Goal: Information Seeking & Learning: Learn about a topic

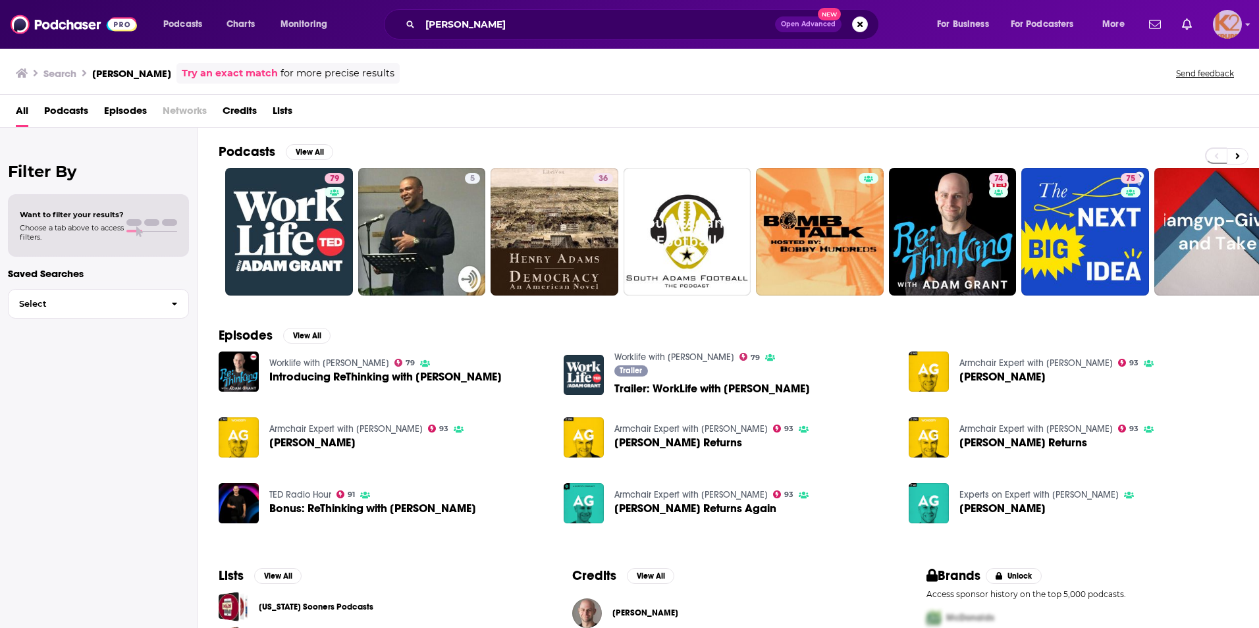
click at [1233, 29] on img "Logged in as K2Krupp" at bounding box center [1227, 24] width 29 height 29
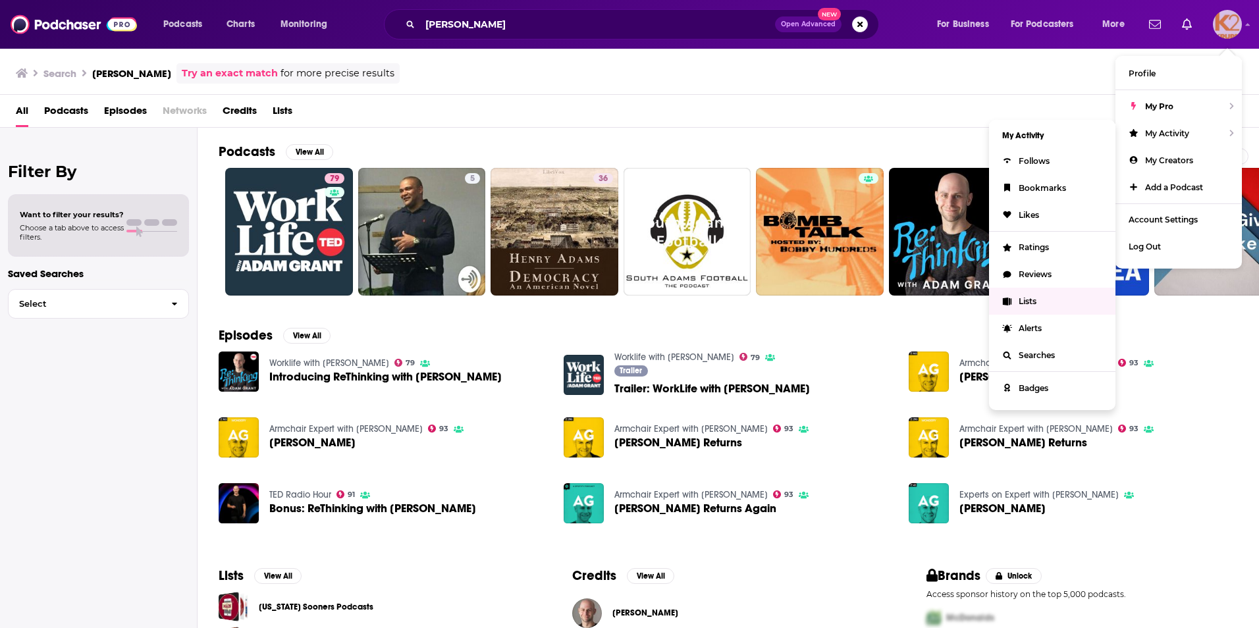
click at [1023, 300] on span "Lists" at bounding box center [1028, 301] width 18 height 10
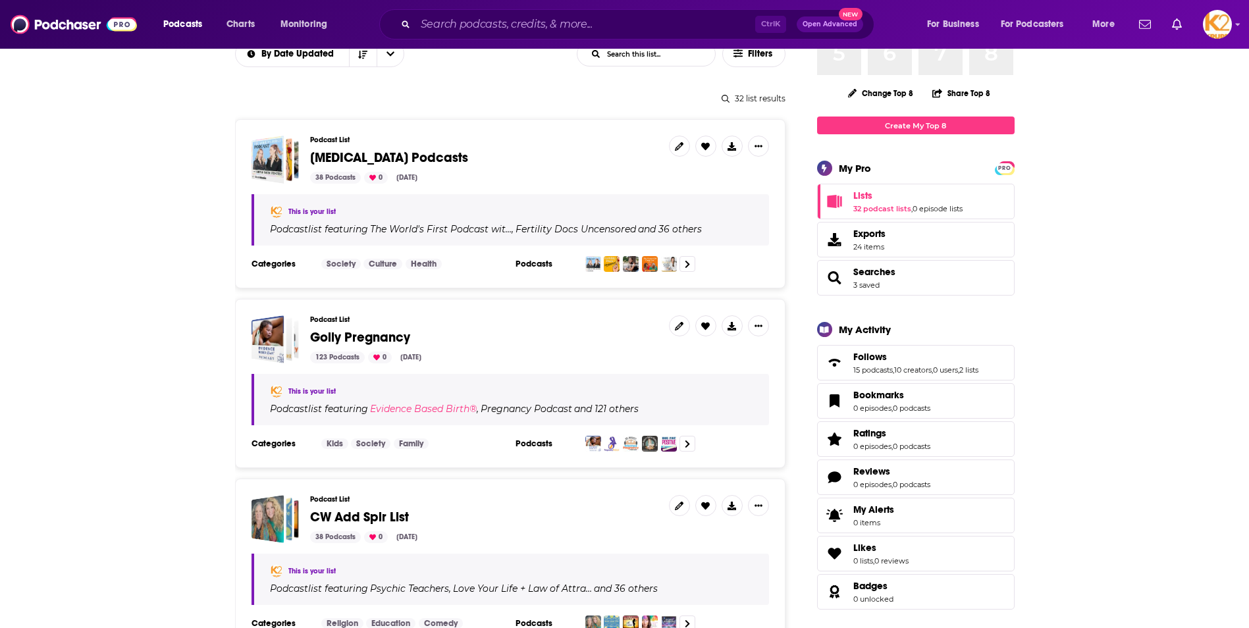
scroll to position [132, 0]
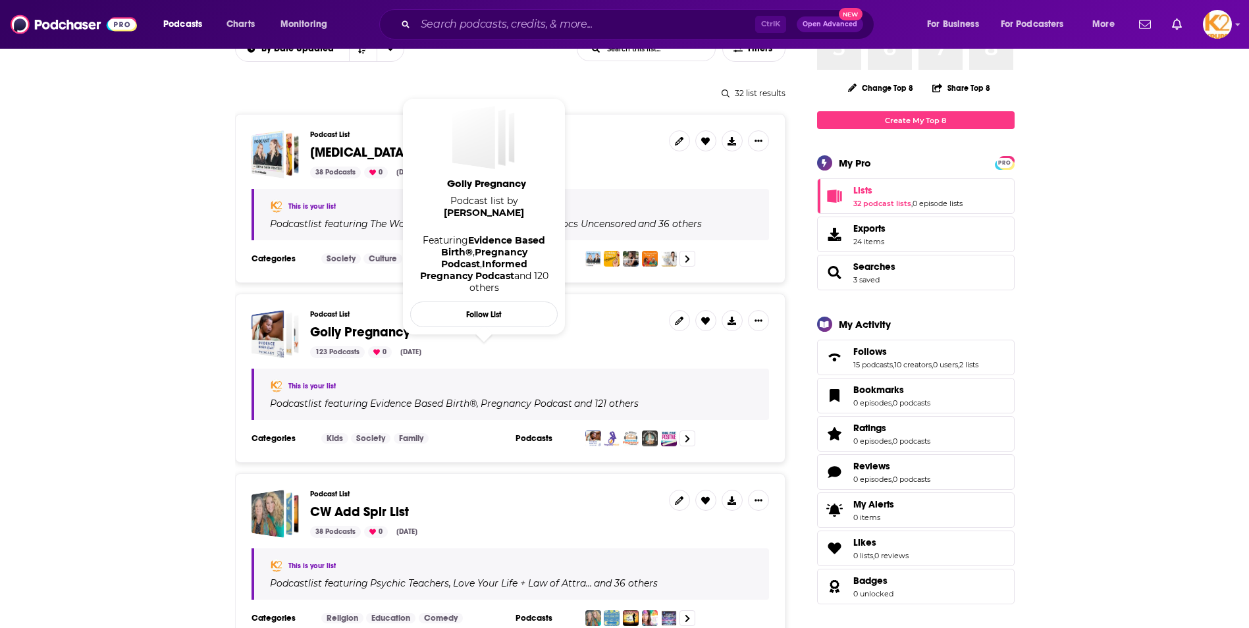
click at [385, 331] on span "Golly Pregnancy" at bounding box center [360, 332] width 100 height 16
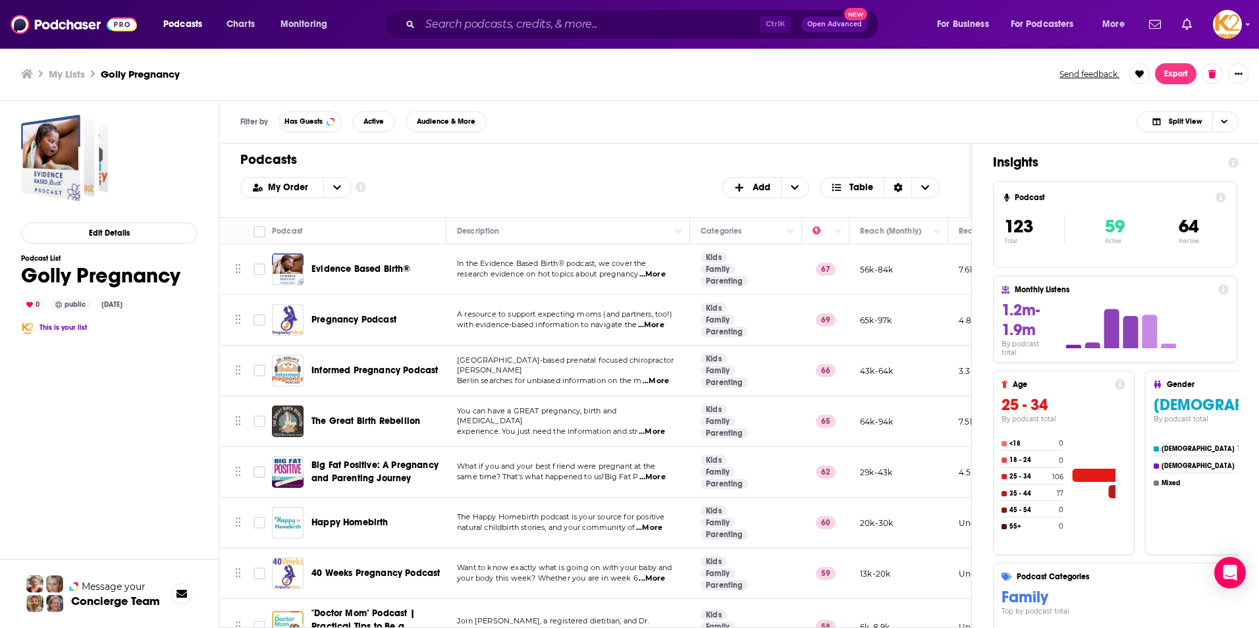
click at [662, 429] on span "...More" at bounding box center [652, 432] width 26 height 11
click at [604, 427] on span "experience. You just need the information and str" at bounding box center [547, 431] width 180 height 9
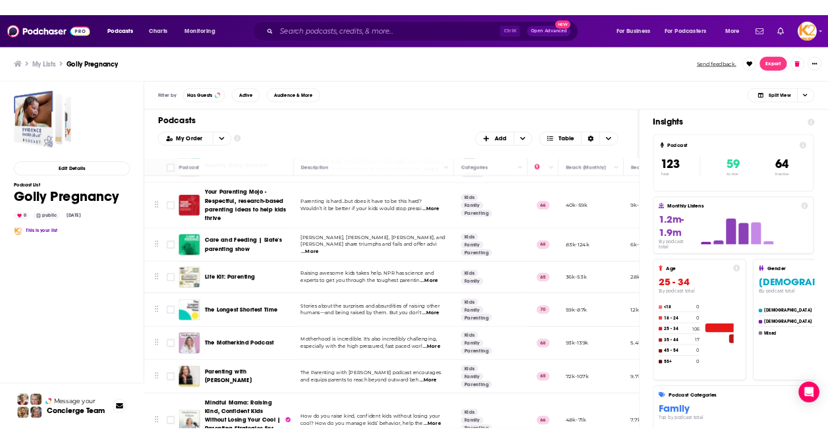
scroll to position [5597, 0]
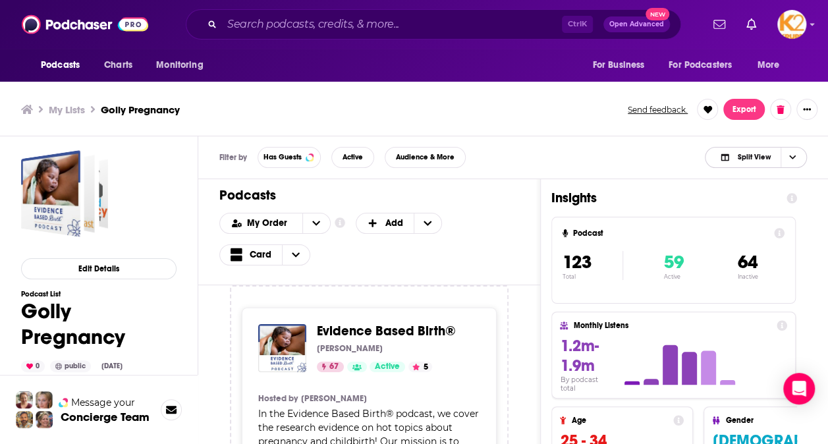
click at [795, 158] on span "Choose View" at bounding box center [791, 157] width 22 height 20
click at [784, 223] on span "Insight Only" at bounding box center [763, 222] width 65 height 7
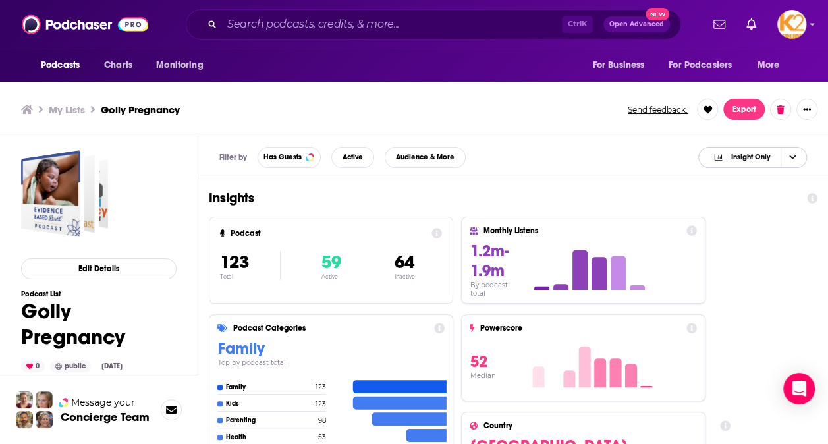
click at [787, 154] on span "Choose View" at bounding box center [791, 157] width 22 height 20
click at [774, 199] on span "Podcast Only" at bounding box center [760, 201] width 72 height 7
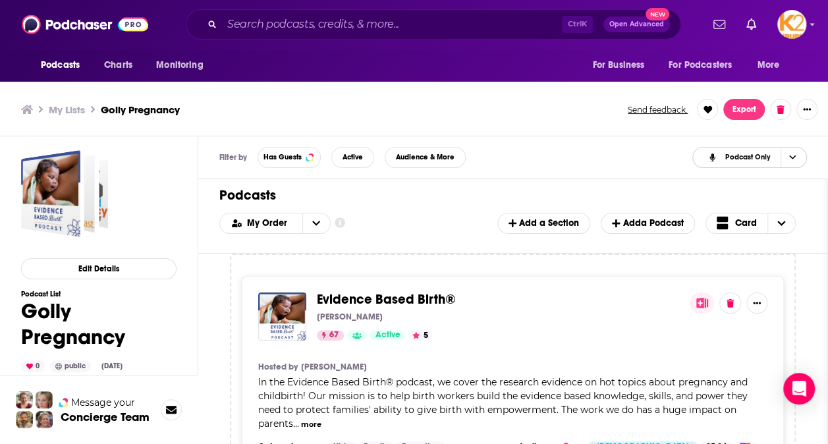
click at [795, 158] on icon "Choose View" at bounding box center [792, 156] width 7 height 7
click at [757, 177] on span "Split View" at bounding box center [757, 178] width 78 height 7
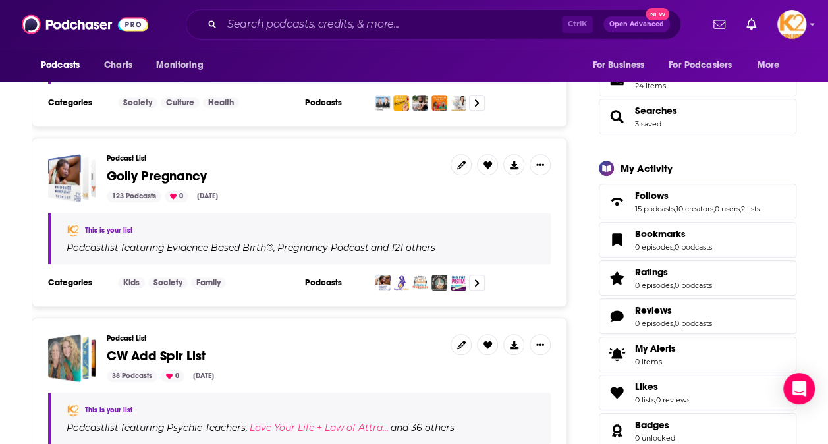
scroll to position [329, 0]
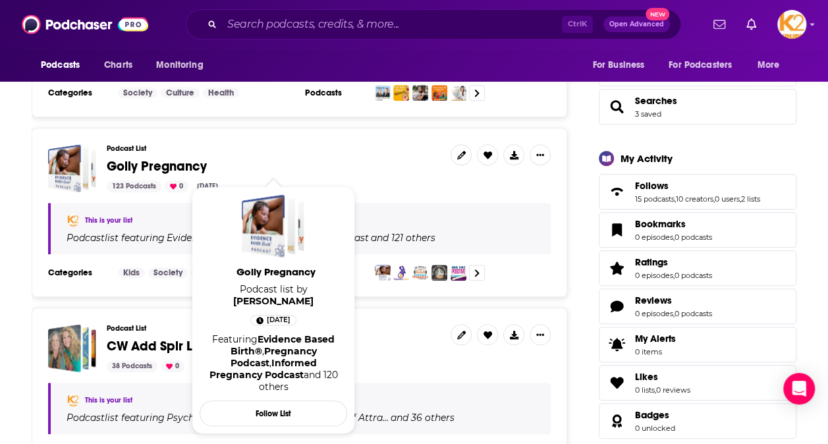
click at [145, 163] on span "Golly Pregnancy" at bounding box center [157, 166] width 100 height 16
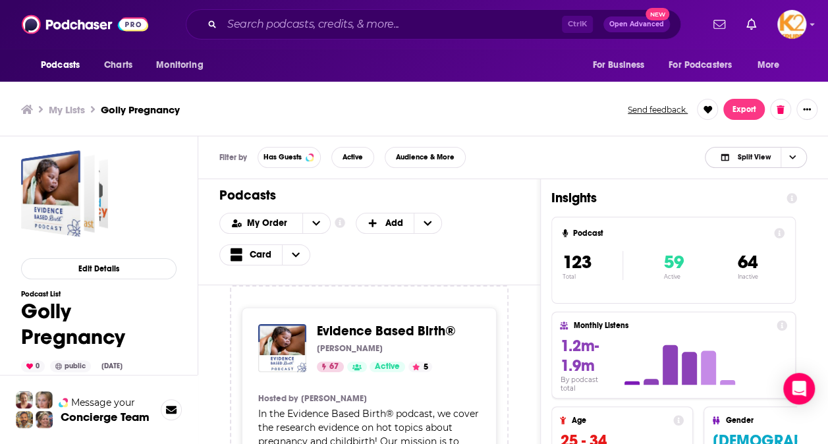
click at [794, 156] on icon "Choose View" at bounding box center [792, 157] width 7 height 4
drag, startPoint x: 720, startPoint y: 199, endPoint x: 757, endPoint y: 9, distance: 193.8
click at [720, 200] on icon "Choose View" at bounding box center [720, 201] width 5 height 8
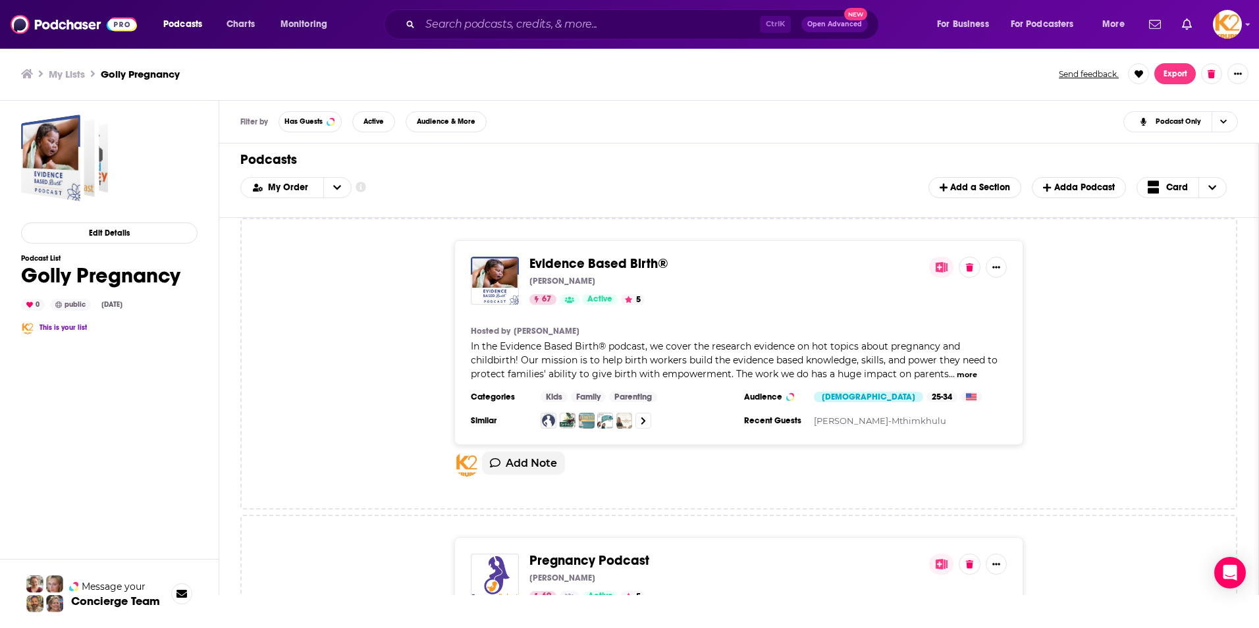
drag, startPoint x: 51, startPoint y: 273, endPoint x: 48, endPoint y: 280, distance: 7.7
click at [51, 273] on h1 "Golly Pregnancy" at bounding box center [100, 276] width 159 height 26
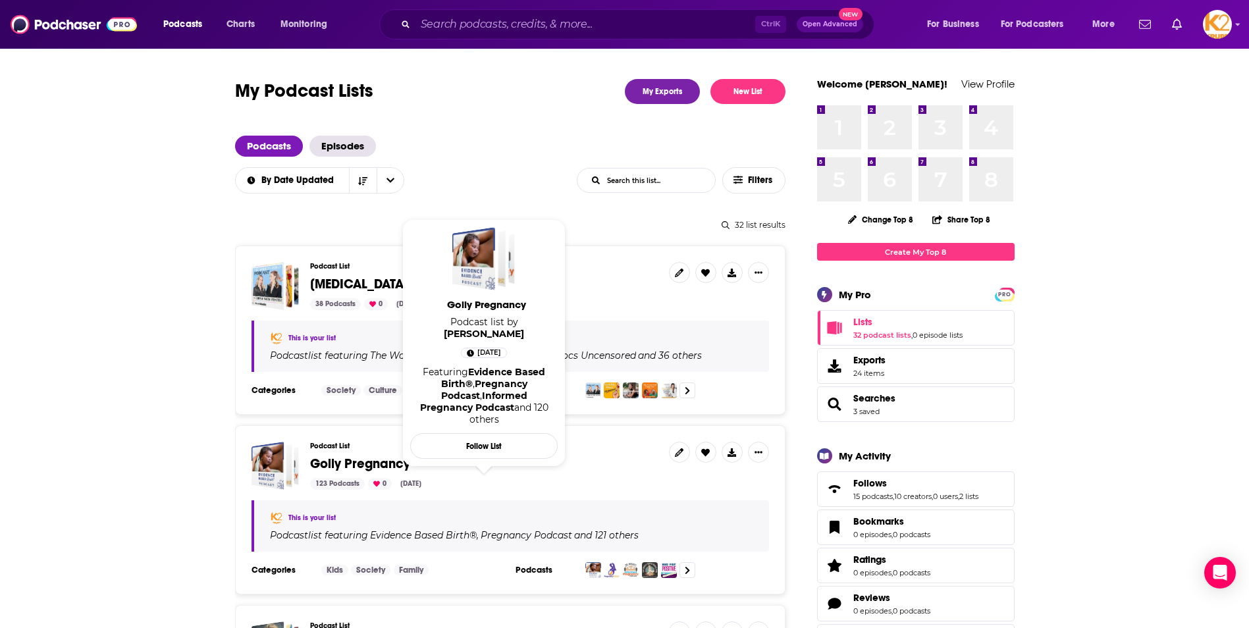
click at [377, 462] on span "Golly Pregnancy" at bounding box center [360, 464] width 100 height 16
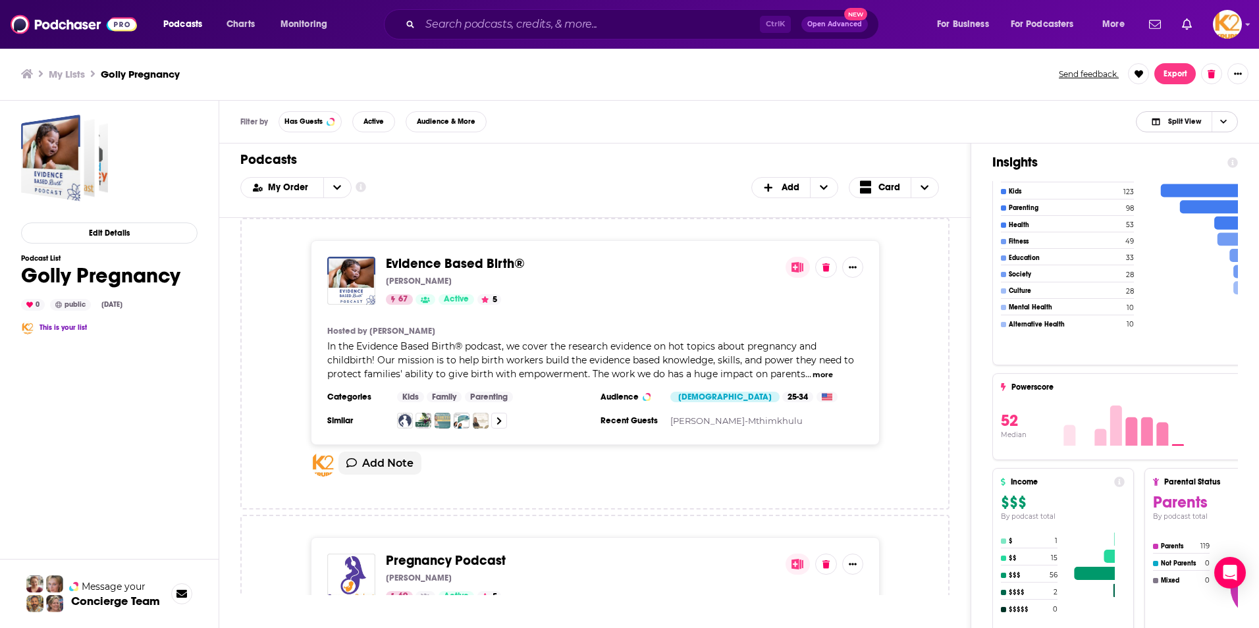
click at [1225, 118] on span "Choose View" at bounding box center [1222, 122] width 22 height 20
click at [1168, 186] on span "Insight Only" at bounding box center [1194, 187] width 65 height 7
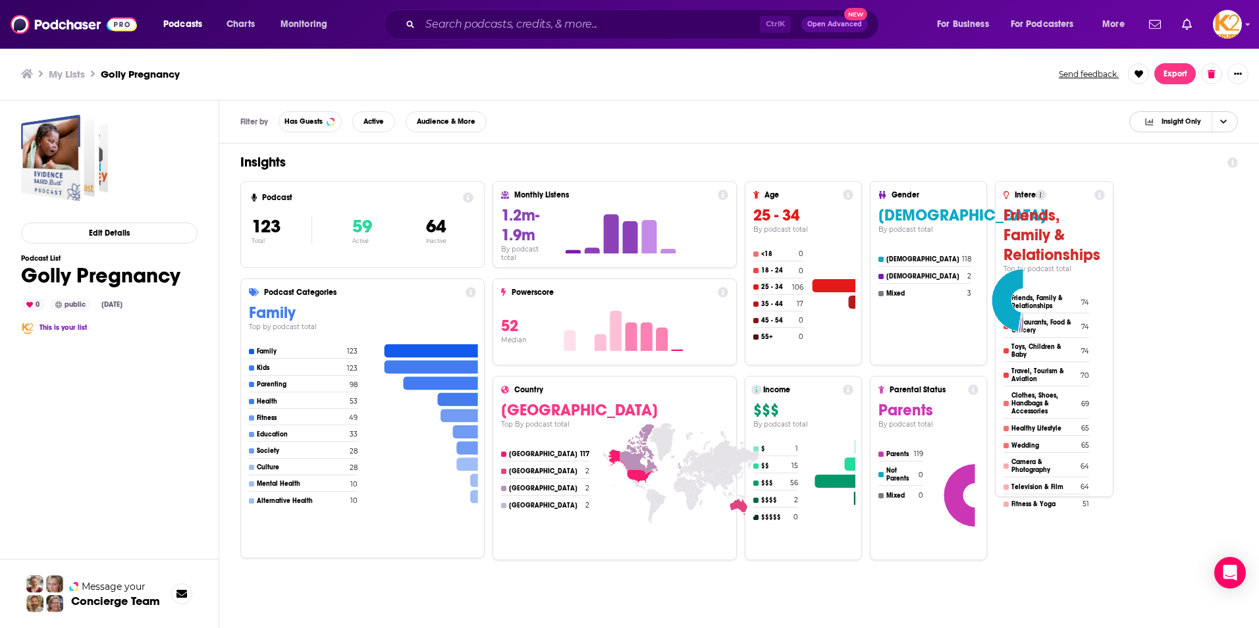
click at [1222, 122] on icon "Choose View" at bounding box center [1223, 122] width 7 height 4
click at [1194, 166] on span "Podcast Only" at bounding box center [1192, 165] width 72 height 7
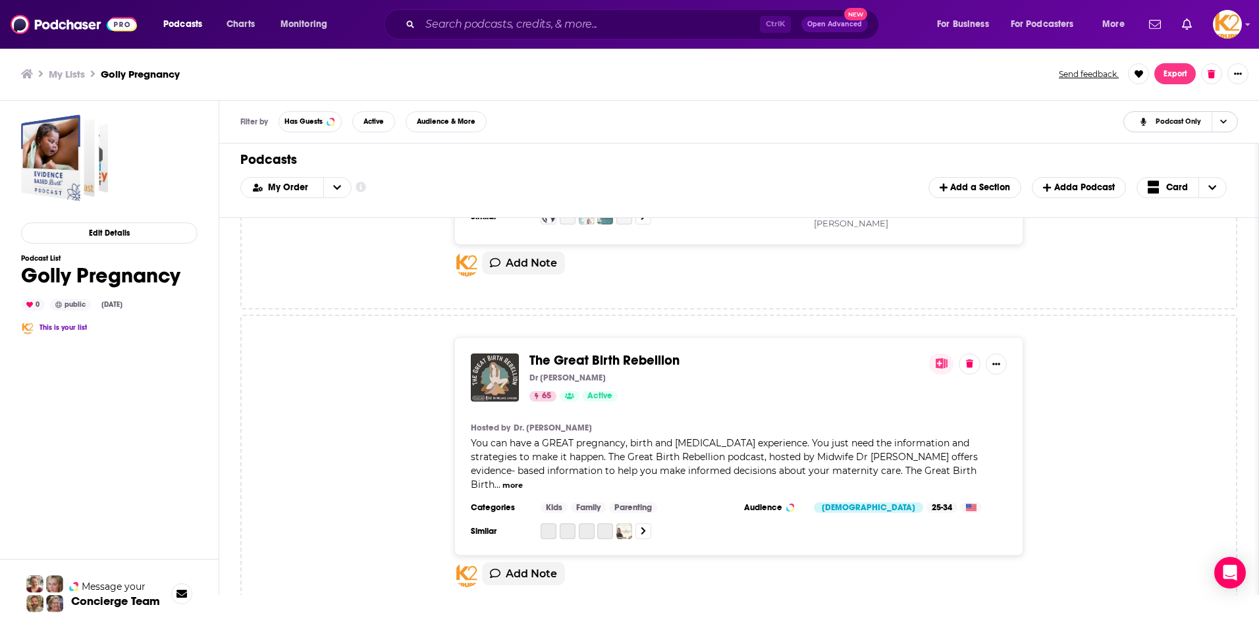
scroll to position [790, 0]
click at [1177, 189] on span "Card" at bounding box center [1177, 187] width 22 height 9
click at [1169, 230] on span "Table" at bounding box center [1189, 230] width 53 height 7
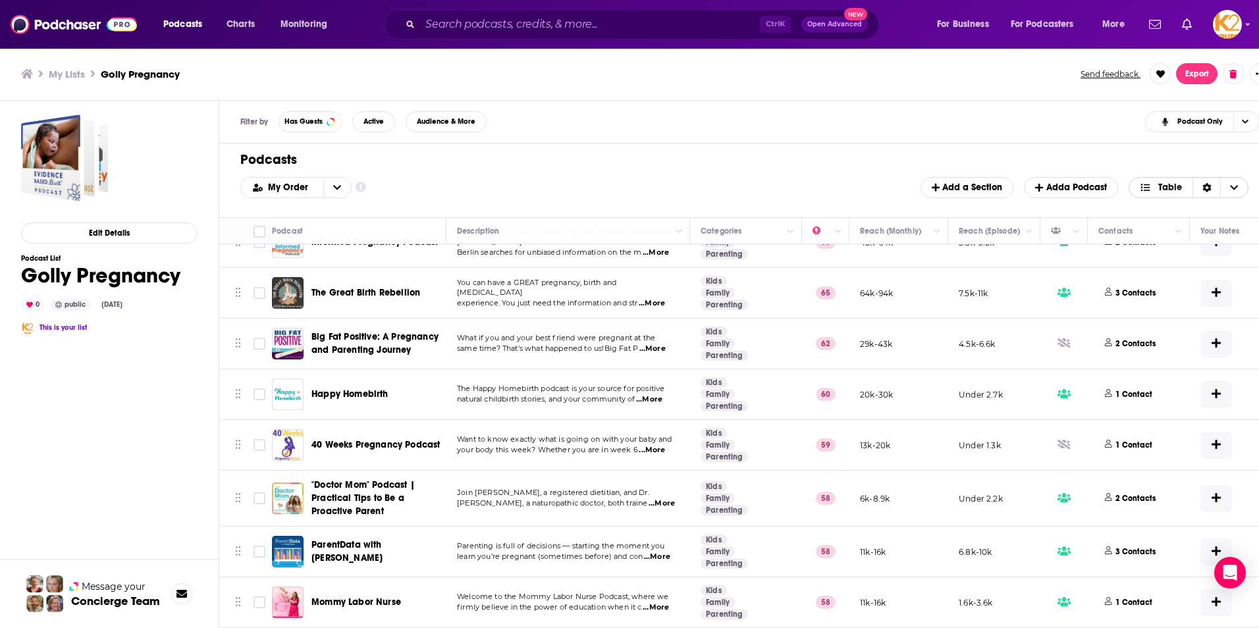
scroll to position [0, 0]
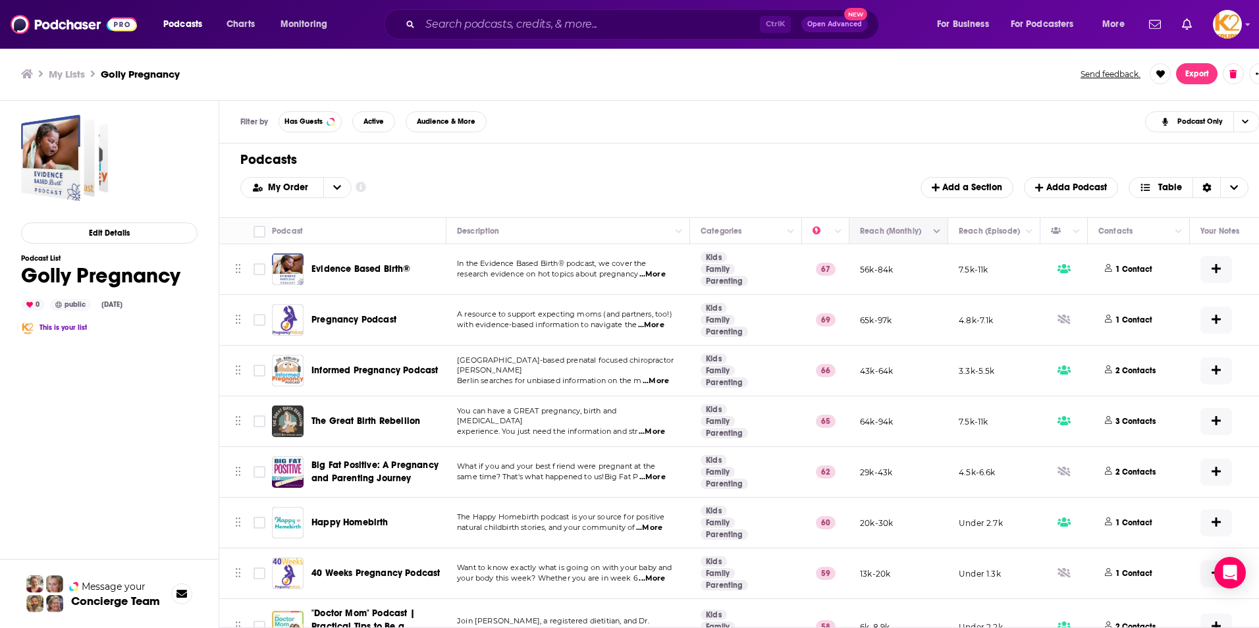
click at [932, 233] on button "Column Actions" at bounding box center [937, 232] width 16 height 16
click at [938, 233] on div at bounding box center [629, 314] width 1259 height 628
click at [879, 231] on span "Move" at bounding box center [897, 231] width 77 height 16
click at [1238, 192] on icon "Choose View" at bounding box center [1234, 187] width 8 height 9
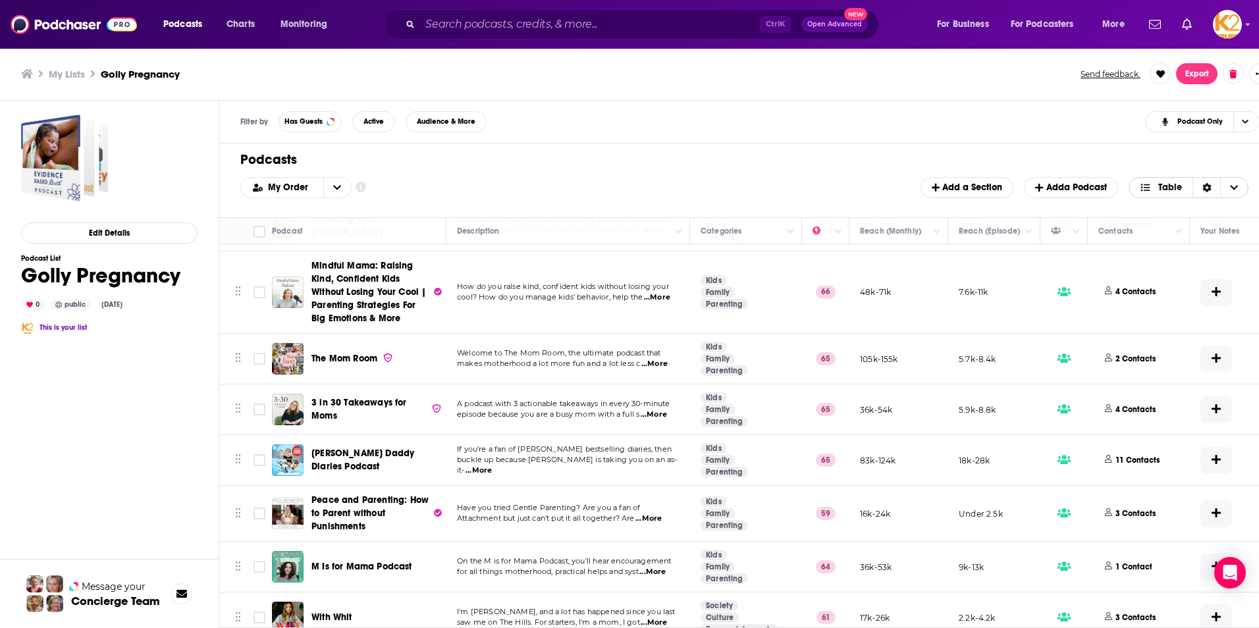
scroll to position [5884, 0]
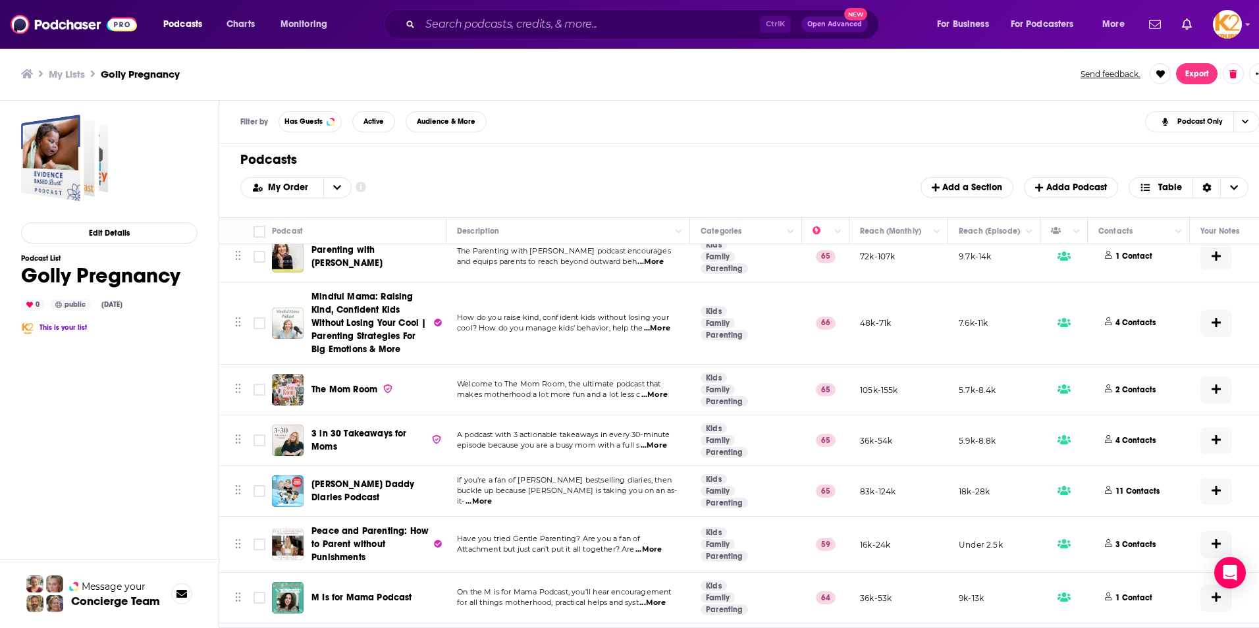
click at [658, 390] on span "...More" at bounding box center [654, 395] width 26 height 11
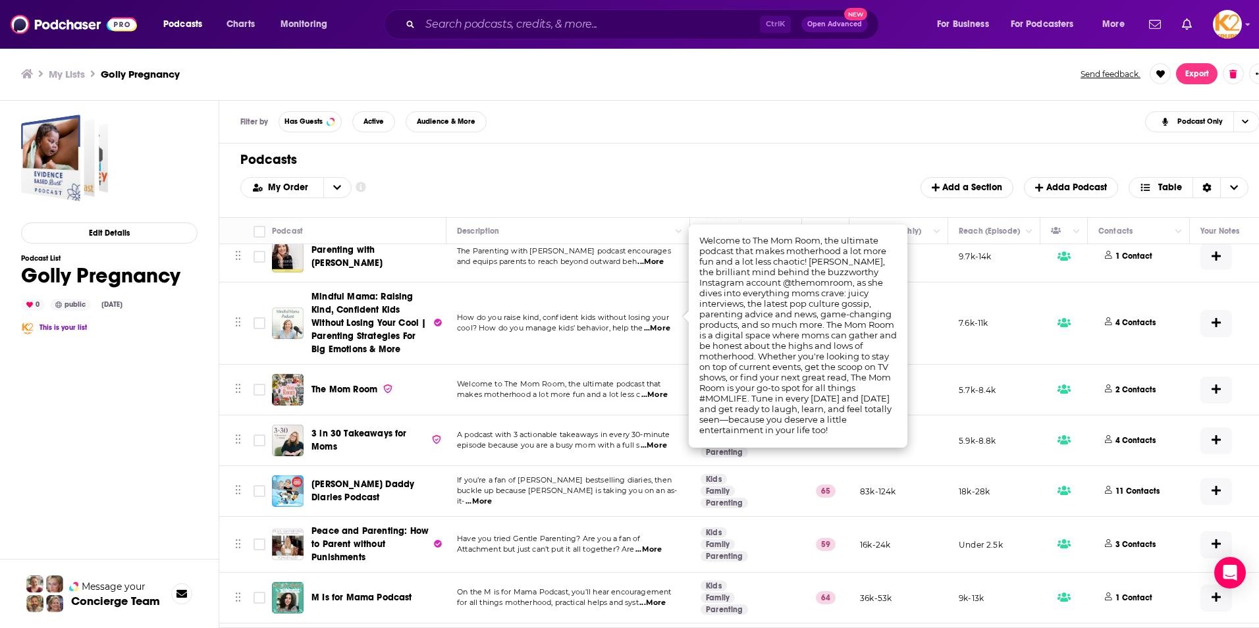
click at [658, 390] on span "...More" at bounding box center [654, 395] width 26 height 11
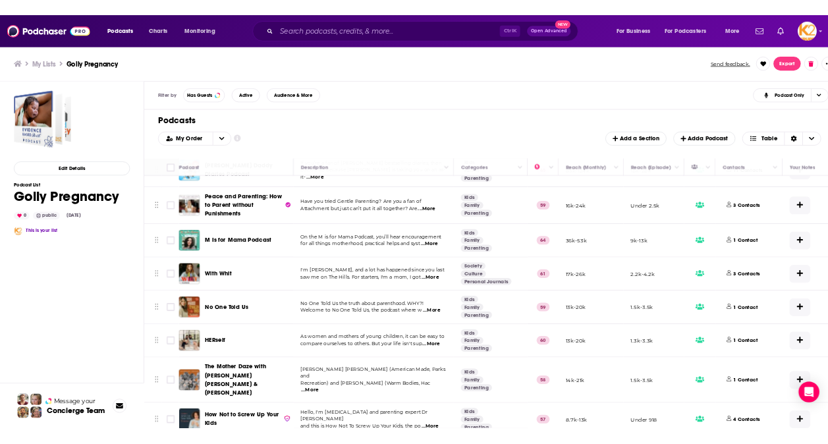
scroll to position [6147, 0]
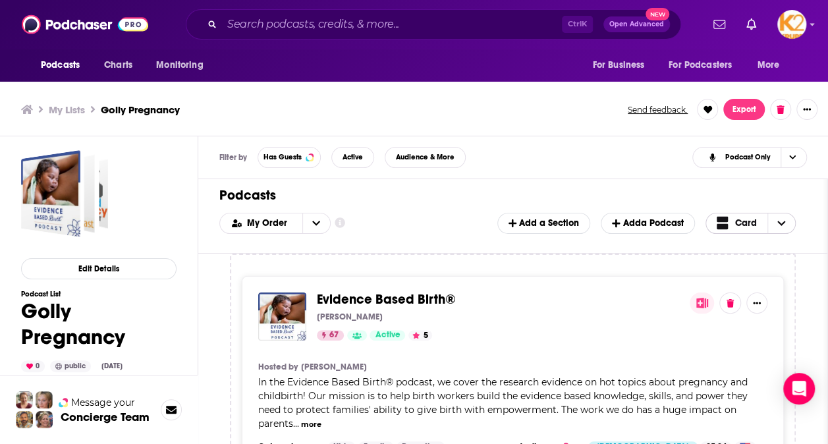
click at [781, 219] on icon "Choose View" at bounding box center [781, 223] width 8 height 9
click at [760, 265] on span "Table" at bounding box center [758, 266] width 53 height 7
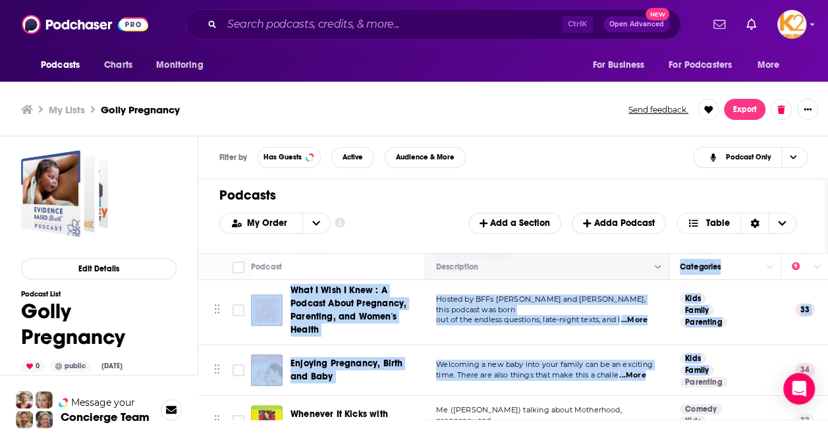
scroll to position [2538, 0]
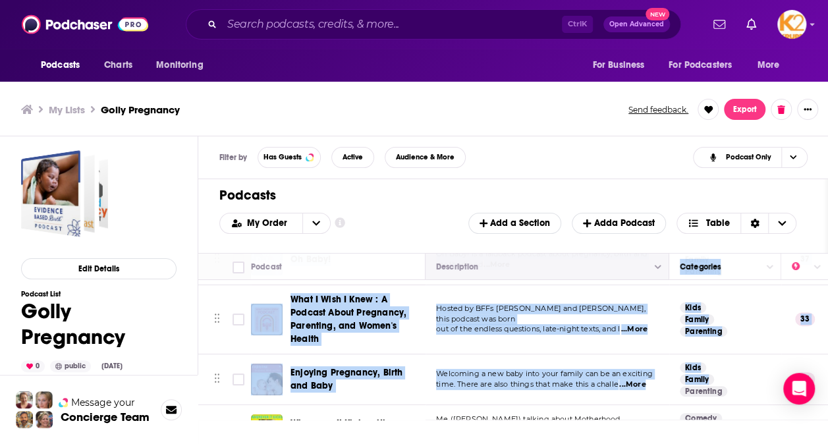
drag, startPoint x: 669, startPoint y: 252, endPoint x: 627, endPoint y: 259, distance: 42.9
drag, startPoint x: 627, startPoint y: 259, endPoint x: 639, endPoint y: 316, distance: 58.0
click at [678, 242] on div "Podcasts Add My Order Customize Your List Order Select the “My Order” sort and …" at bounding box center [512, 216] width 629 height 74
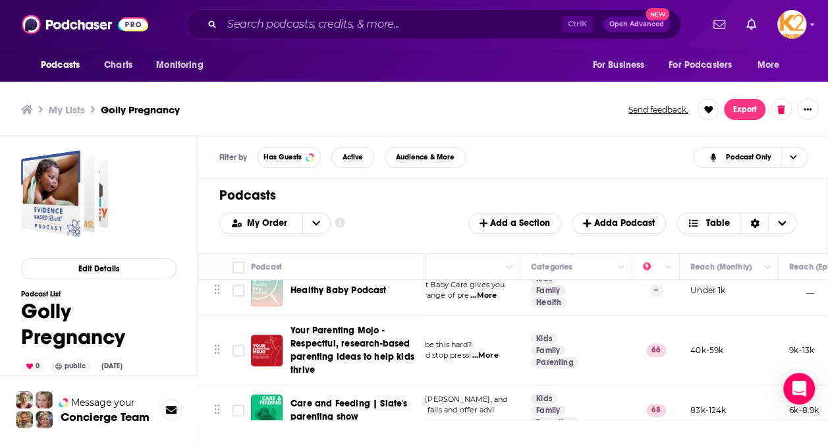
scroll to position [5567, 149]
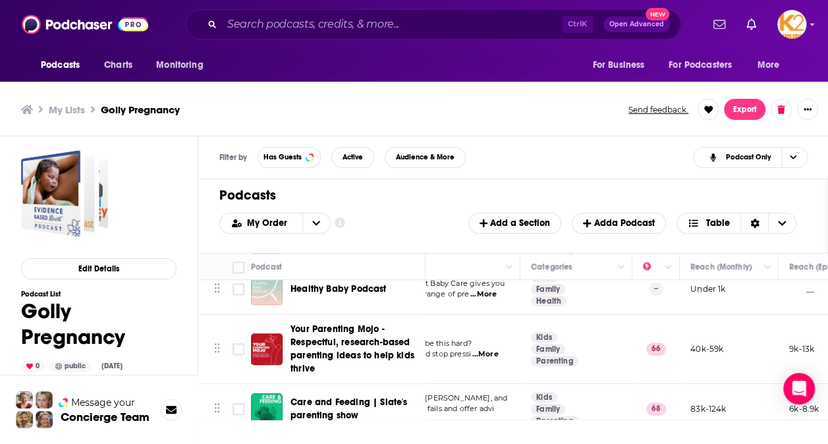
drag, startPoint x: 785, startPoint y: 113, endPoint x: 831, endPoint y: 33, distance: 92.0
click at [785, 113] on button at bounding box center [780, 109] width 21 height 21
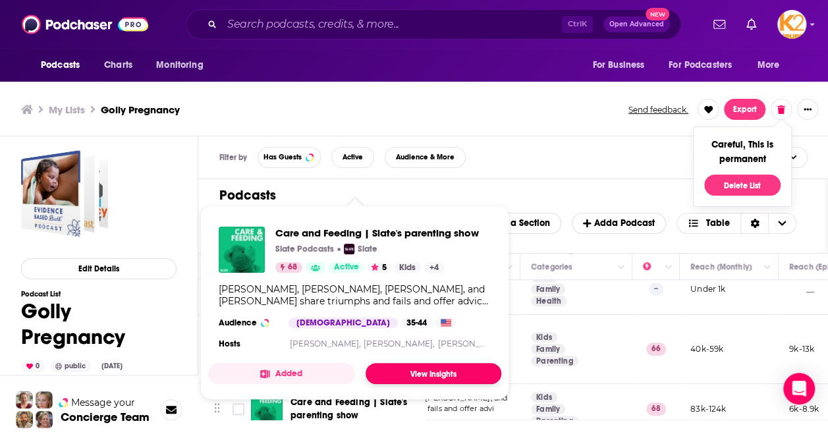
click at [399, 371] on link "View Insights" at bounding box center [433, 373] width 136 height 21
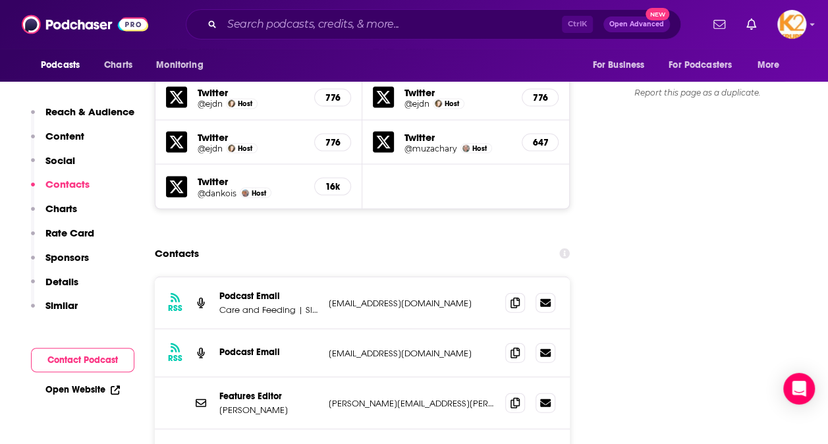
scroll to position [1449, 0]
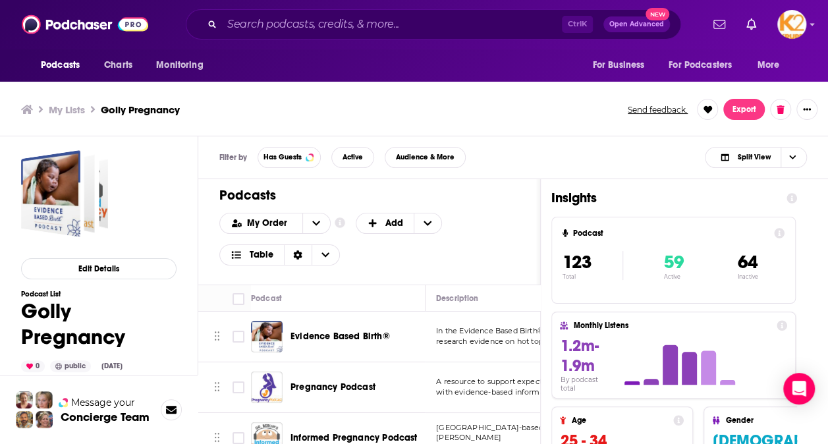
scroll to position [263, 0]
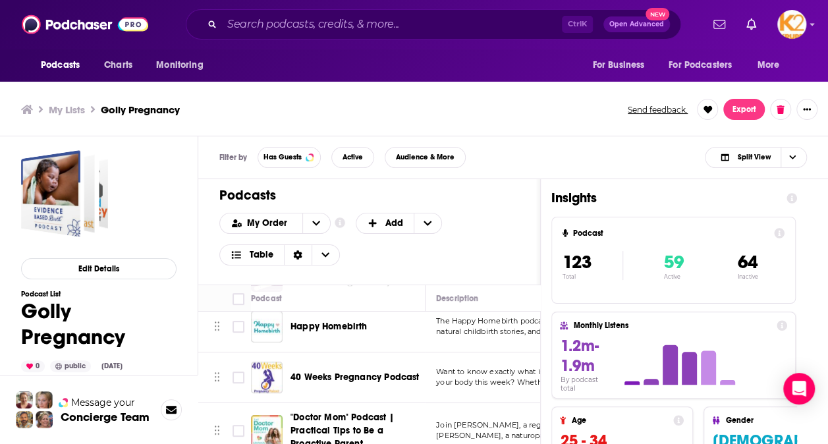
click at [479, 264] on div "Podcasts Add My Order Customize Your List Order Select the “My Order” sort and …" at bounding box center [369, 231] width 342 height 105
click at [326, 255] on icon "Choose View" at bounding box center [325, 254] width 8 height 9
click at [312, 273] on span "Card" at bounding box center [288, 276] width 82 height 7
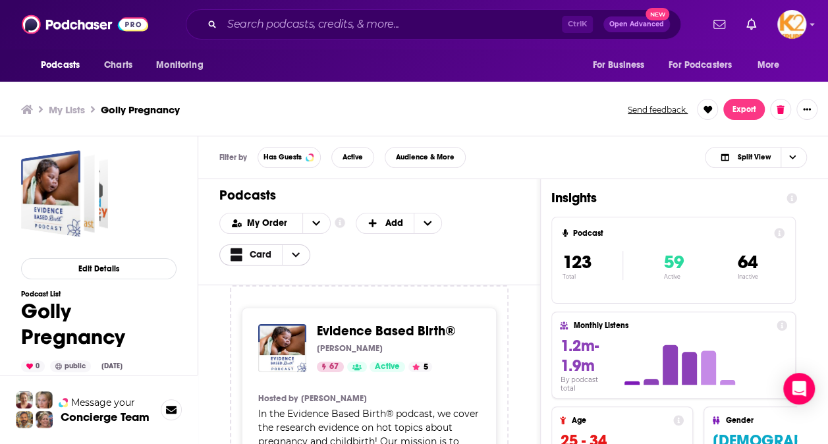
click at [293, 252] on icon "Choose View" at bounding box center [296, 254] width 8 height 9
click at [269, 296] on span "Table" at bounding box center [288, 297] width 82 height 7
click at [795, 159] on icon "Choose View" at bounding box center [792, 156] width 7 height 7
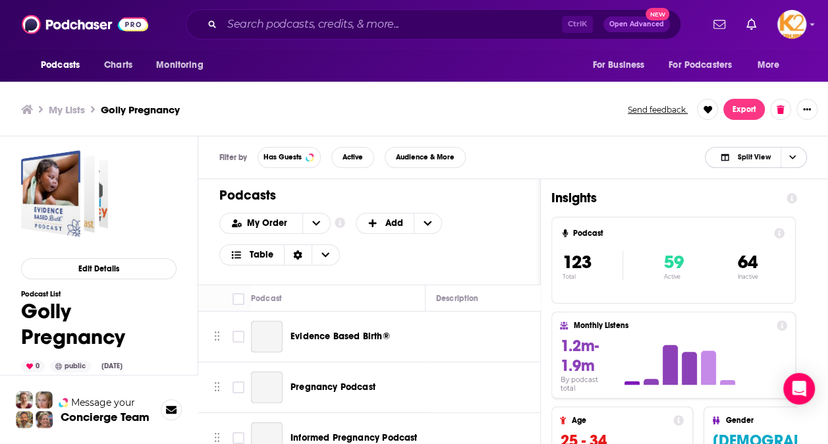
click at [793, 159] on icon "Choose View" at bounding box center [792, 156] width 7 height 7
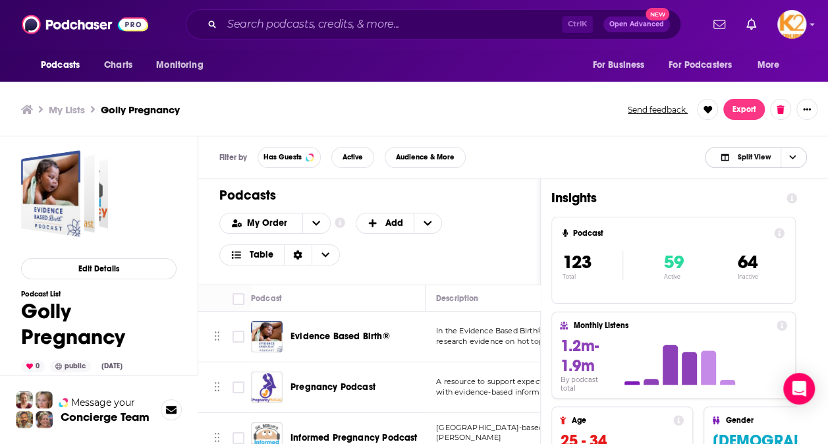
click at [797, 158] on span "Choose View" at bounding box center [791, 157] width 22 height 20
click at [780, 207] on div "Podcast Only" at bounding box center [756, 201] width 102 height 22
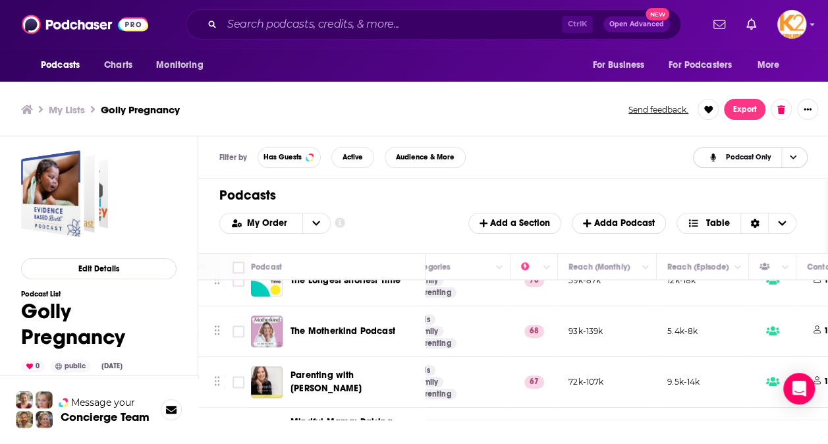
scroll to position [5662, 271]
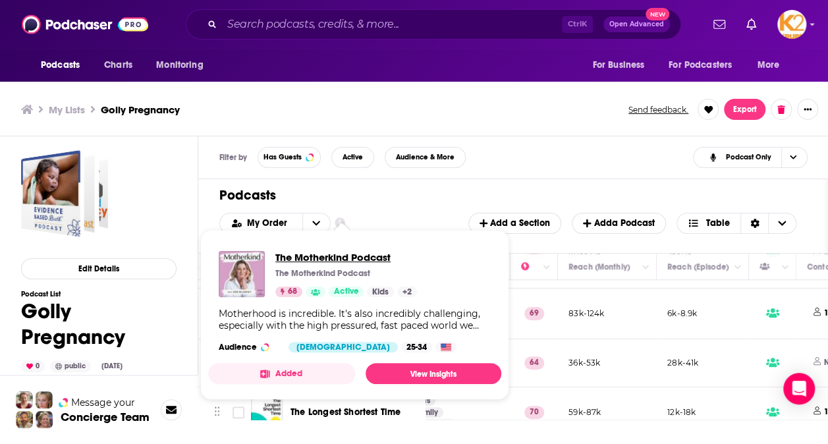
click at [363, 253] on span "The Motherkind Podcast" at bounding box center [346, 257] width 142 height 13
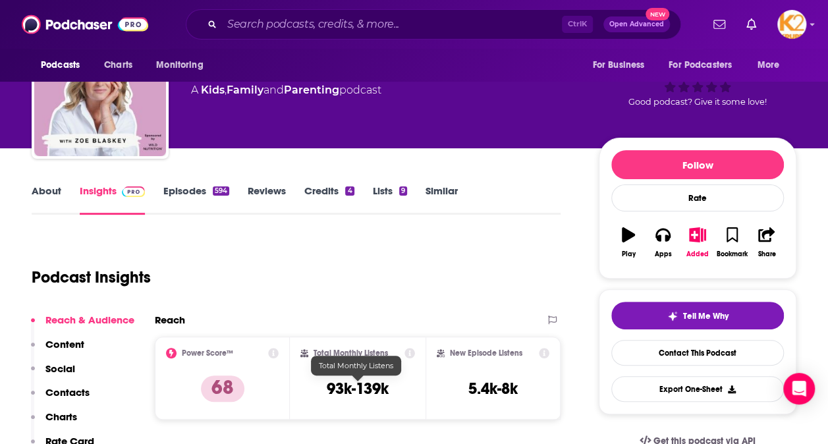
scroll to position [66, 0]
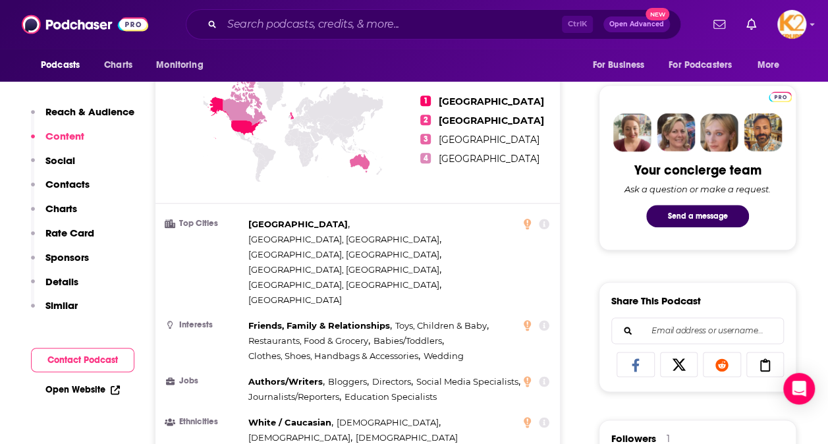
click at [70, 182] on p "Contacts" at bounding box center [67, 184] width 44 height 13
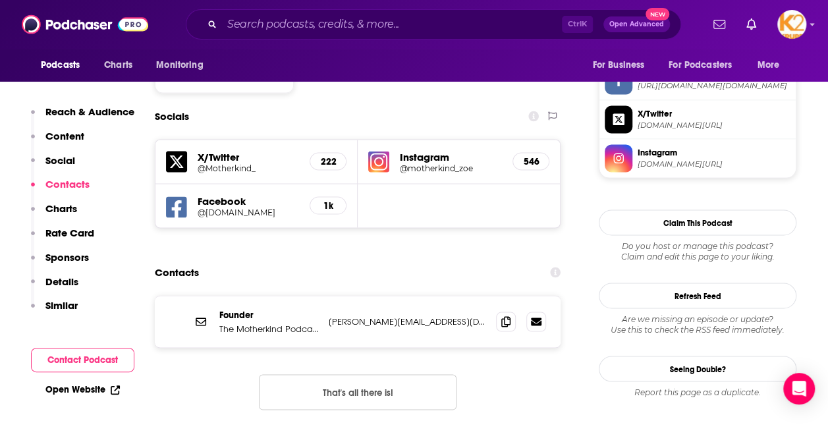
scroll to position [1136, 0]
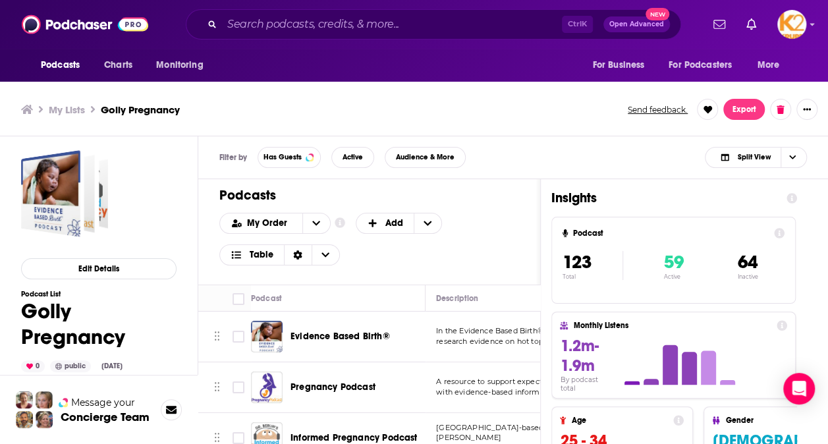
scroll to position [198, 0]
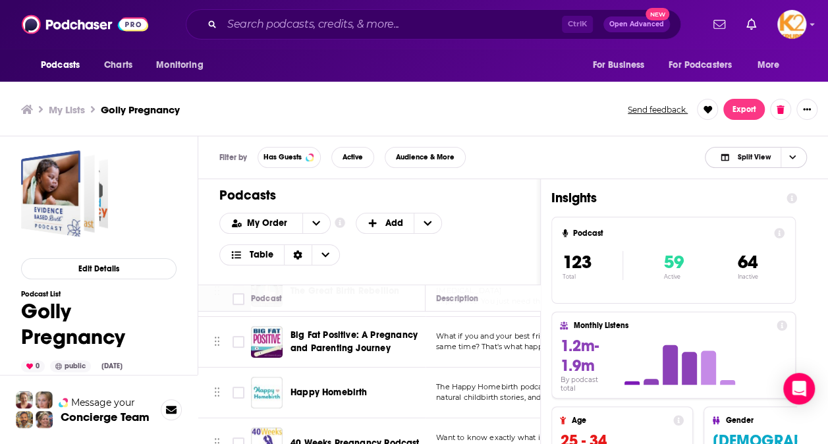
click at [793, 161] on icon "Choose View" at bounding box center [792, 156] width 7 height 7
click at [785, 205] on div "Podcast Only" at bounding box center [756, 201] width 102 height 22
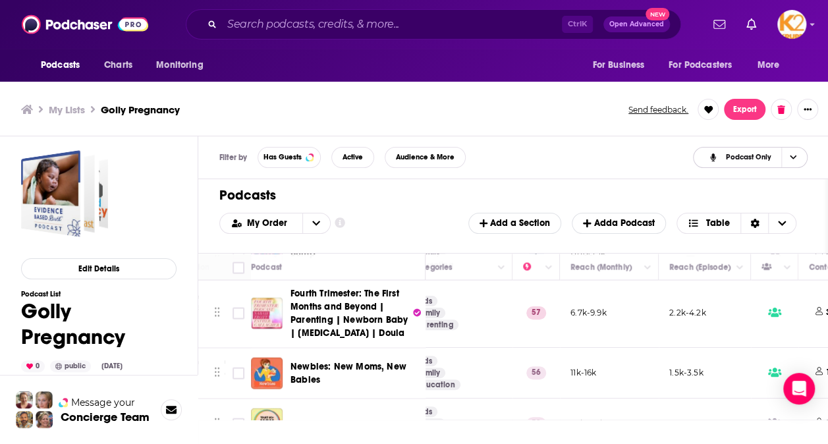
scroll to position [3885, 269]
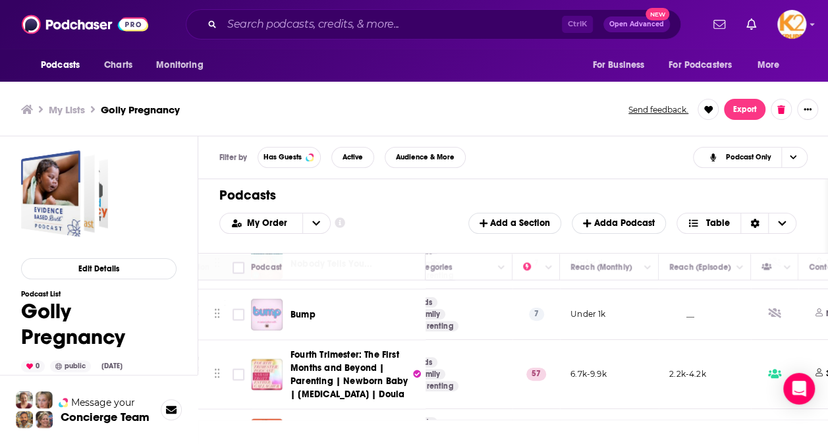
click at [324, 357] on div "Podcasts Charts Monitoring Ctrl K Open Advanced New For Business For Podcasters…" at bounding box center [414, 224] width 828 height 448
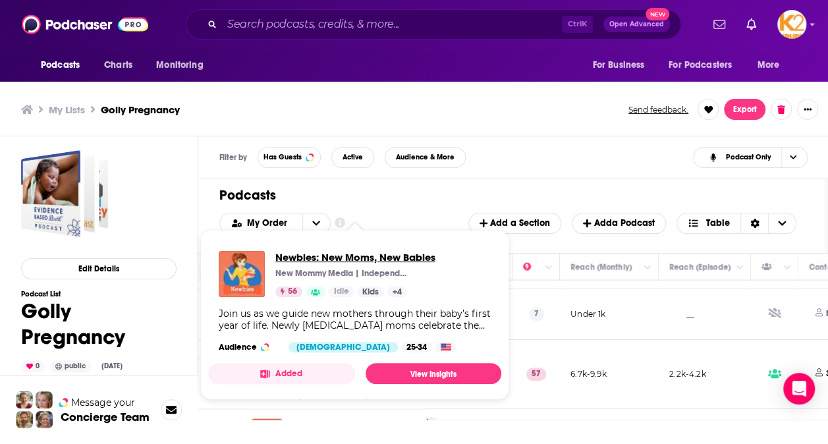
click at [365, 261] on span "Newbies: New Moms, New Babies" at bounding box center [355, 257] width 160 height 13
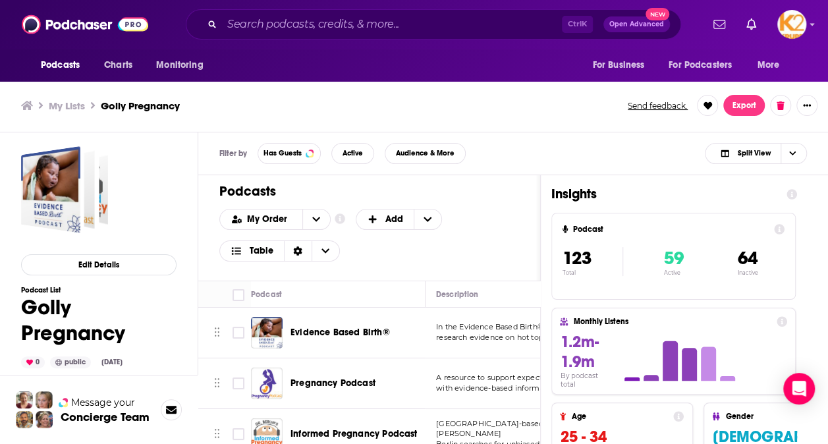
scroll to position [395, 0]
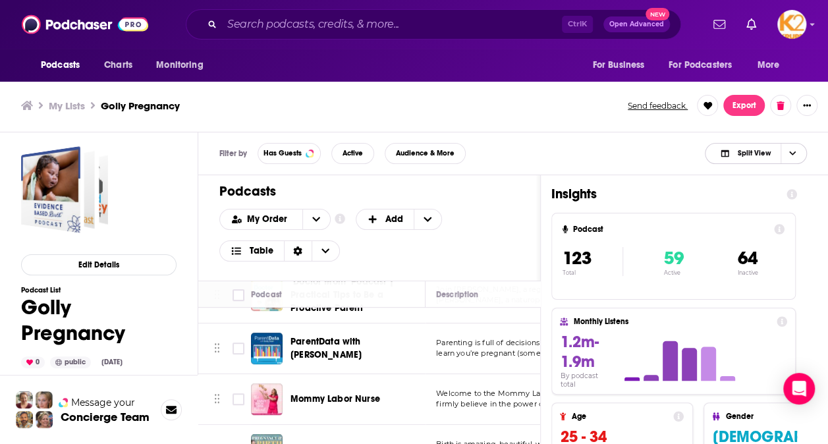
click at [791, 159] on span "Choose View" at bounding box center [791, 154] width 22 height 20
click at [773, 196] on span "Podcast Only" at bounding box center [763, 197] width 65 height 7
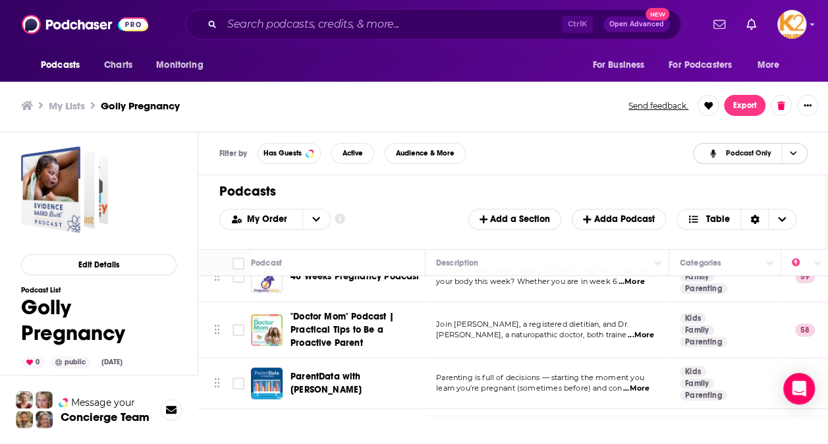
scroll to position [329, 0]
click at [358, 377] on div "Podcasts Charts Monitoring Ctrl K Open Advanced New For Business For Podcasters…" at bounding box center [414, 220] width 828 height 448
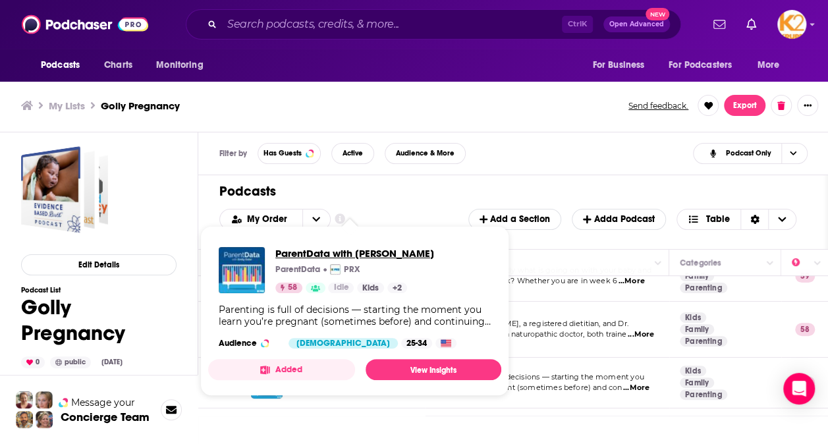
click at [309, 253] on span "ParentData with [PERSON_NAME]" at bounding box center [354, 253] width 159 height 13
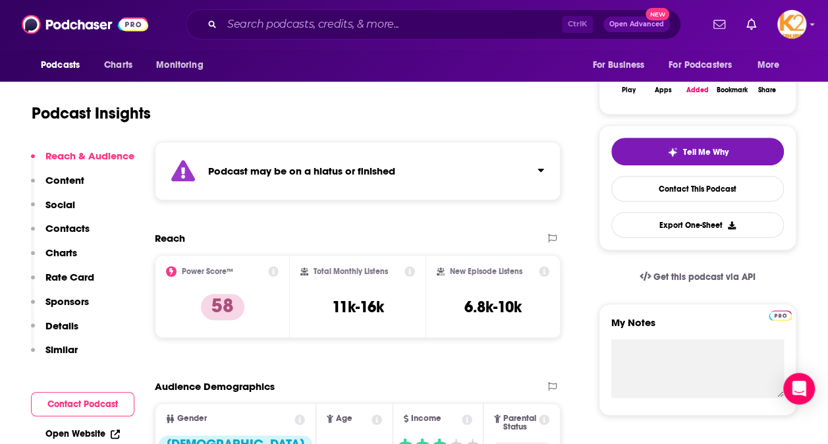
scroll to position [263, 0]
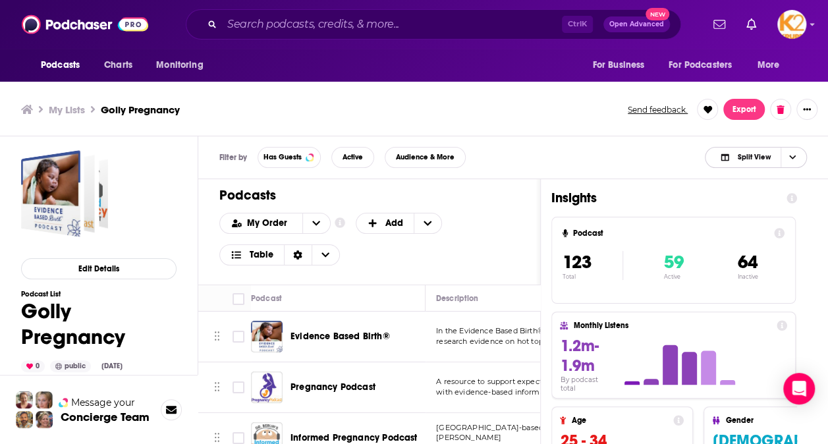
click at [795, 149] on span "Choose View" at bounding box center [791, 157] width 22 height 20
click at [774, 200] on span "Podcast Only" at bounding box center [763, 201] width 65 height 7
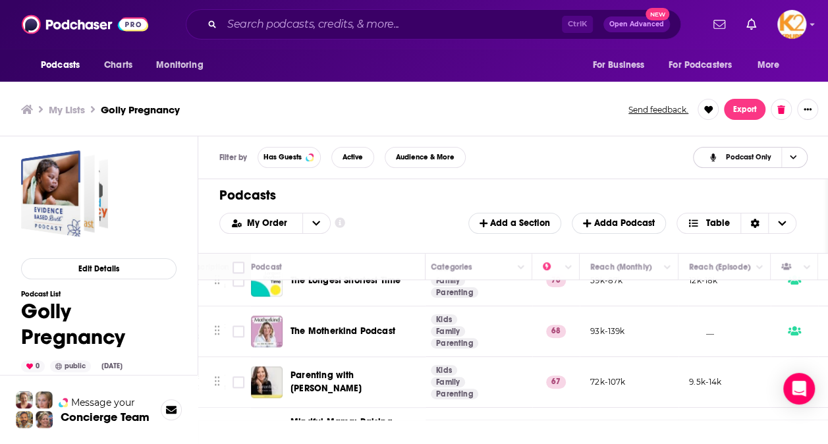
scroll to position [5728, 249]
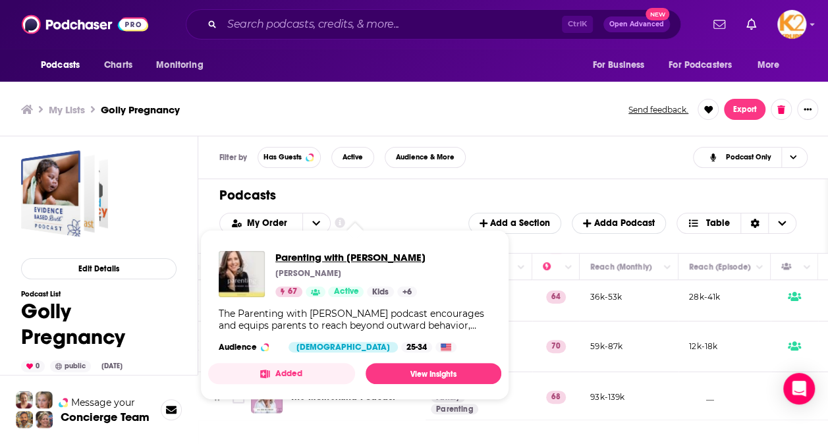
click at [359, 258] on span "Parenting with [PERSON_NAME]" at bounding box center [350, 257] width 150 height 13
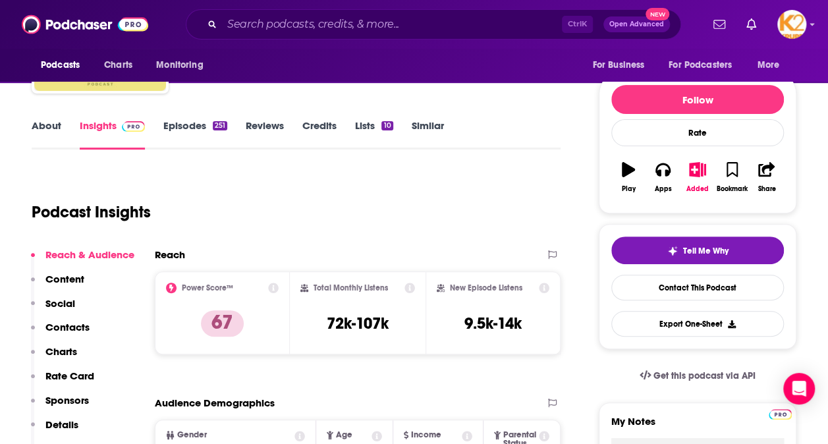
scroll to position [263, 0]
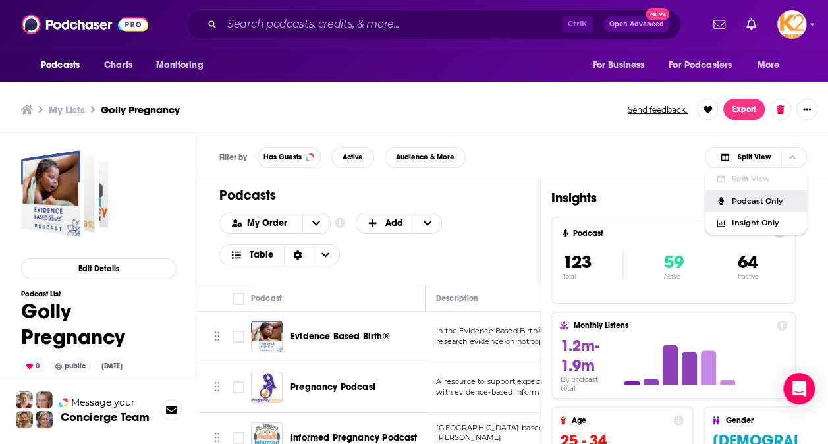
click at [772, 195] on div "Podcast Only" at bounding box center [756, 201] width 102 height 22
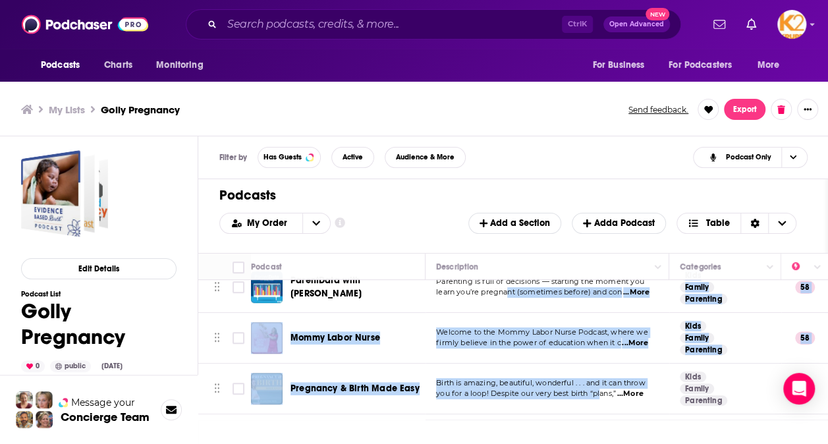
scroll to position [451, 0]
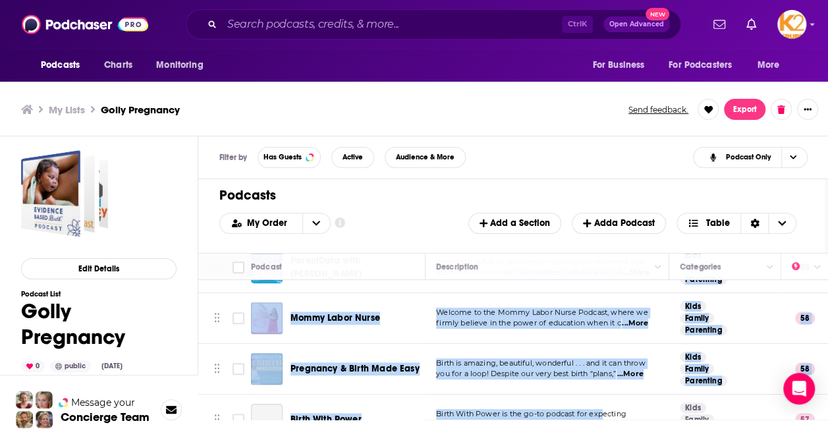
drag, startPoint x: 508, startPoint y: 408, endPoint x: 602, endPoint y: 402, distance: 93.7
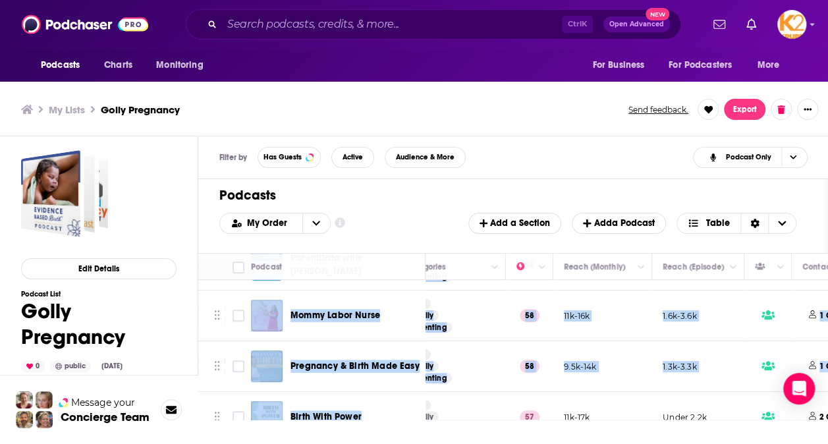
scroll to position [451, 315]
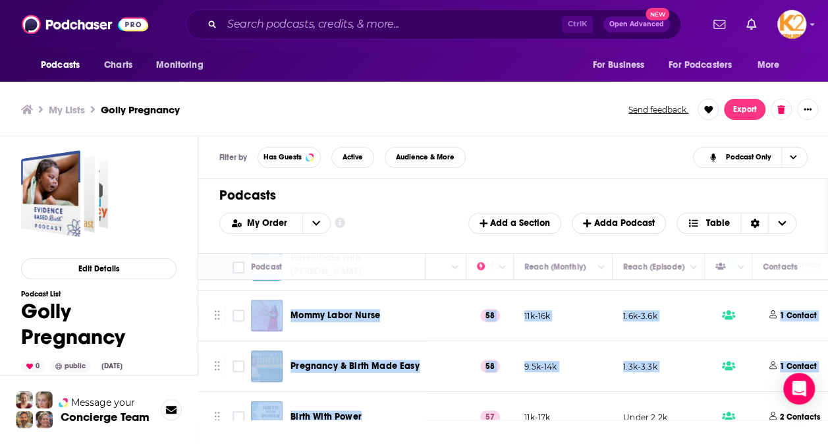
click at [685, 374] on td "1.3k-3.3k" at bounding box center [658, 366] width 92 height 51
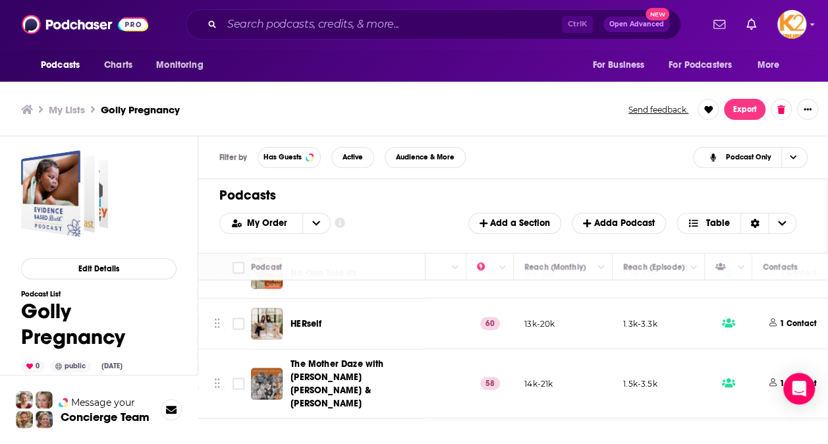
scroll to position [6363, 315]
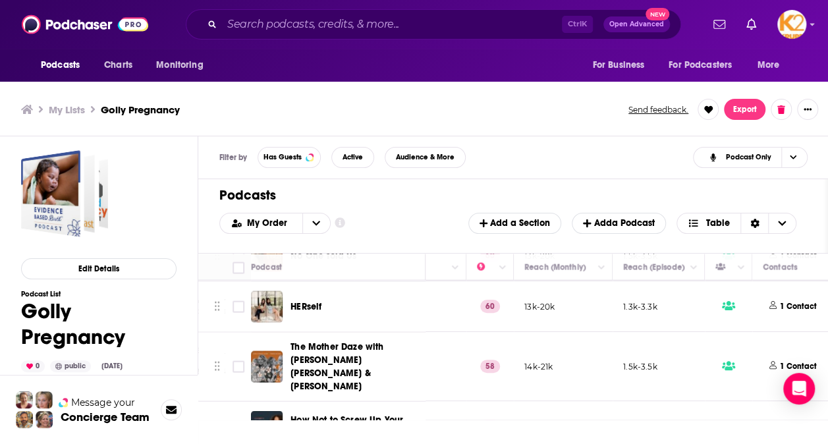
drag, startPoint x: 636, startPoint y: 419, endPoint x: 658, endPoint y: 408, distance: 25.0
click at [658, 408] on div "Filter by Has Guests Active Audience & More Podcast Only Podcasts Add My Order …" at bounding box center [513, 381] width 630 height 490
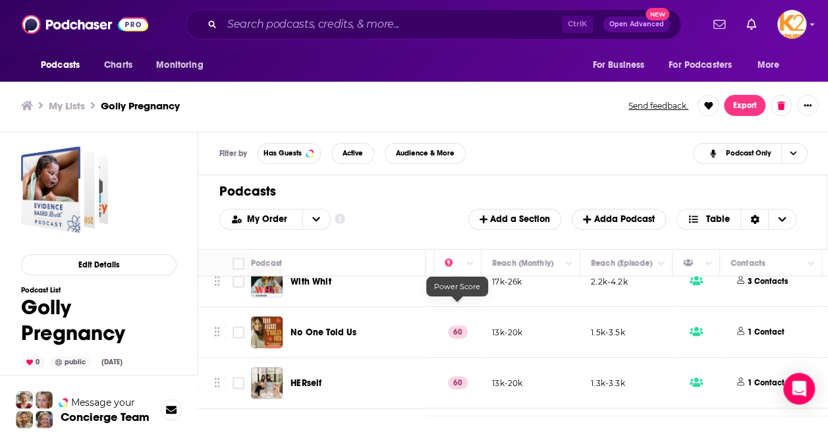
scroll to position [6363, 347]
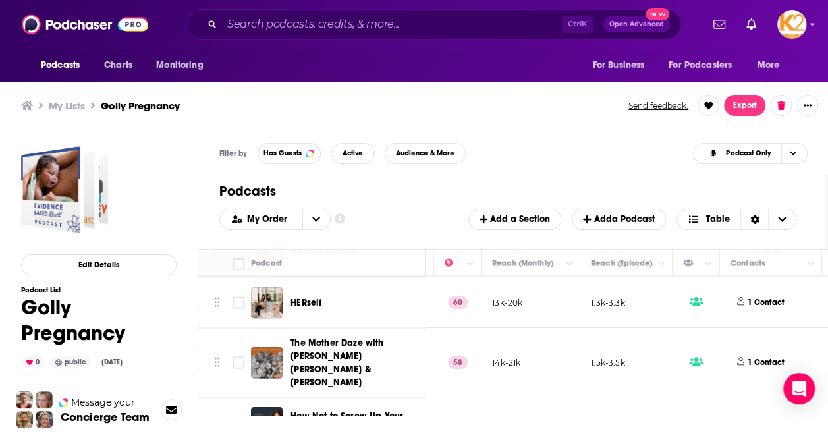
click at [580, 163] on div "Filter by Has Guests Active Audience & More Podcast Only" at bounding box center [513, 153] width 630 height 43
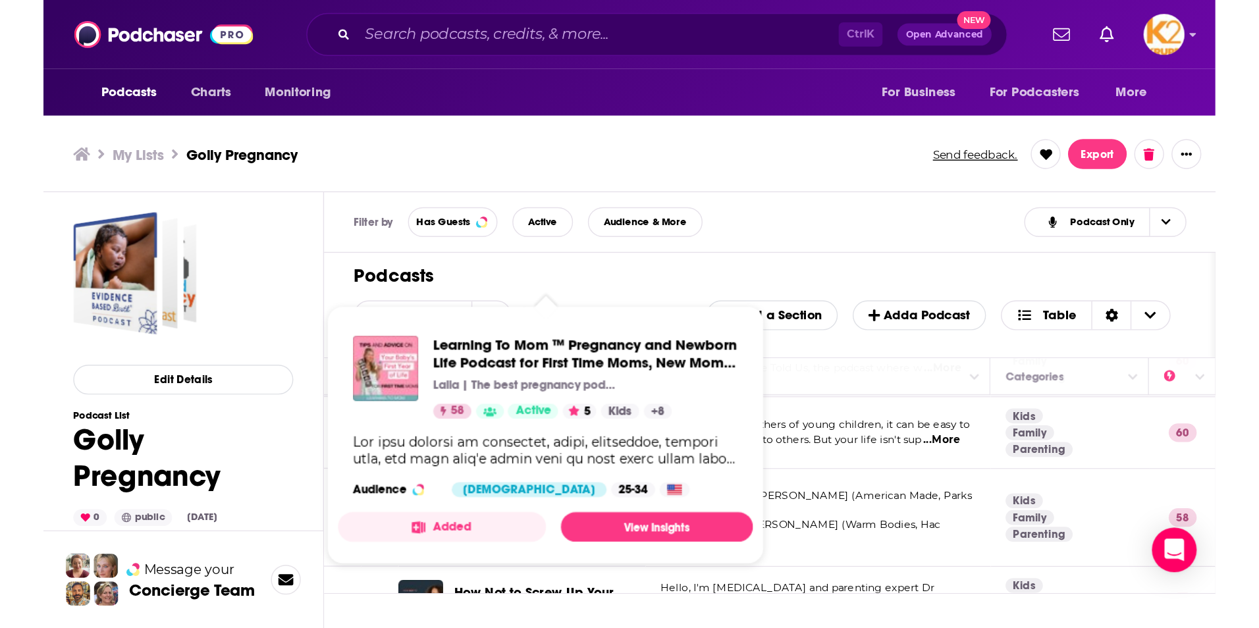
scroll to position [0, 0]
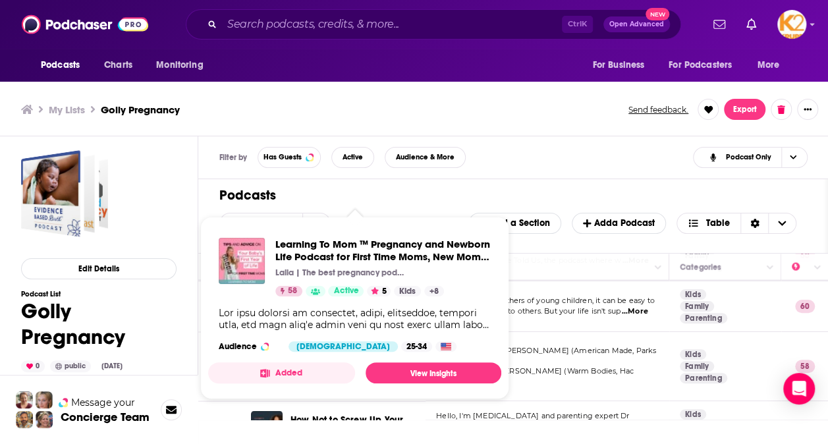
click at [538, 163] on div "Filter by Has Guests Active Audience & More Podcast Only" at bounding box center [513, 157] width 630 height 43
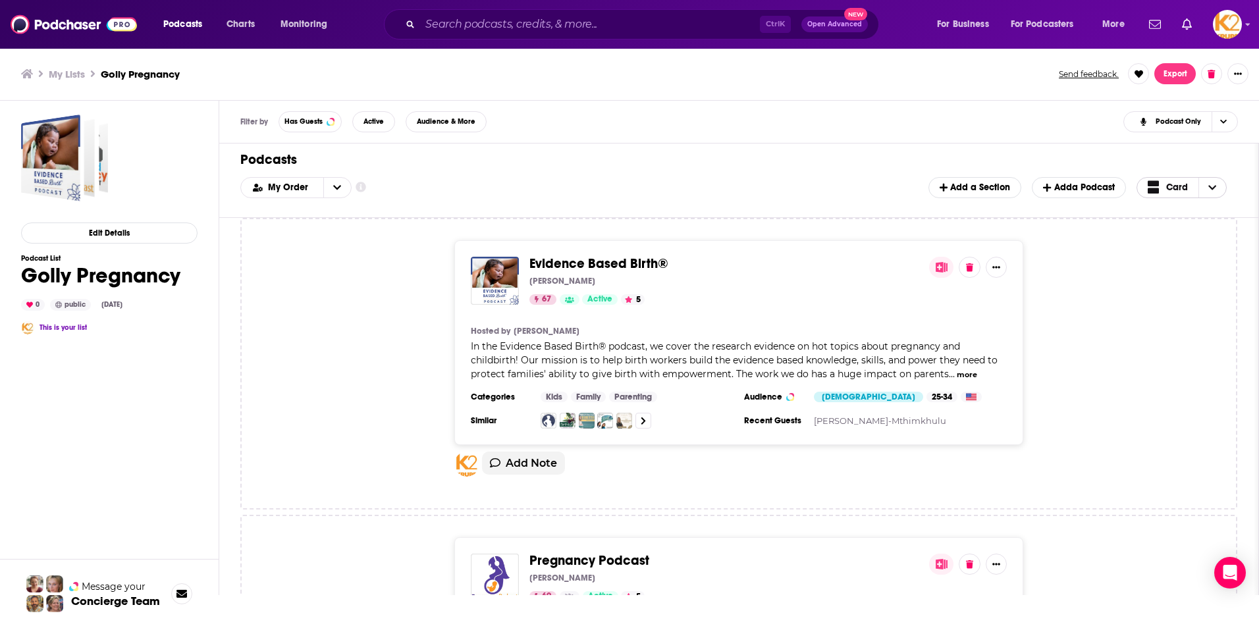
click at [827, 187] on button "Card" at bounding box center [1181, 187] width 91 height 21
click at [827, 234] on span "Table" at bounding box center [1189, 230] width 53 height 7
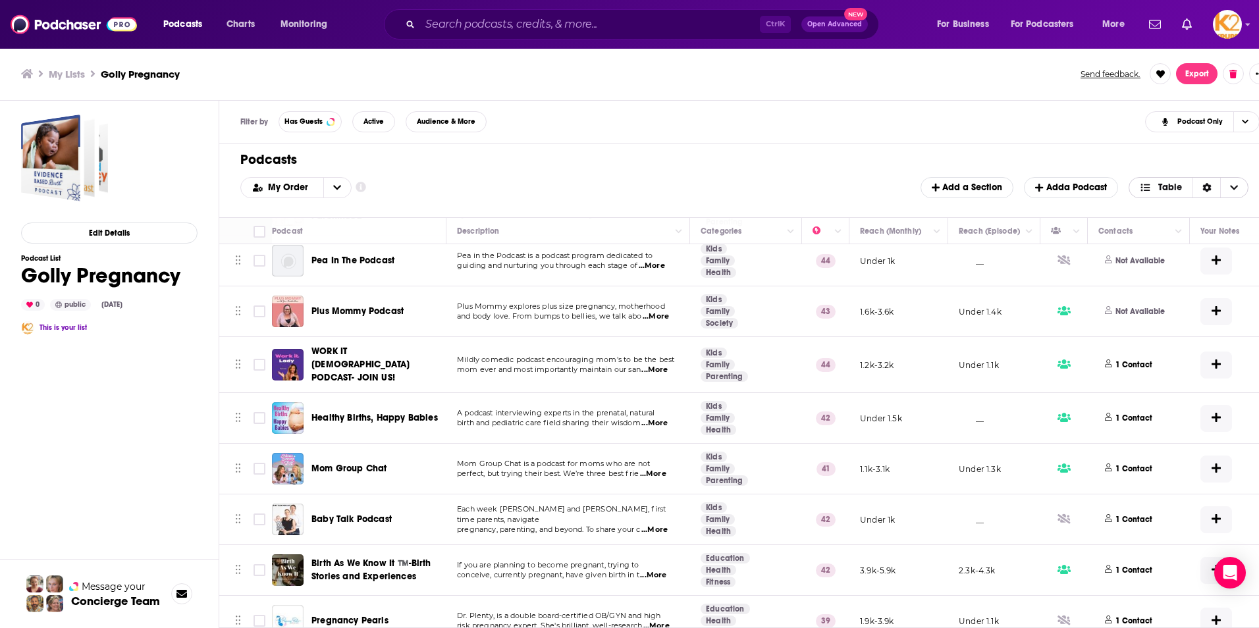
scroll to position [1538, 0]
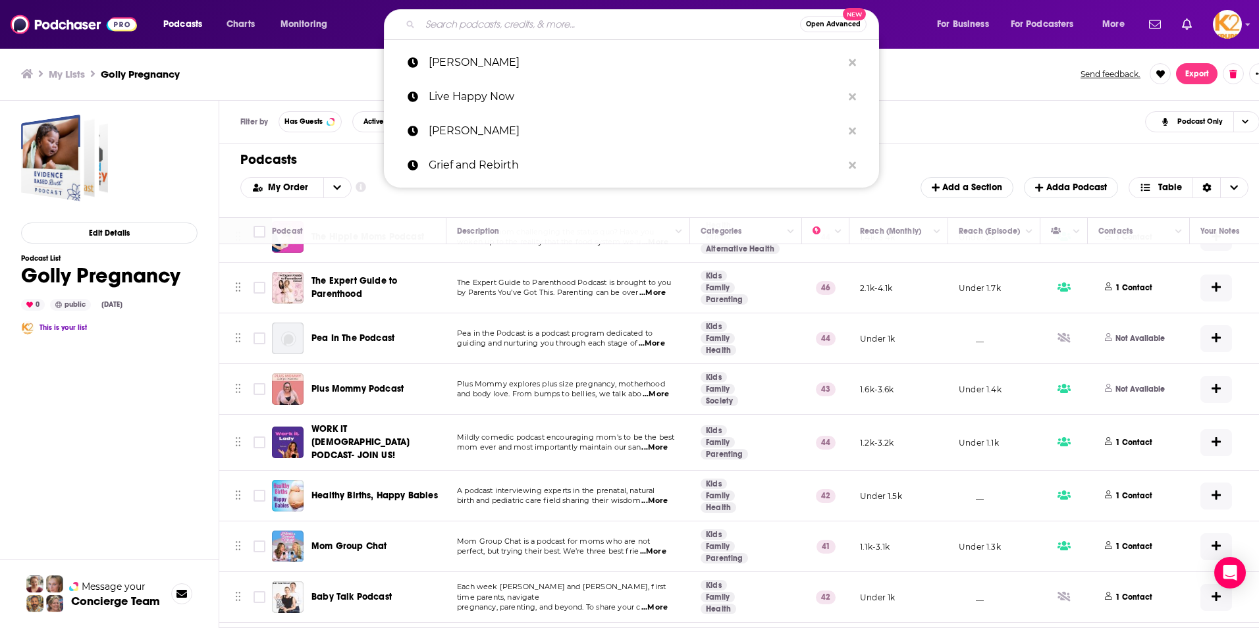
click at [453, 23] on input "Search podcasts, credits, & more..." at bounding box center [610, 24] width 380 height 21
paste input "What Fresh Hell: Laughing in the Face of Motherhood | Parenting Tips From Funny…"
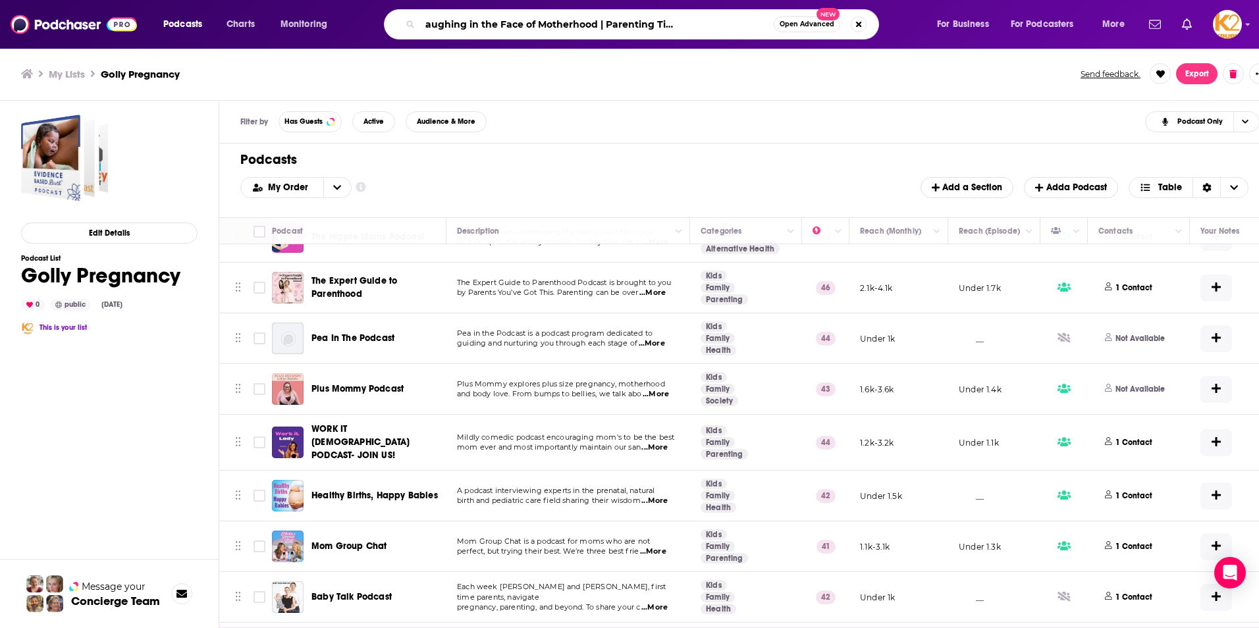
type input "What Fresh Hell: Laughing in the Face of Motherhood | Parenting Tips From Funny…"
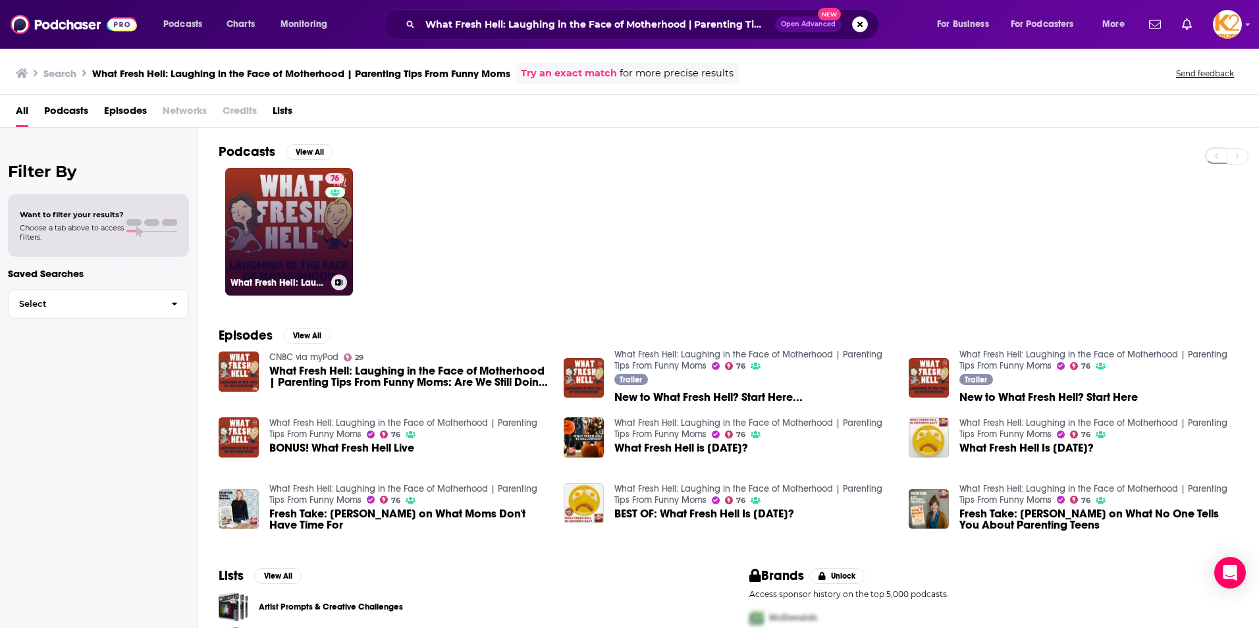
click at [289, 201] on link "76 What Fresh Hell: Laughing in the Face of Motherhood | Parenting Tips From Fu…" at bounding box center [289, 232] width 128 height 128
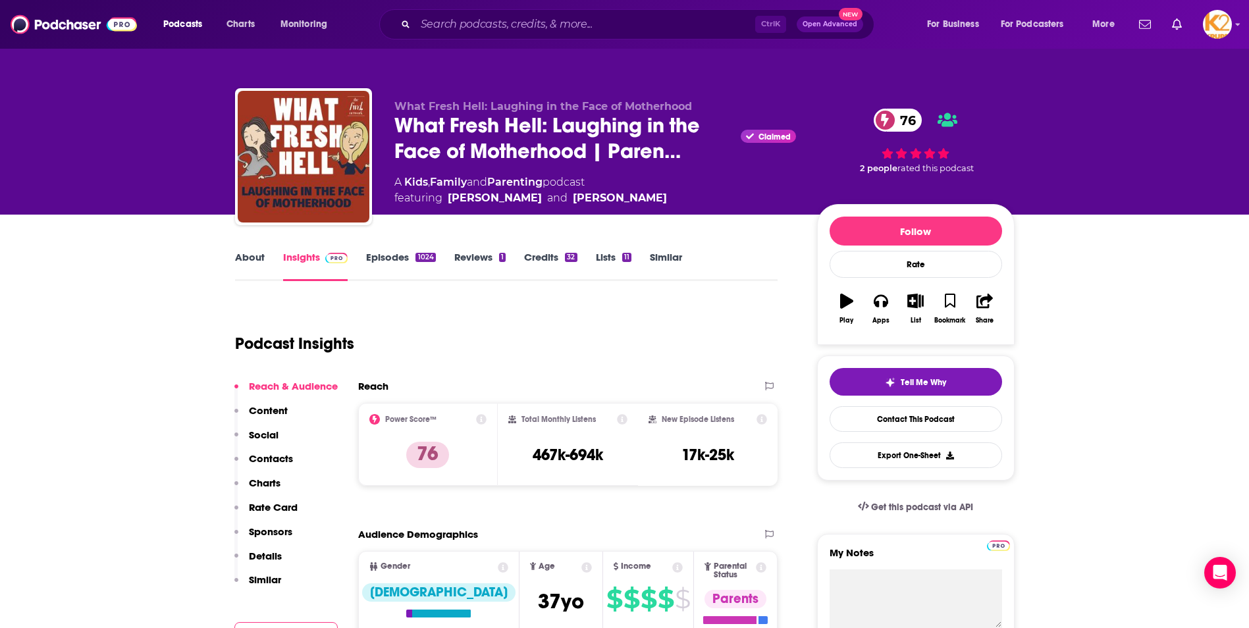
click at [371, 261] on link "Episodes 1024" at bounding box center [400, 266] width 69 height 30
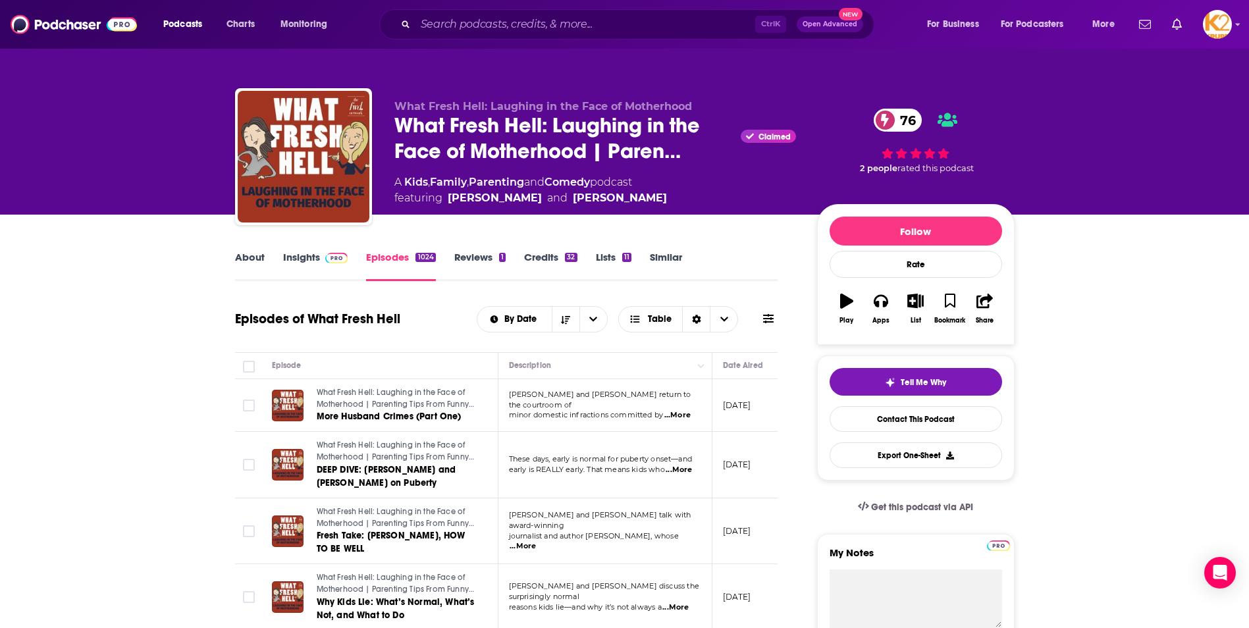
click at [536, 443] on span "...More" at bounding box center [523, 546] width 26 height 11
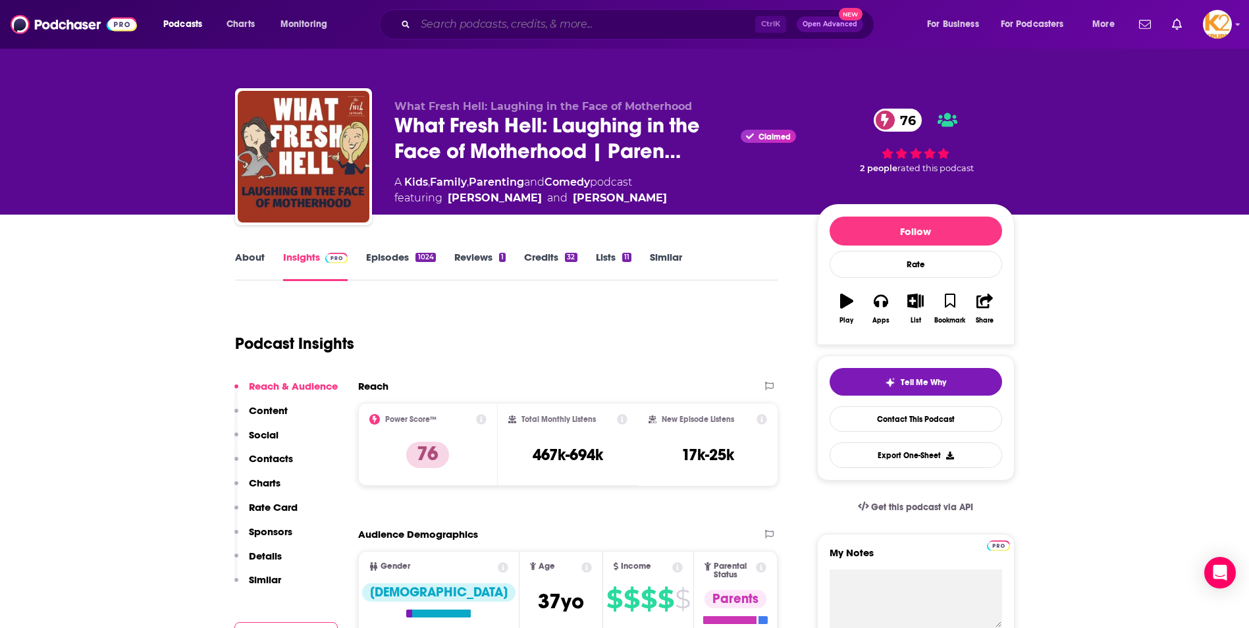
click at [535, 20] on input "Search podcasts, credits, & more..." at bounding box center [585, 24] width 340 height 21
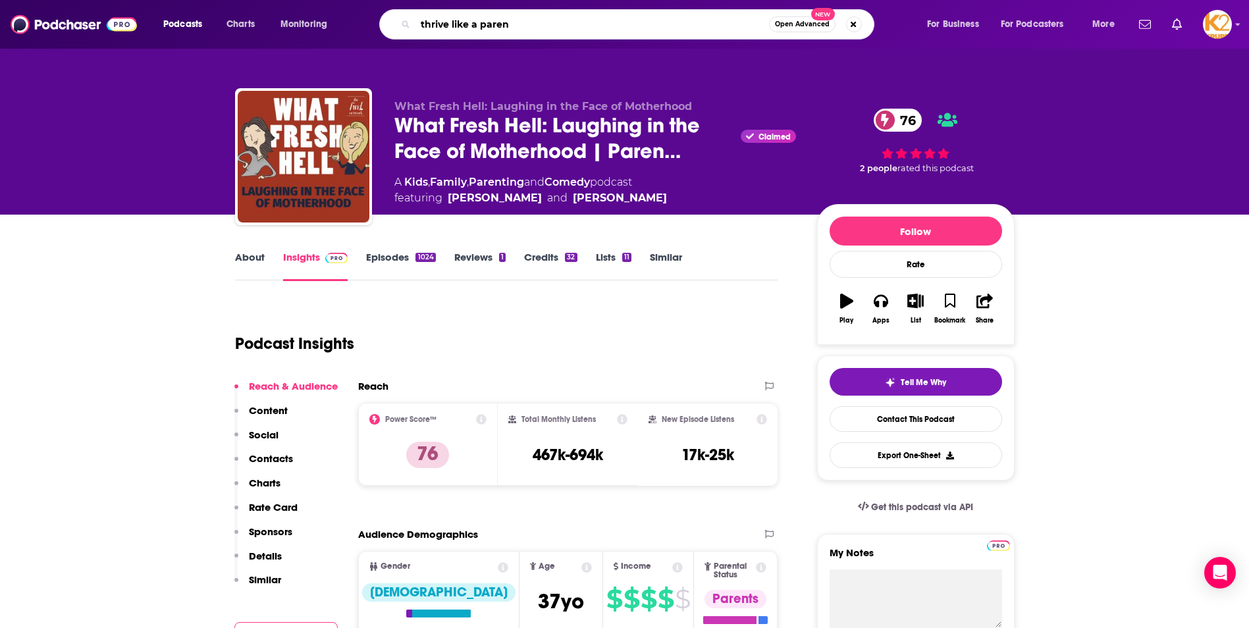
type input "thrive like a parent"
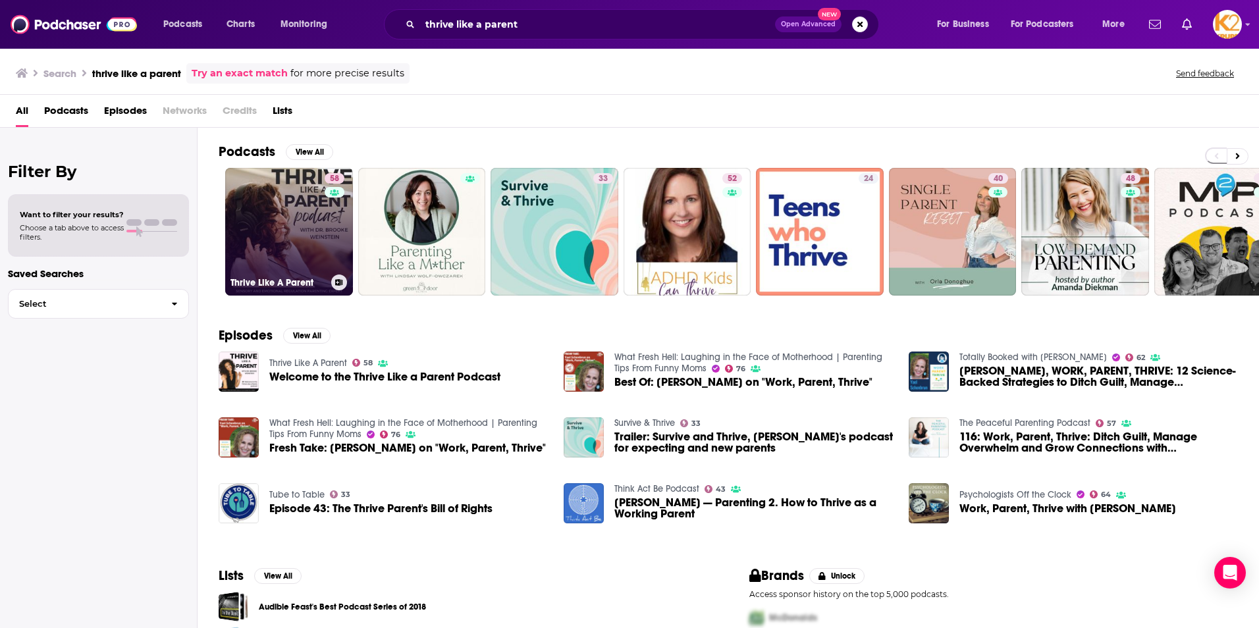
click at [338, 213] on div "58" at bounding box center [336, 223] width 23 height 101
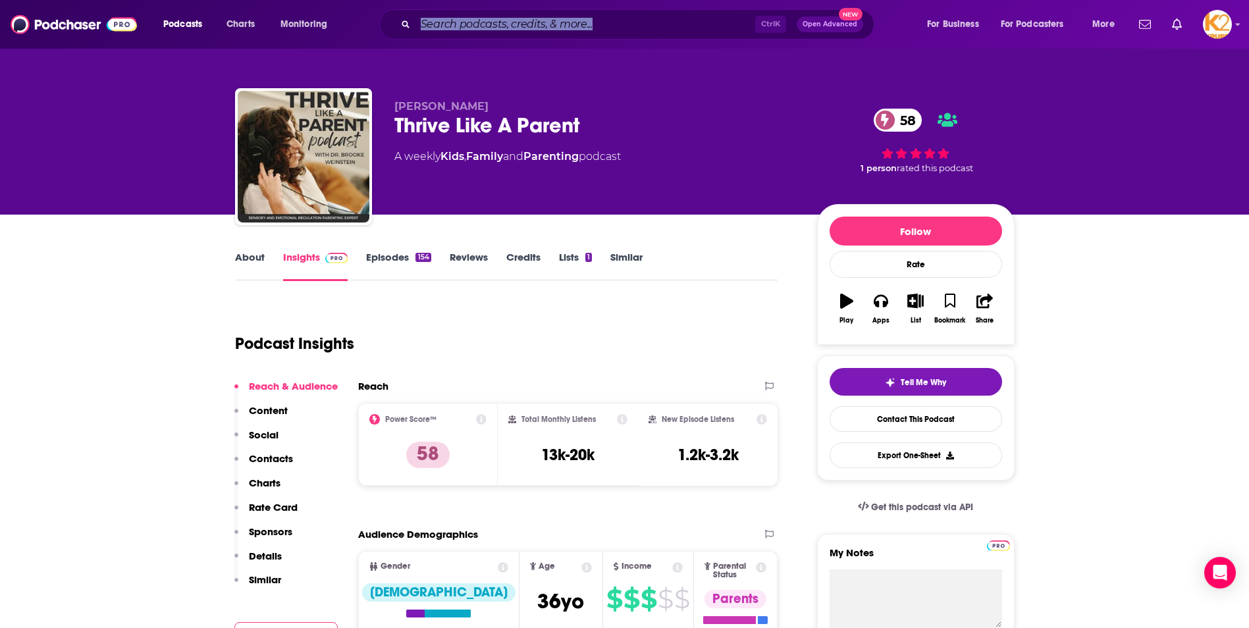
click at [585, 34] on div "Ctrl K Open Advanced New" at bounding box center [626, 24] width 495 height 30
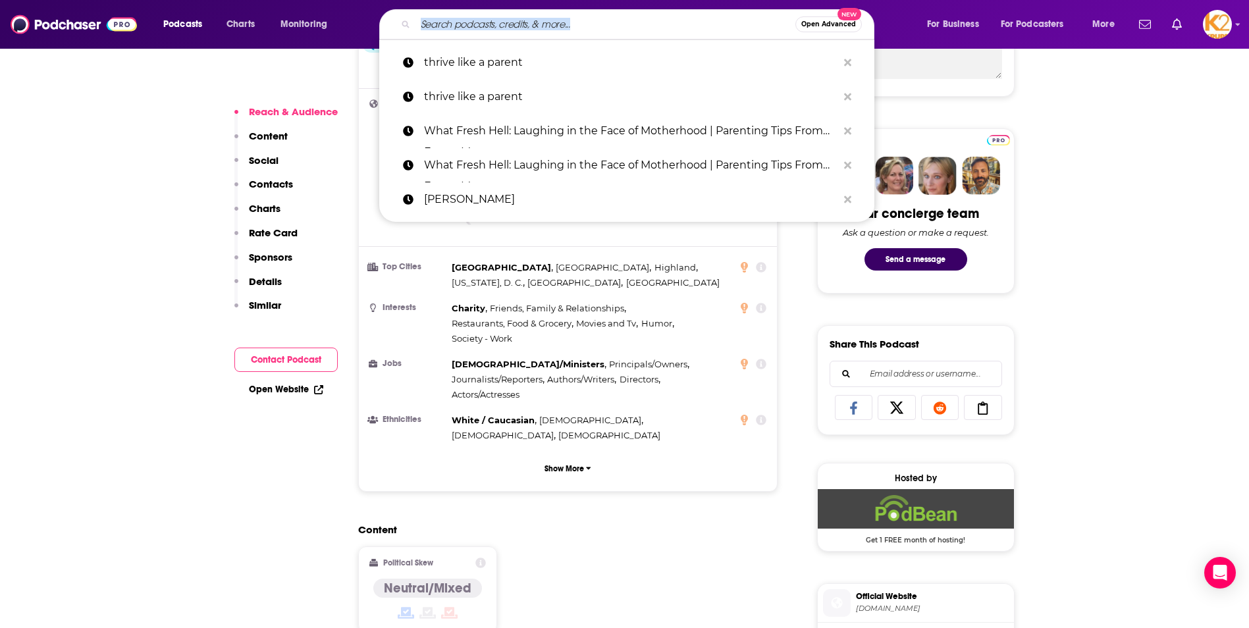
drag, startPoint x: 585, startPoint y: 29, endPoint x: 639, endPoint y: 1, distance: 60.7
click at [586, 30] on input "Search podcasts, credits, & more..." at bounding box center [605, 24] width 380 height 21
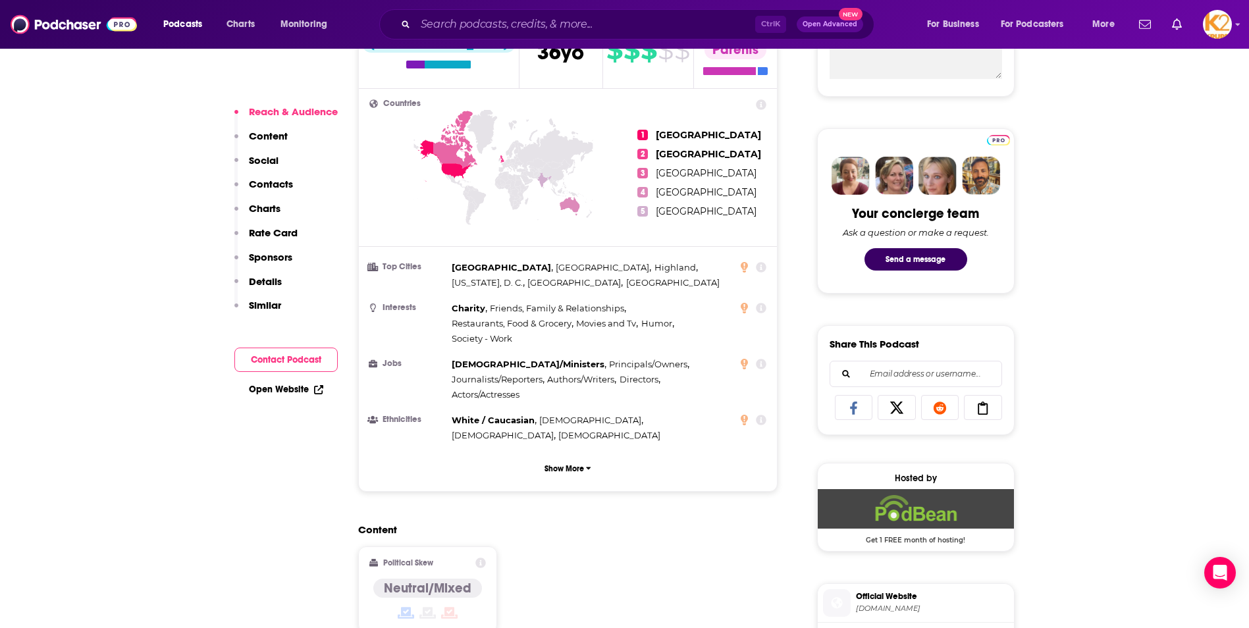
drag, startPoint x: 152, startPoint y: 128, endPoint x: 411, endPoint y: 41, distance: 272.8
click at [570, 18] on input "Search podcasts, credits, & more..." at bounding box center [585, 24] width 340 height 21
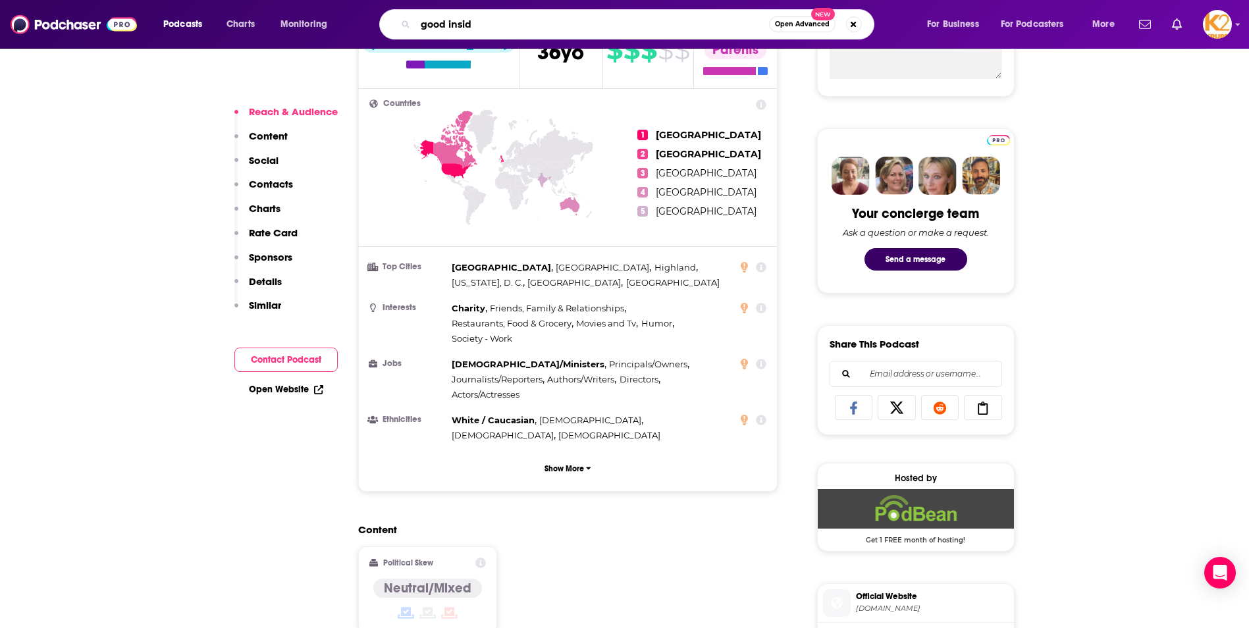
type input "good inside"
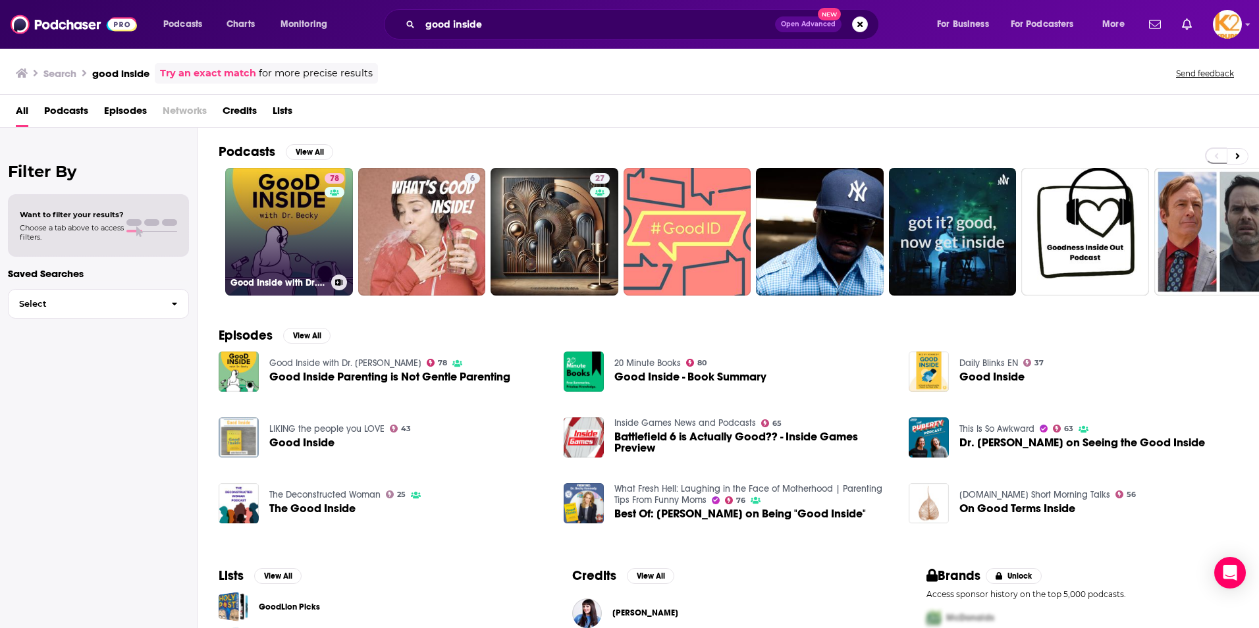
click at [292, 242] on link "78 Good Inside with Dr. Becky" at bounding box center [289, 232] width 128 height 128
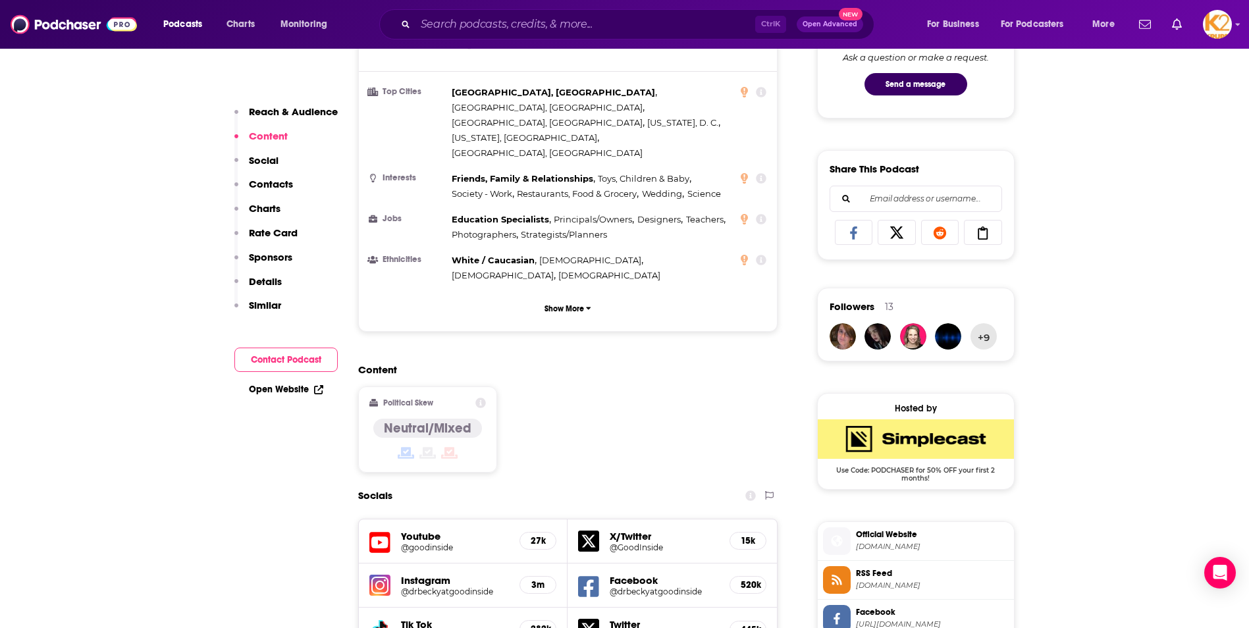
scroll to position [1053, 0]
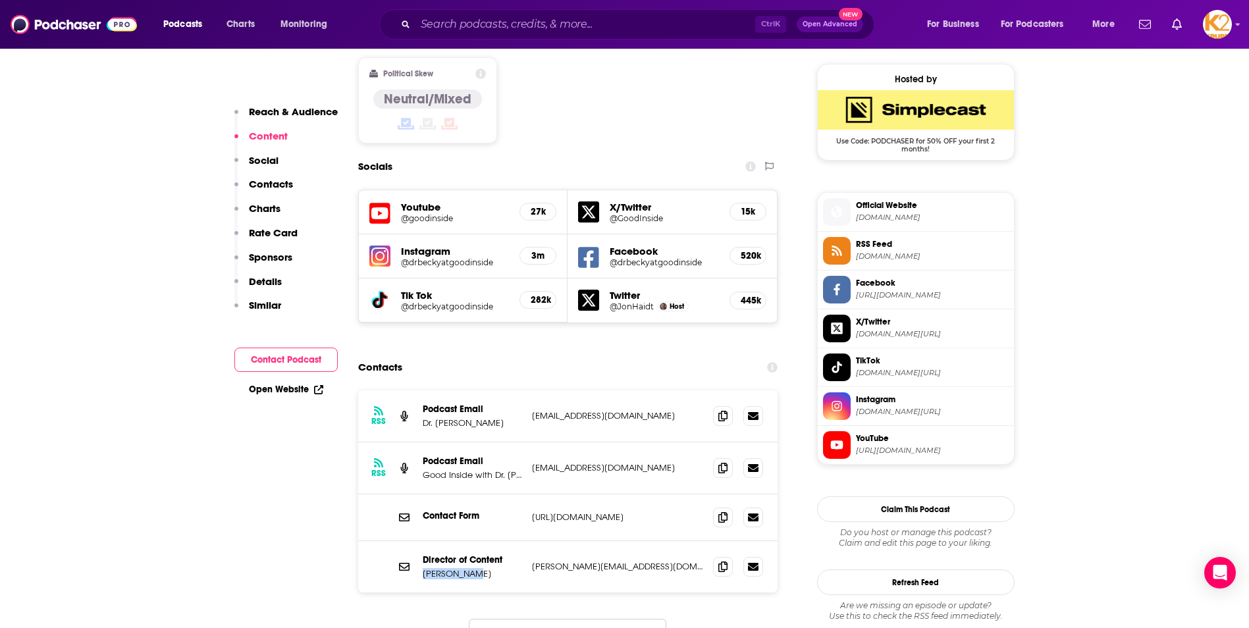
drag, startPoint x: 474, startPoint y: 506, endPoint x: 420, endPoint y: 513, distance: 54.5
click at [420, 443] on div "Director of Content Brooke Zant brooke@goodinside.com brooke@goodinside.com" at bounding box center [568, 566] width 420 height 51
copy p "Brooke Zant"
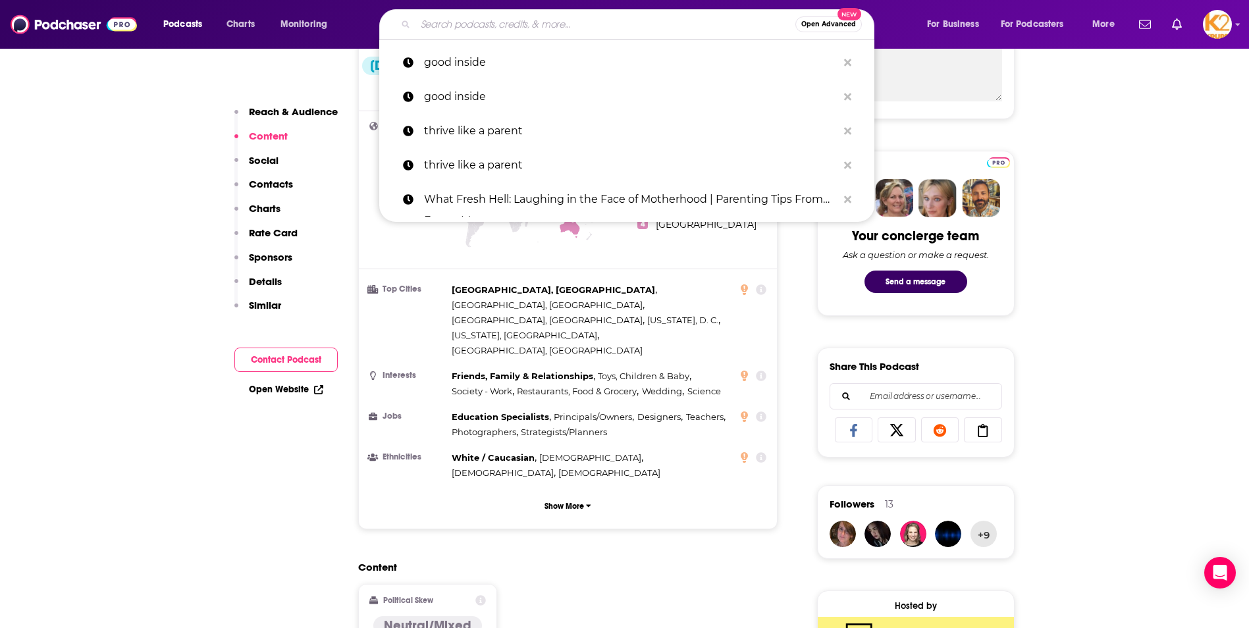
click at [513, 22] on input "Search podcasts, credits, & more..." at bounding box center [605, 24] width 380 height 21
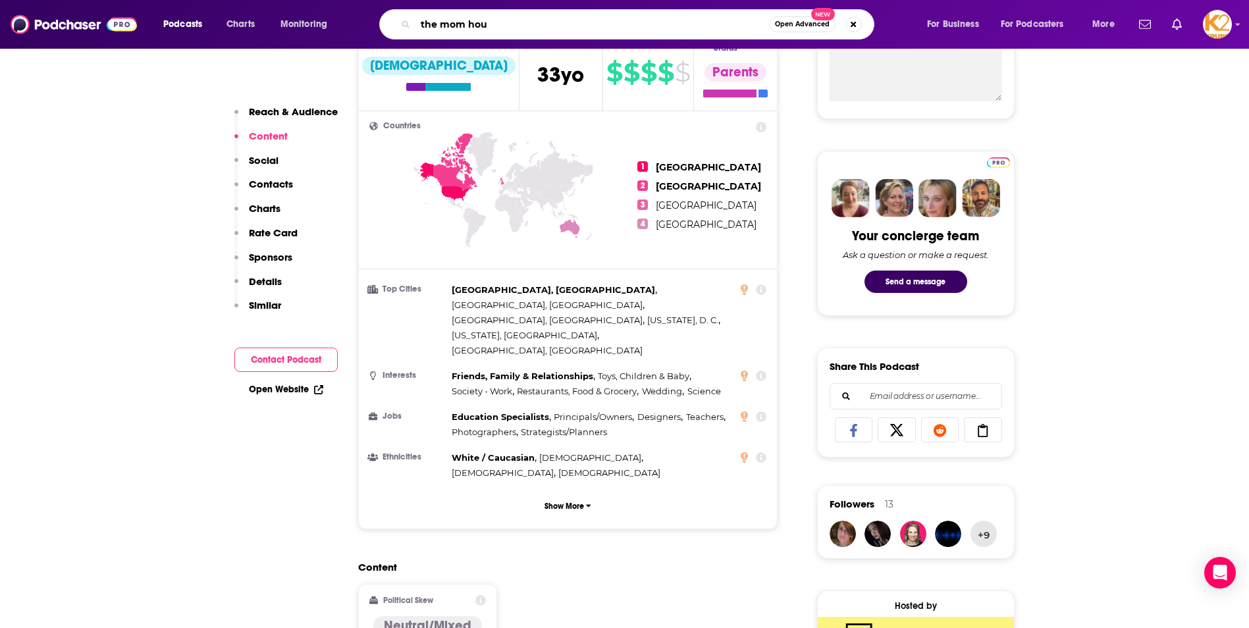
type input "the mom hour"
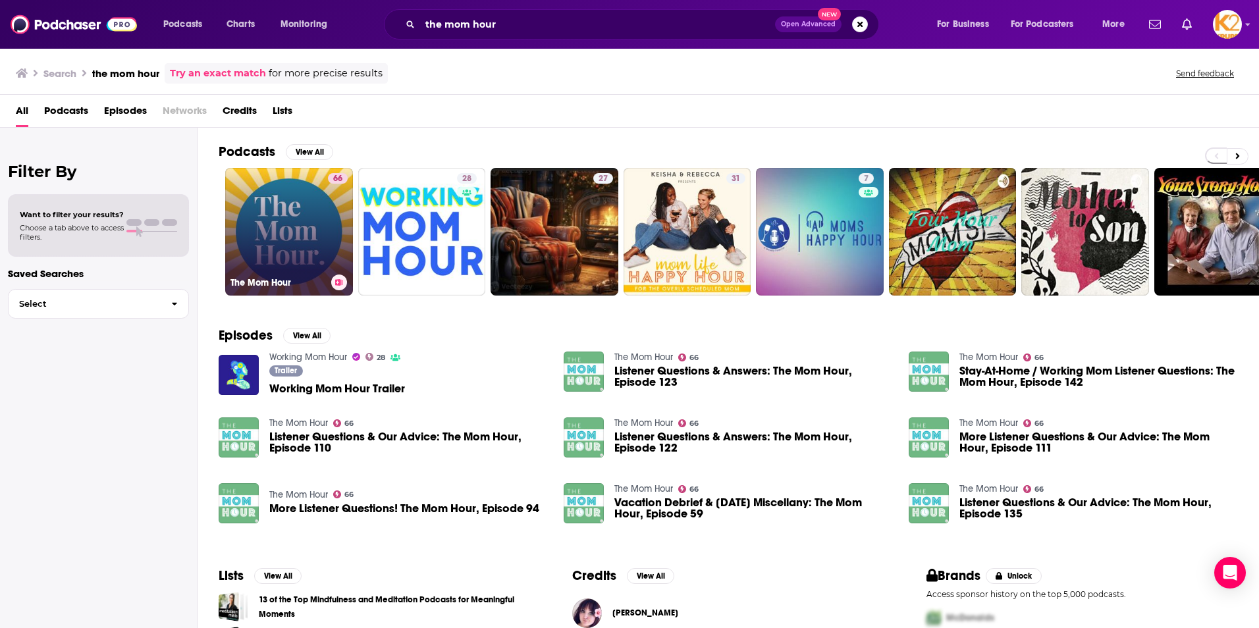
click at [309, 256] on link "66 The Mom Hour" at bounding box center [289, 232] width 128 height 128
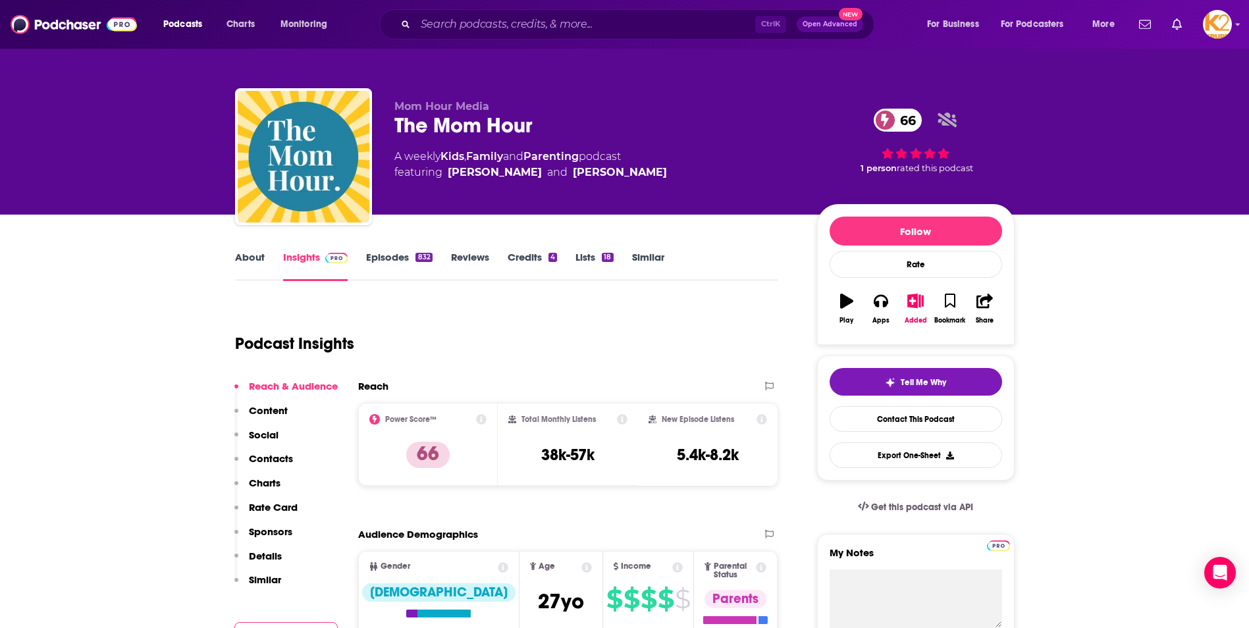
scroll to position [66, 0]
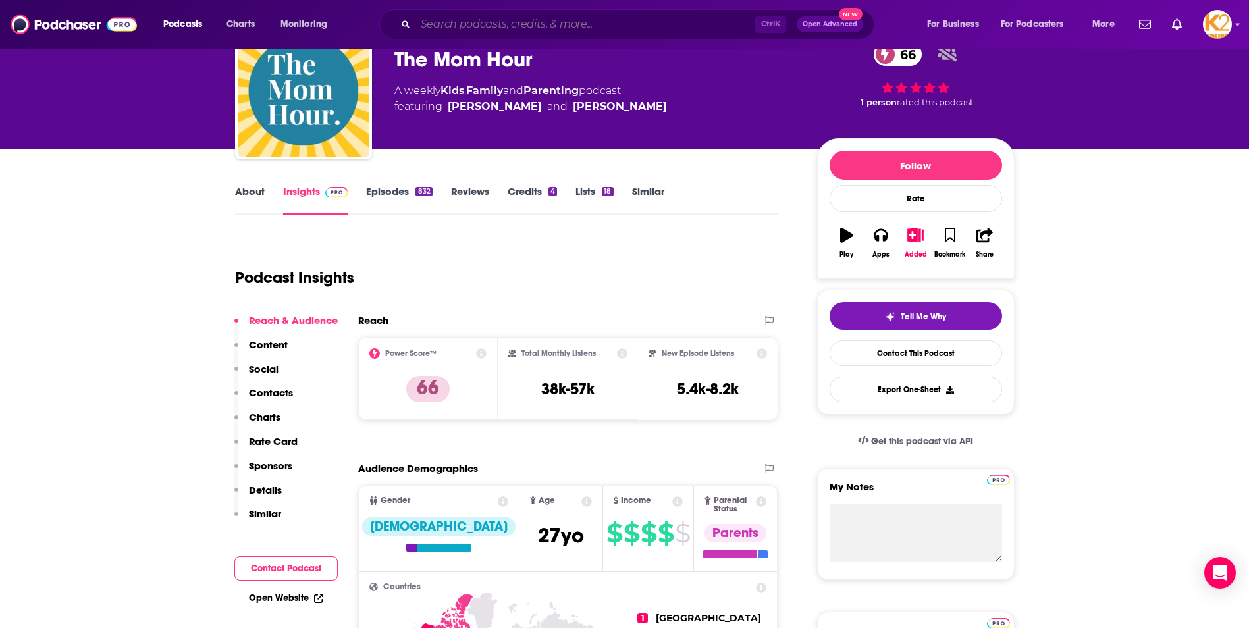
click at [557, 23] on input "Search podcasts, credits, & more..." at bounding box center [585, 24] width 340 height 21
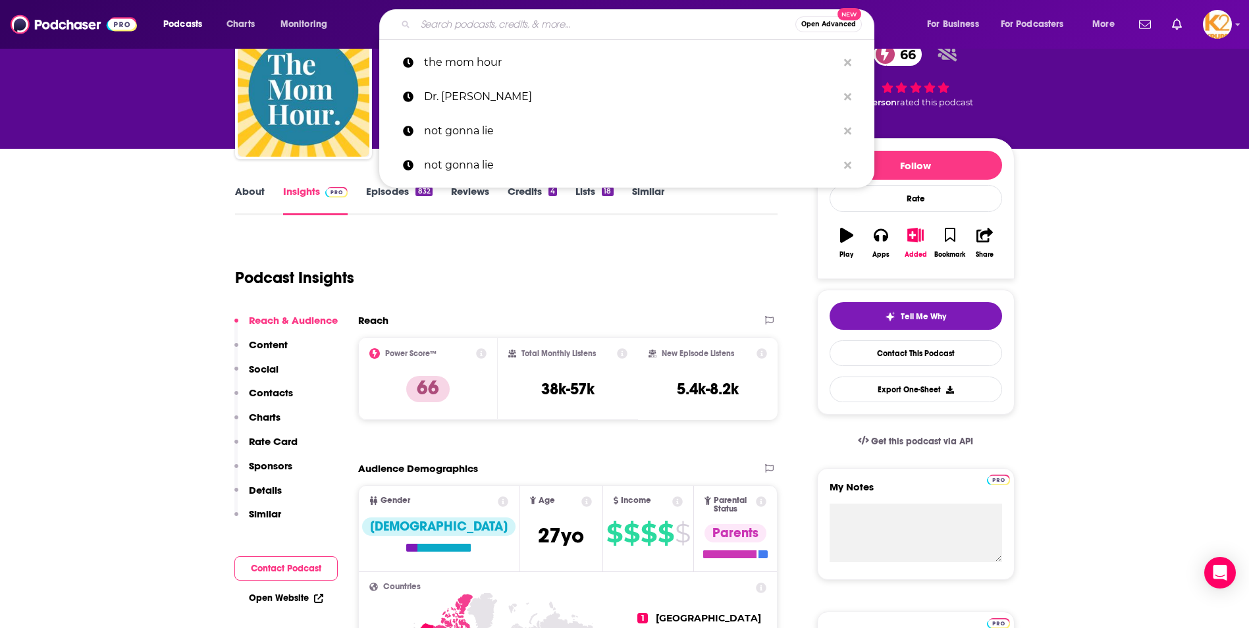
paste input "Toddlers Made Easy with Dr Cathryn"
type input "Toddlers Made Easy with Dr Cathryn"
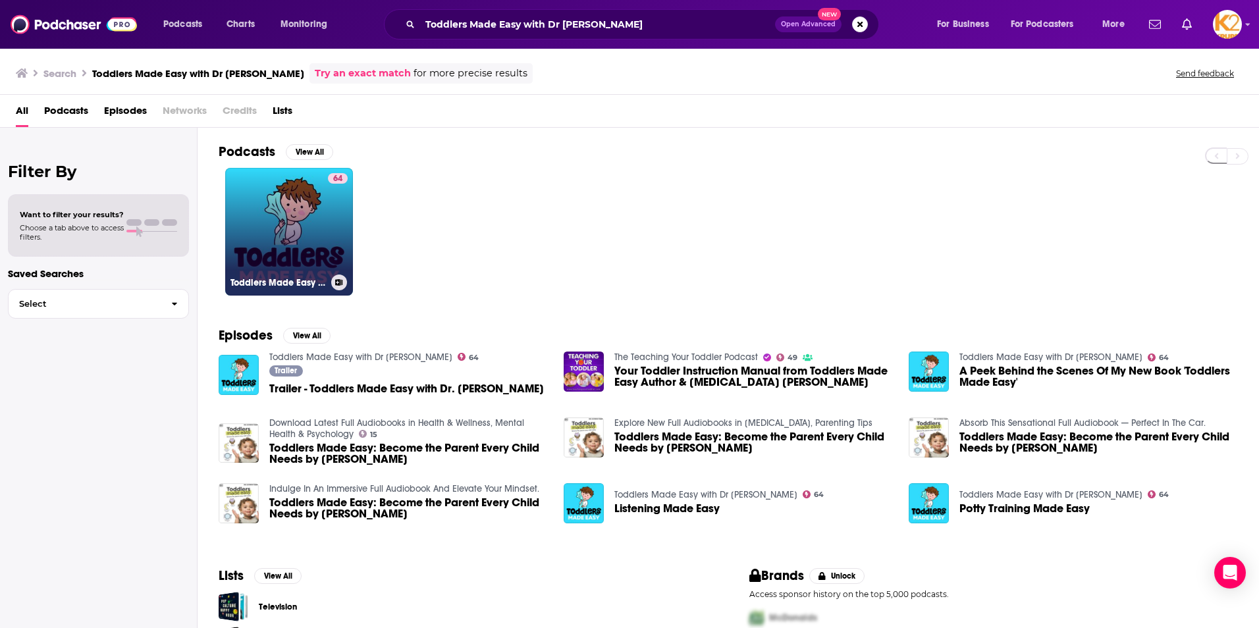
click at [322, 272] on link "64 Toddlers Made Easy with Dr Cathryn" at bounding box center [289, 232] width 128 height 128
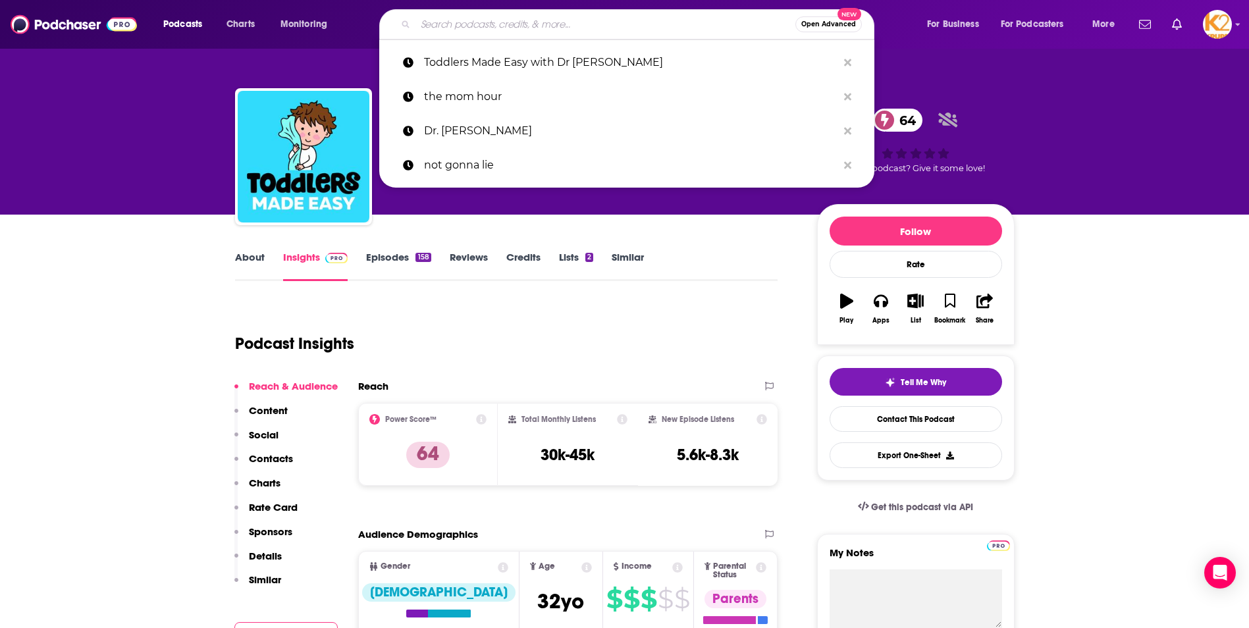
click at [501, 29] on input "Search podcasts, credits, & more..." at bounding box center [605, 24] width 380 height 21
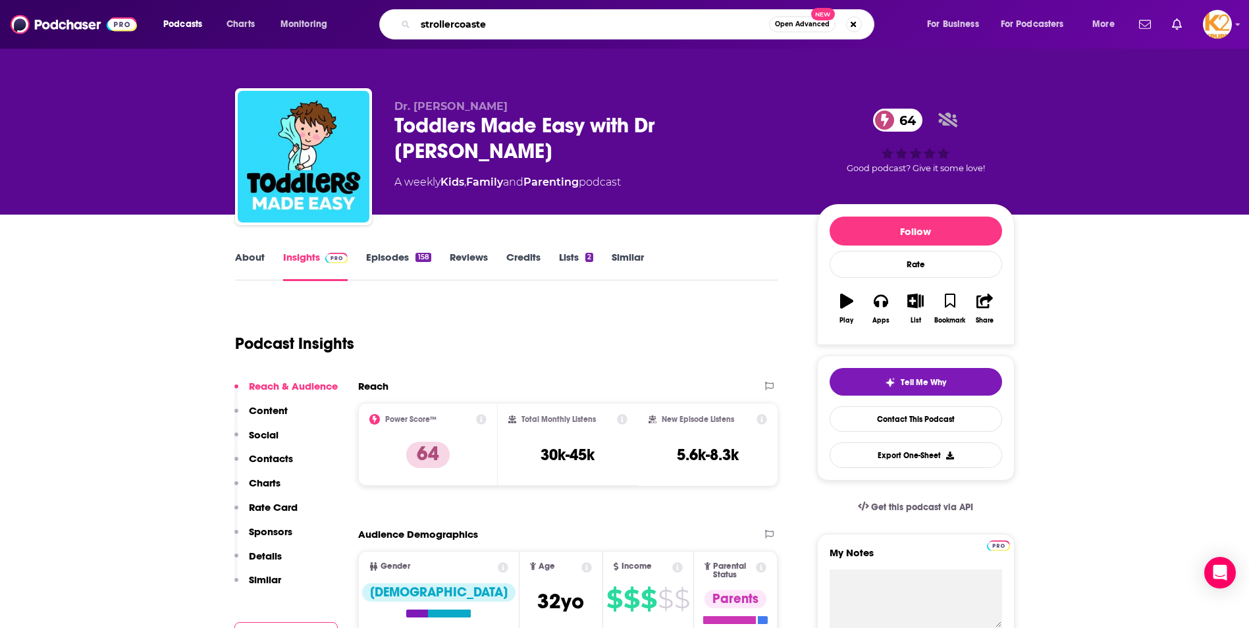
type input "strollercoaster"
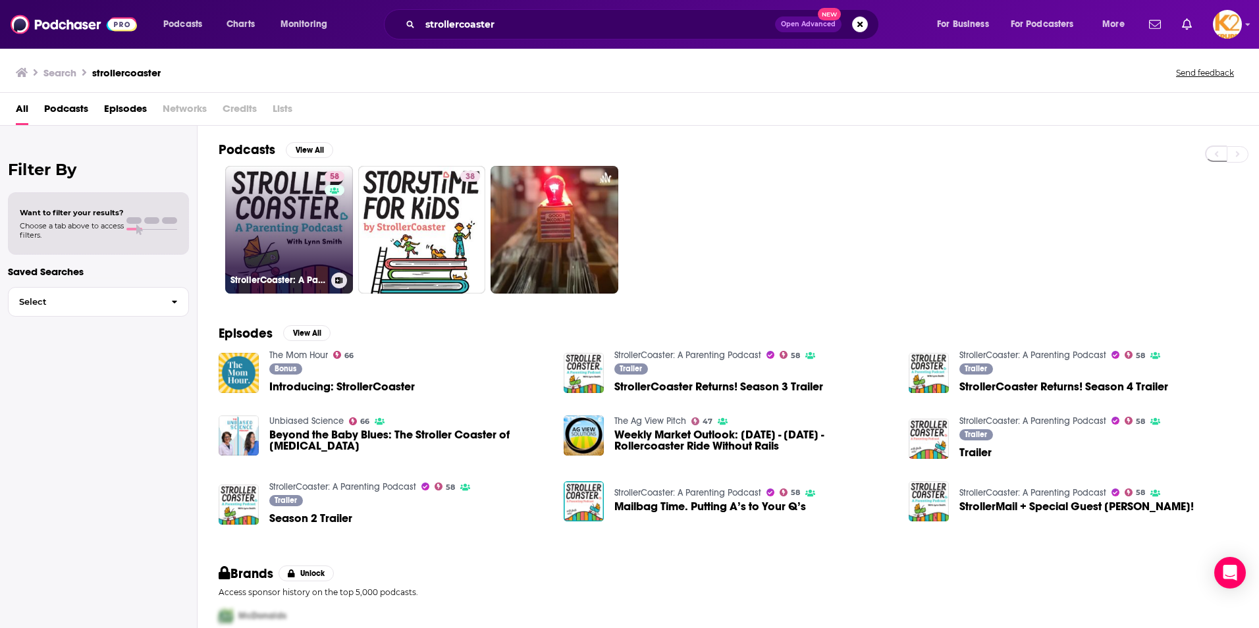
click at [277, 207] on link "58 StrollerCoaster: A Parenting Podcast" at bounding box center [289, 230] width 128 height 128
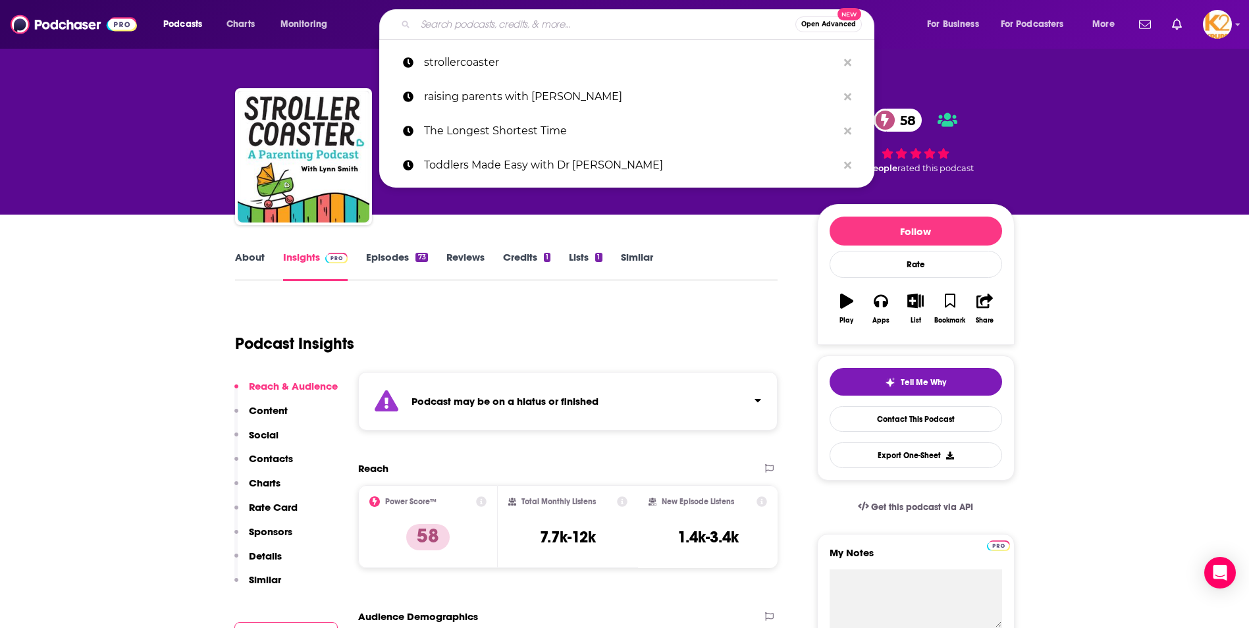
click at [441, 17] on input "Search podcasts, credits, & more..." at bounding box center [605, 24] width 380 height 21
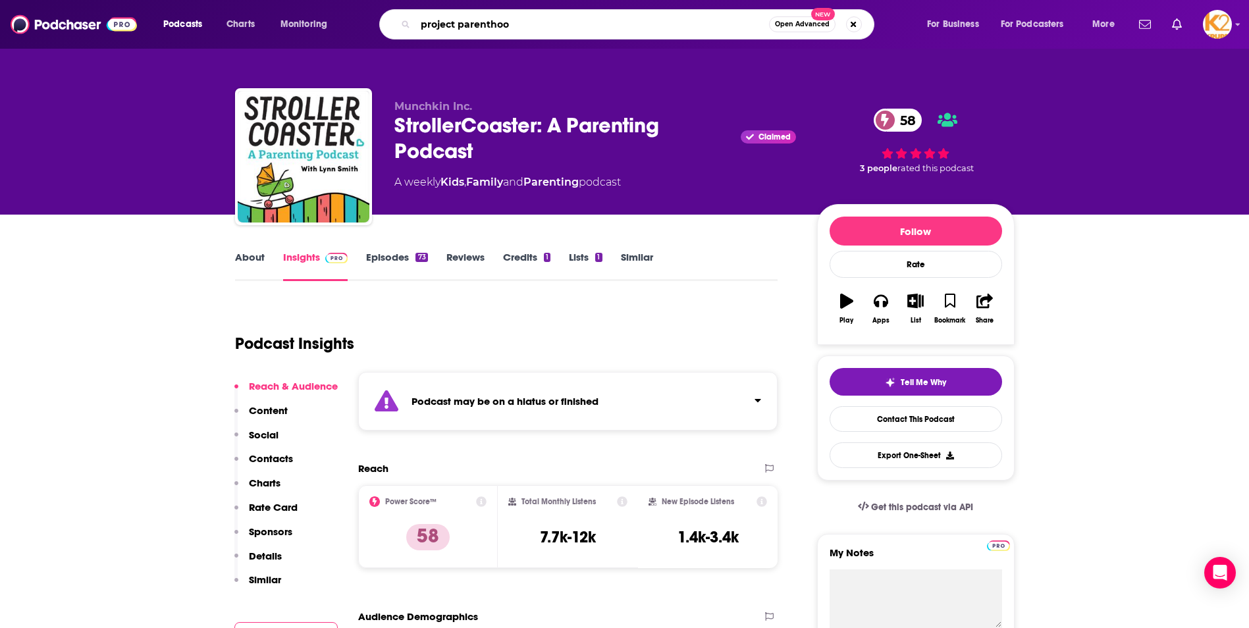
type input "project parenthood"
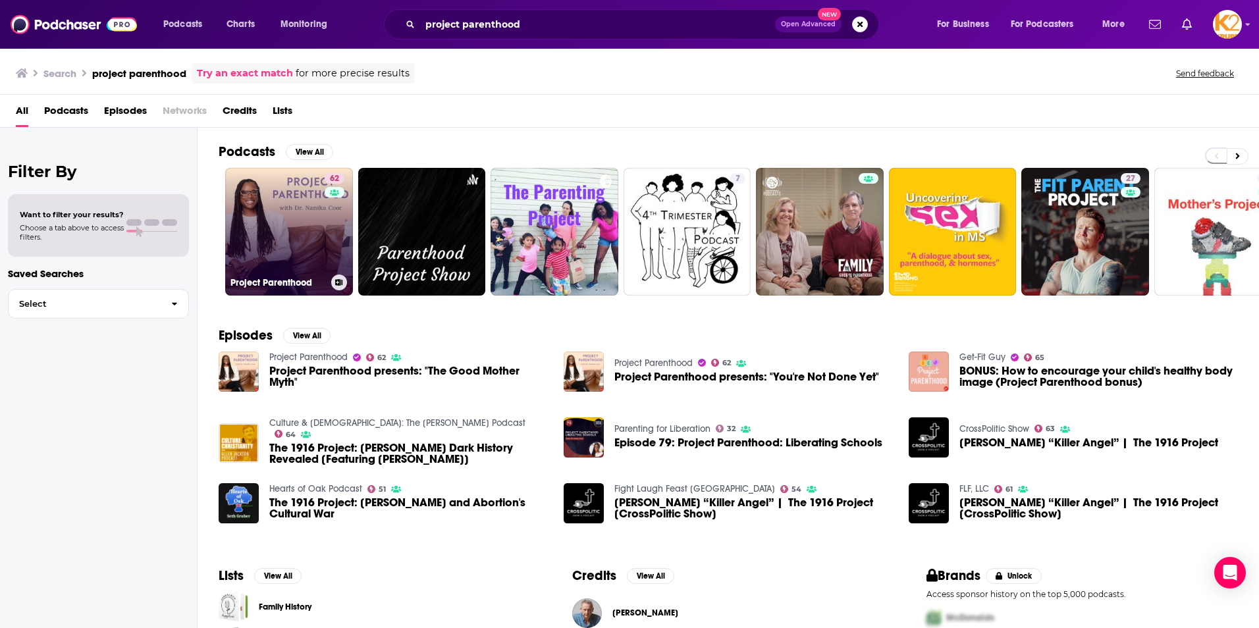
click at [307, 242] on link "62 Project Parenthood" at bounding box center [289, 232] width 128 height 128
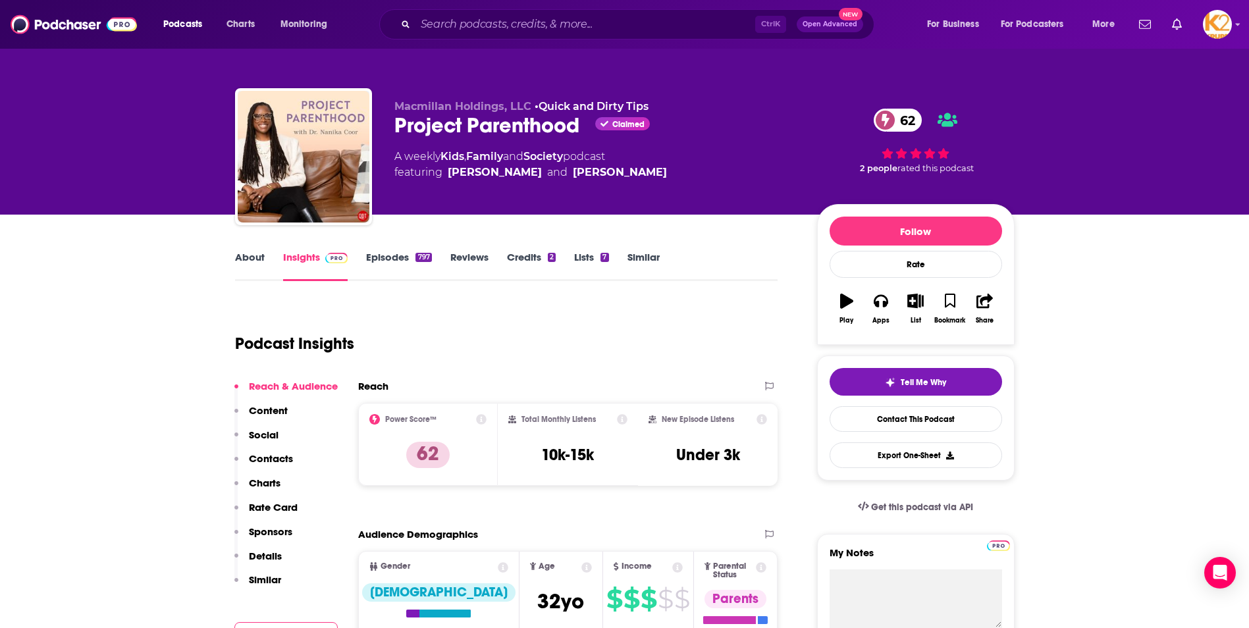
click at [398, 259] on link "Episodes 797" at bounding box center [398, 266] width 65 height 30
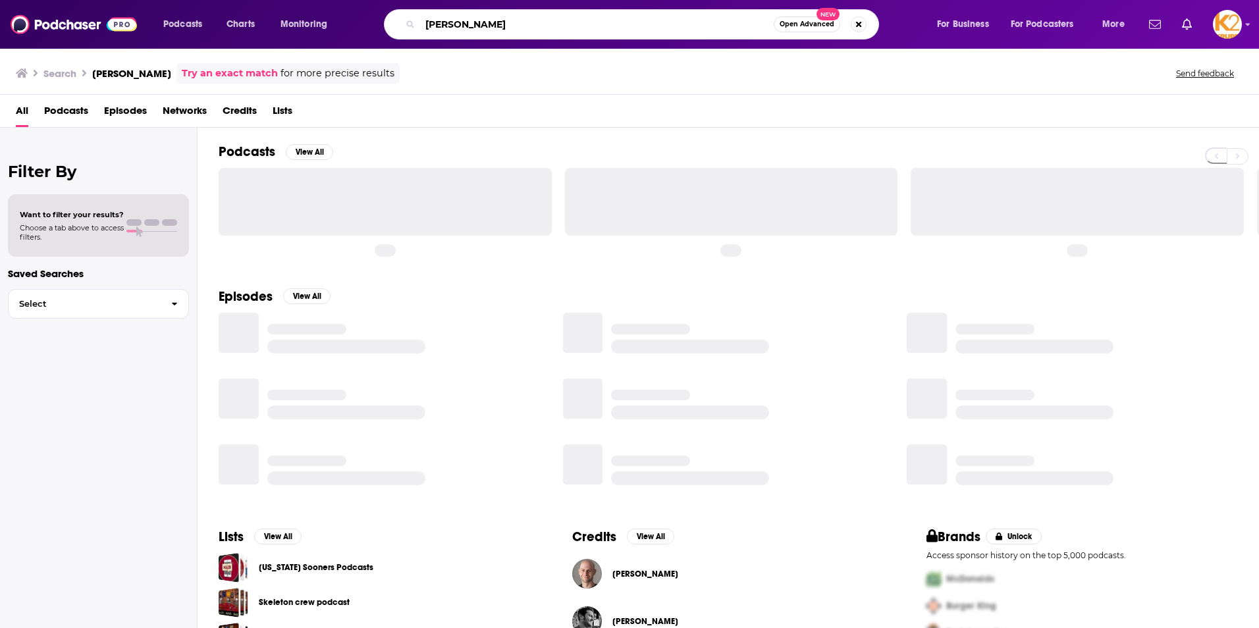
drag, startPoint x: 571, startPoint y: 24, endPoint x: 350, endPoint y: 63, distance: 223.8
click at [352, 62] on div "Podcasts Charts Monitoring Adam Grant Open Advanced New For Business For Podcas…" at bounding box center [629, 314] width 1259 height 628
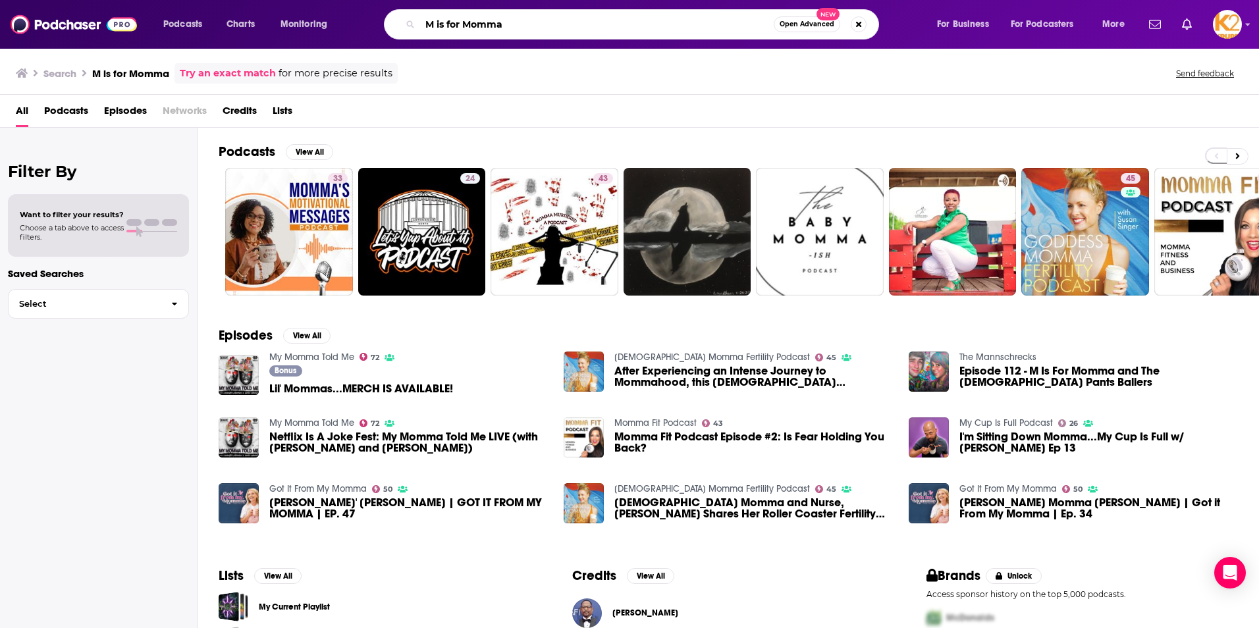
drag, startPoint x: 518, startPoint y: 28, endPoint x: 354, endPoint y: 34, distance: 163.4
click at [354, 34] on div "Podcasts Charts Monitoring M is for Momma Open Advanced New For Business For Po…" at bounding box center [645, 24] width 983 height 30
type input "calm parenting"
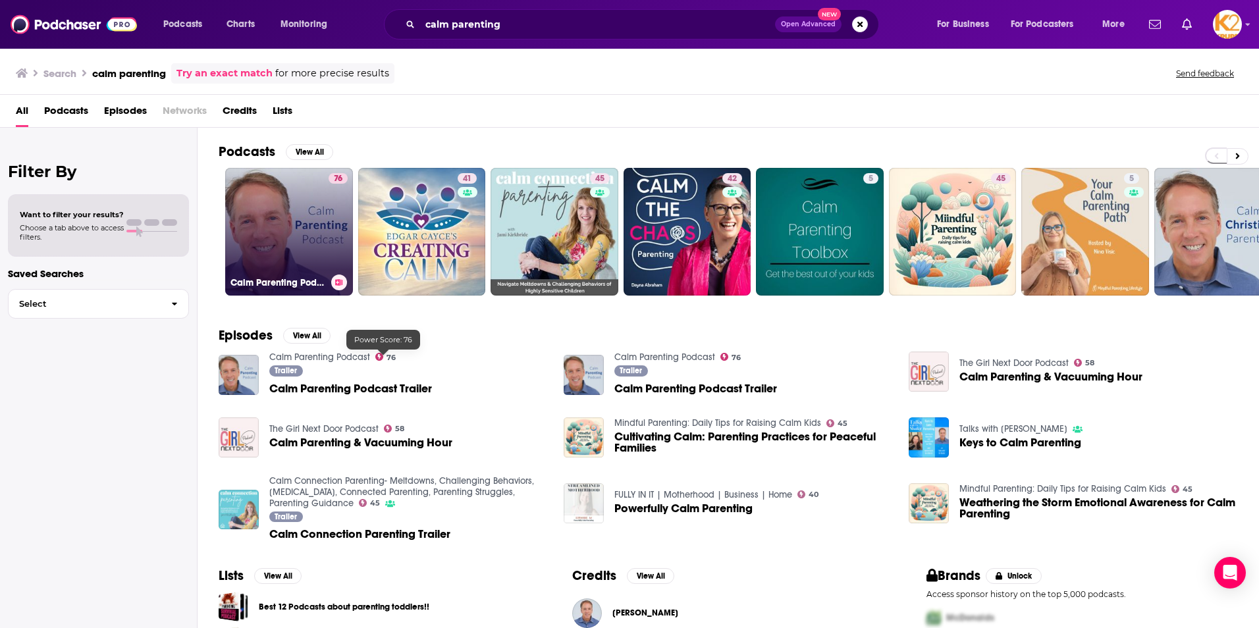
click at [315, 261] on link "76 Calm Parenting Podcast" at bounding box center [289, 232] width 128 height 128
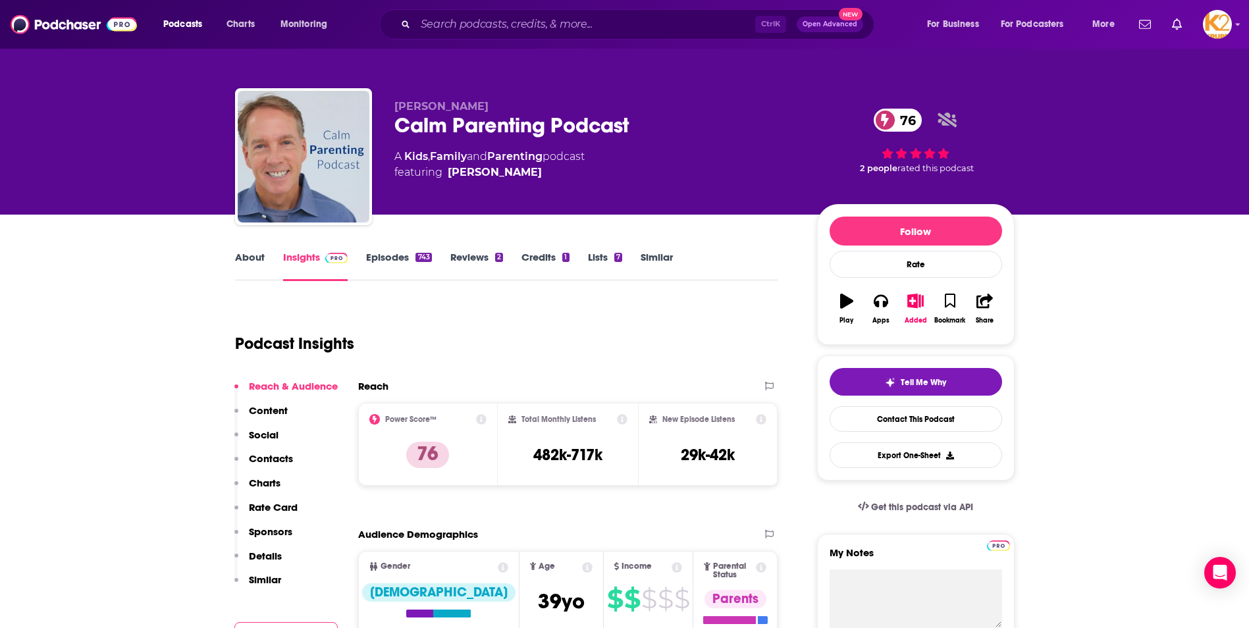
click at [265, 481] on p "Charts" at bounding box center [265, 483] width 32 height 13
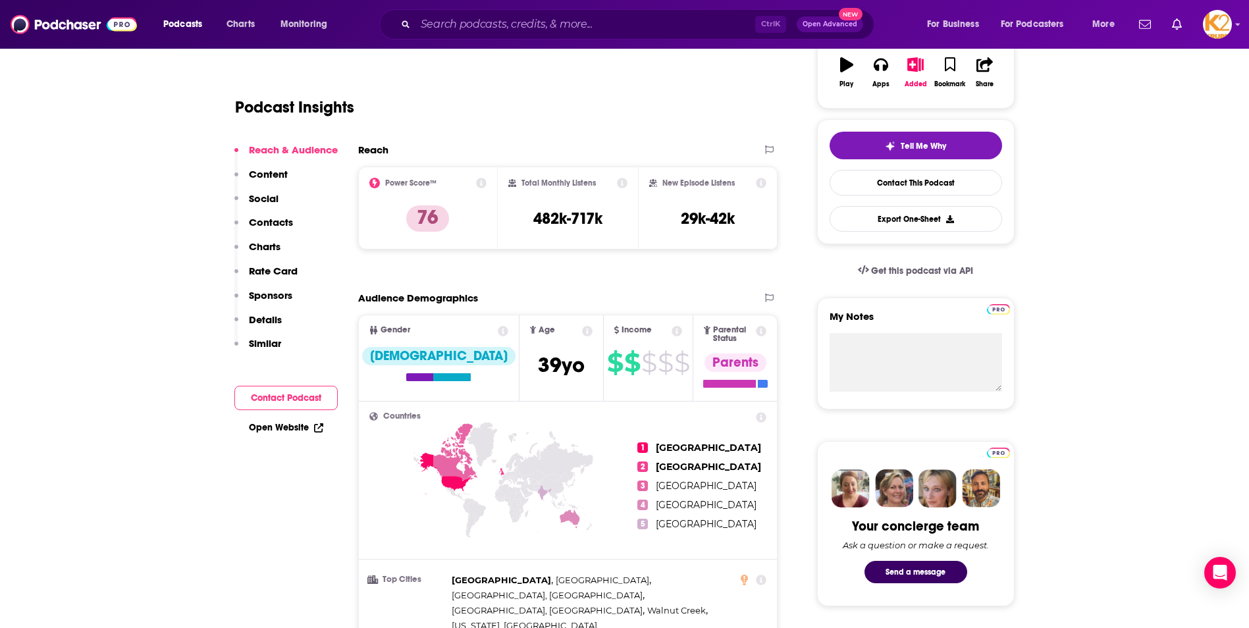
scroll to position [24, 0]
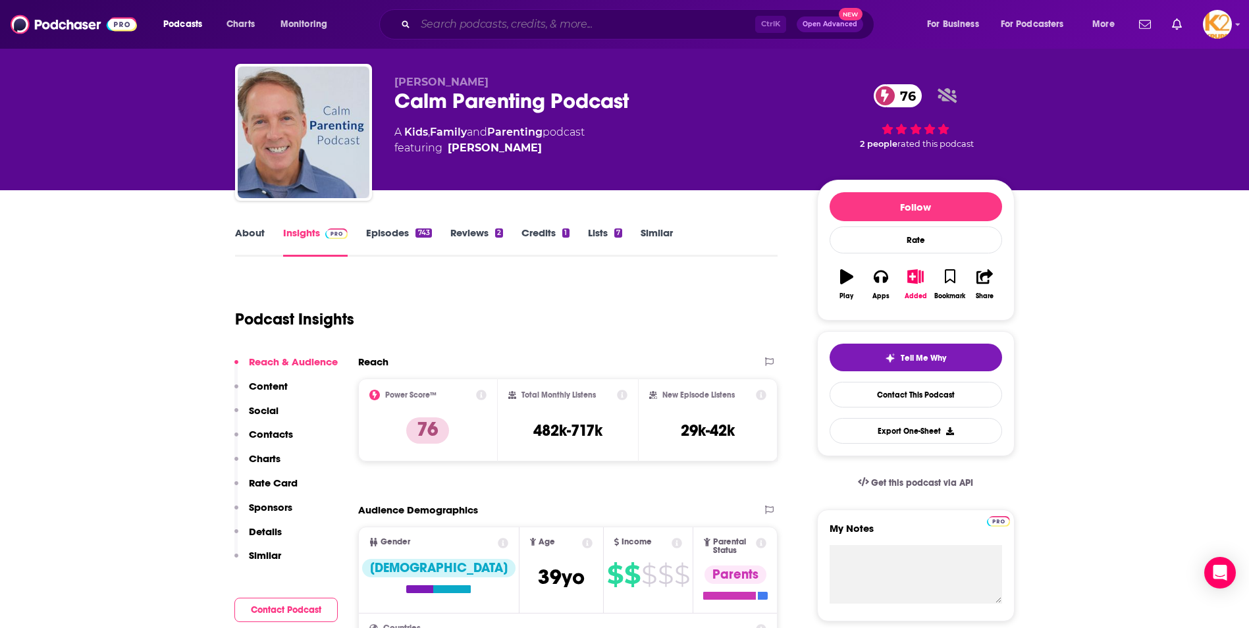
click at [512, 19] on input "Search podcasts, credits, & more..." at bounding box center [585, 24] width 340 height 21
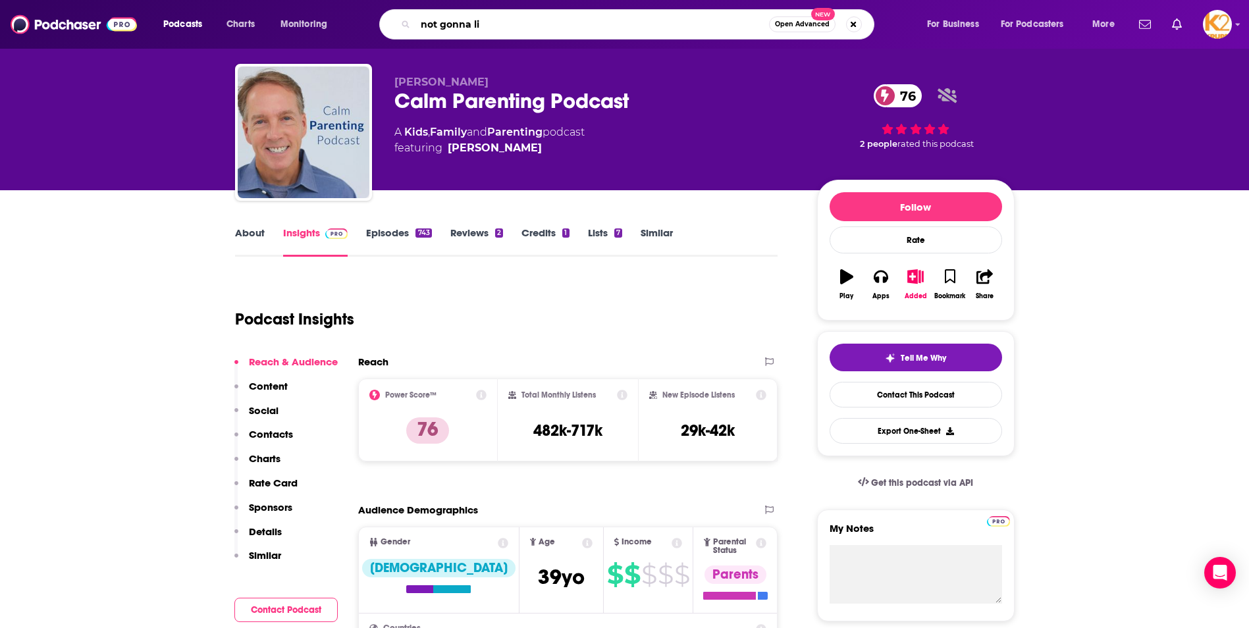
type input "not gonna lie"
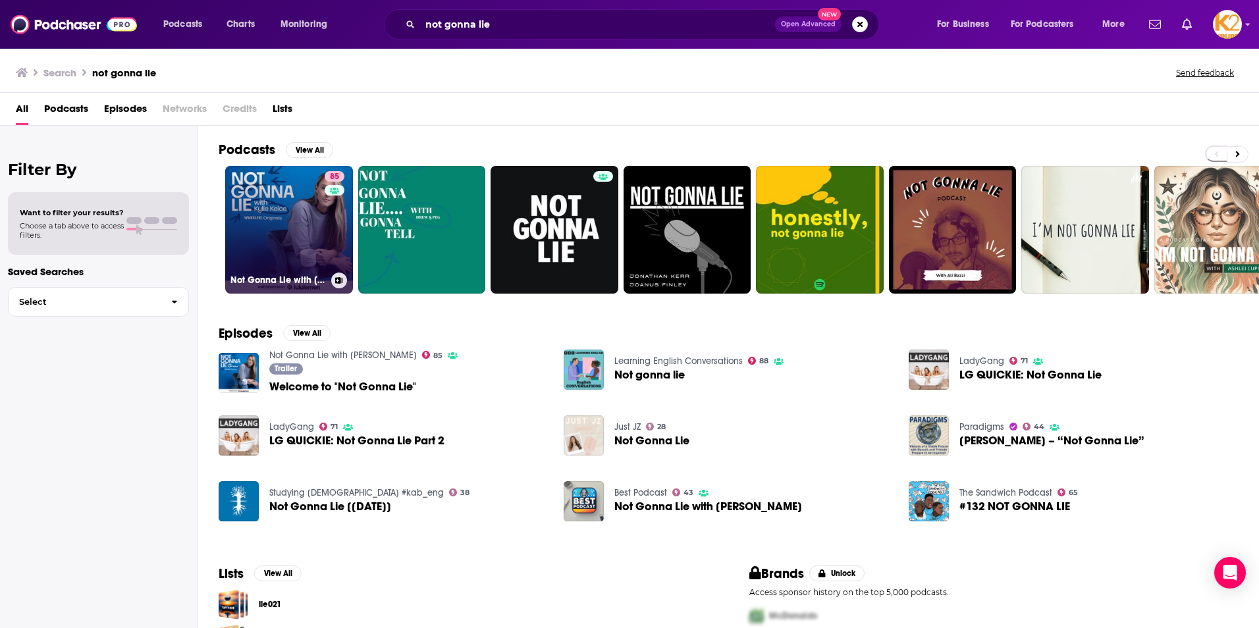
click at [257, 192] on link "85 Not Gonna Lie with Kylie Kelce" at bounding box center [289, 230] width 128 height 128
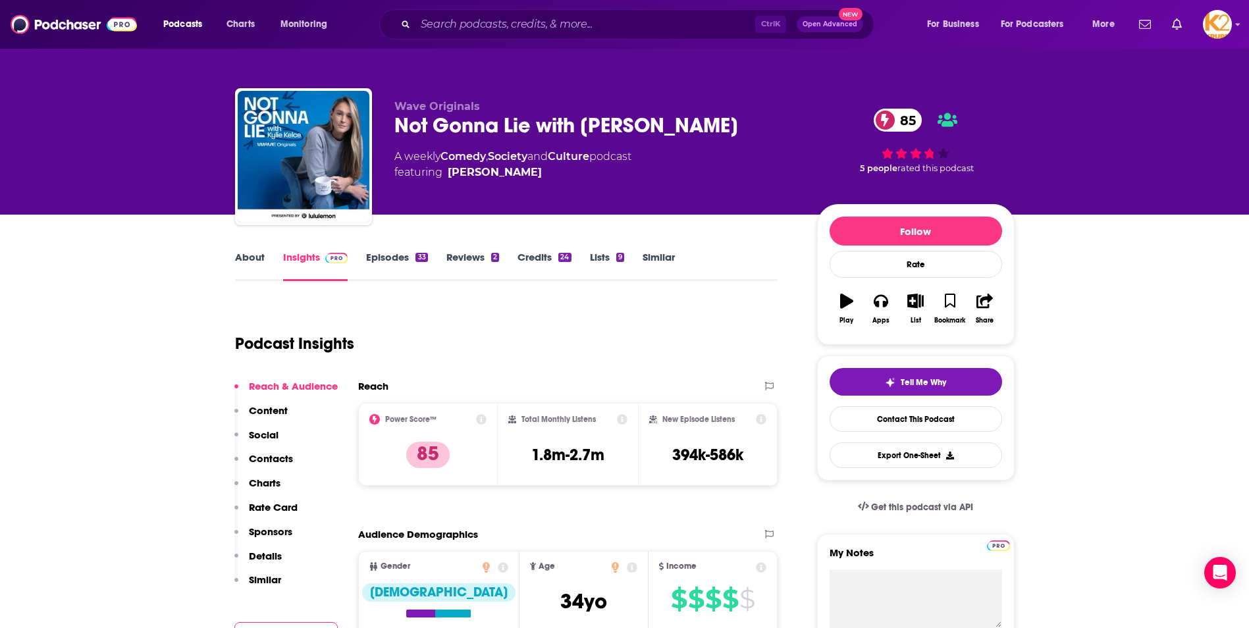
click at [267, 460] on p "Contacts" at bounding box center [271, 458] width 44 height 13
click at [186, 22] on span "Podcasts" at bounding box center [182, 24] width 39 height 18
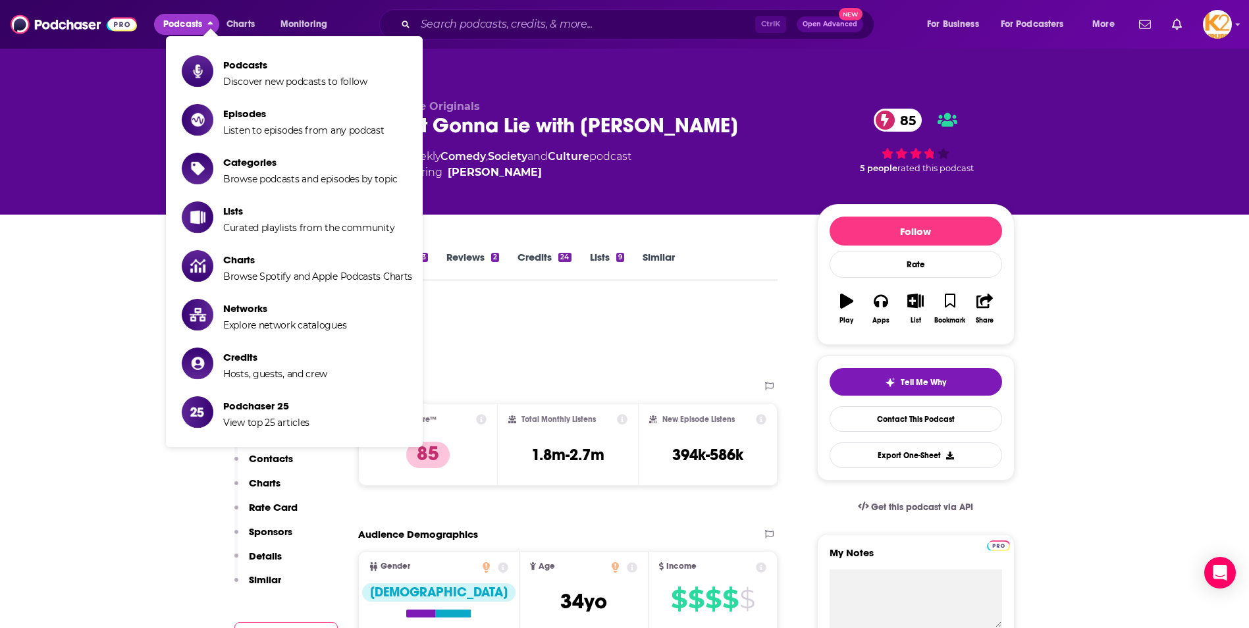
click at [186, 22] on span "Podcasts" at bounding box center [182, 24] width 39 height 18
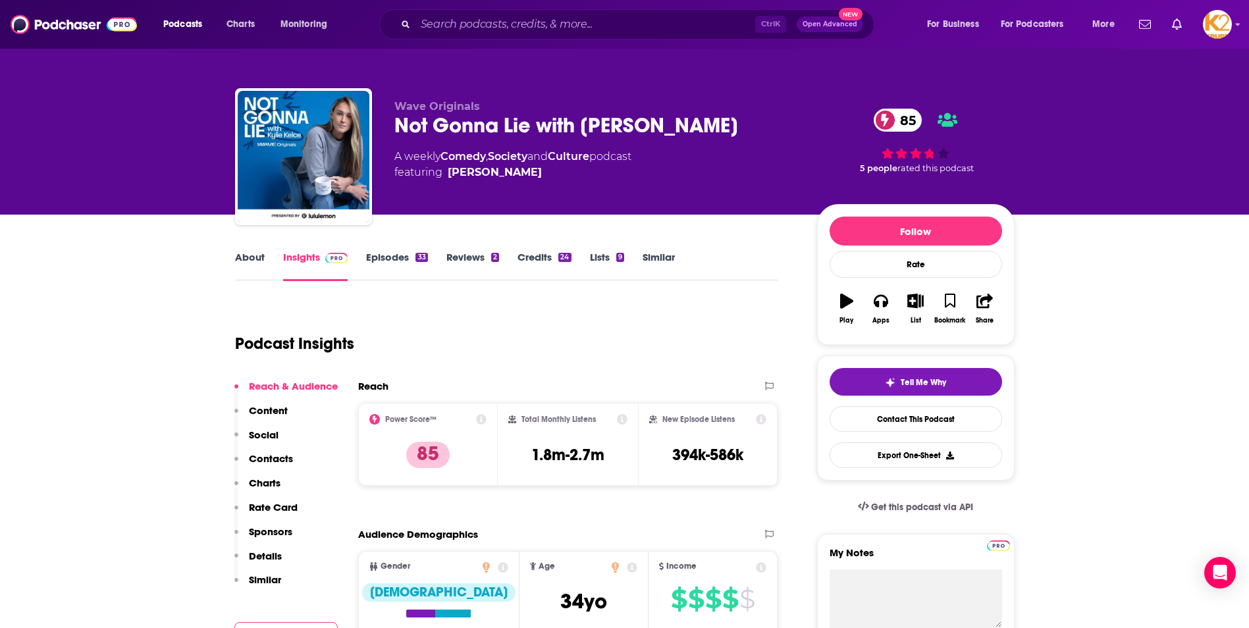
click at [511, 157] on link "Society" at bounding box center [508, 156] width 40 height 13
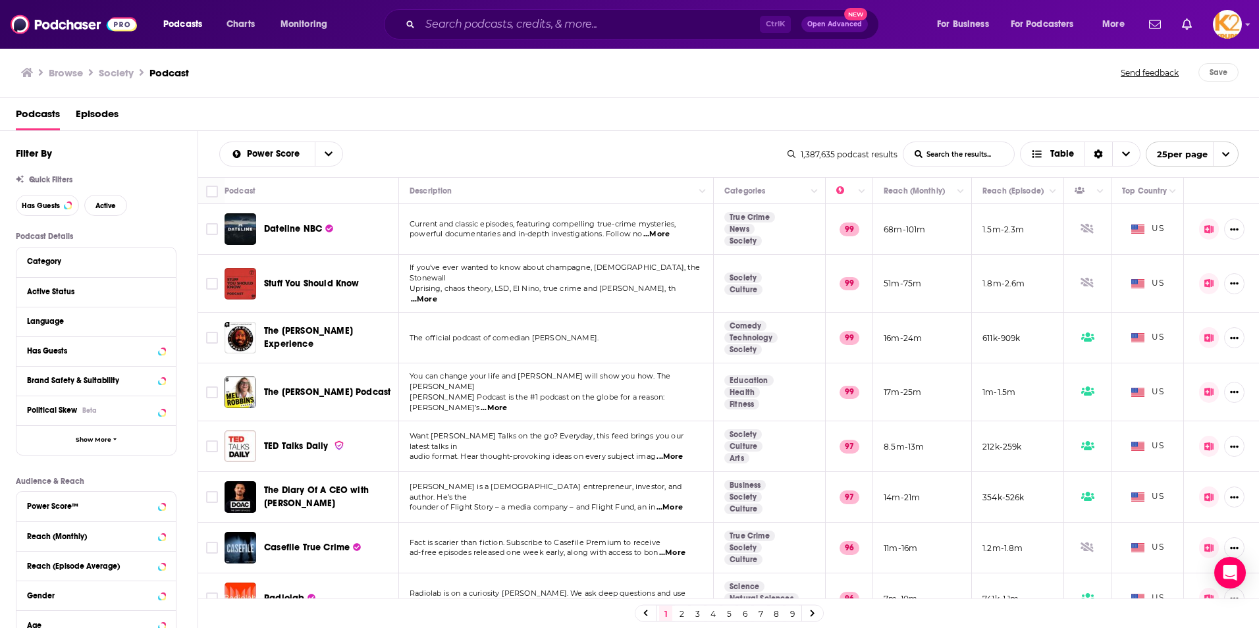
click at [469, 40] on div "Podcasts Charts Monitoring Ctrl K Open Advanced New For Business For Podcasters…" at bounding box center [629, 24] width 1259 height 49
click at [468, 29] on input "Search podcasts, credits, & more..." at bounding box center [590, 24] width 340 height 21
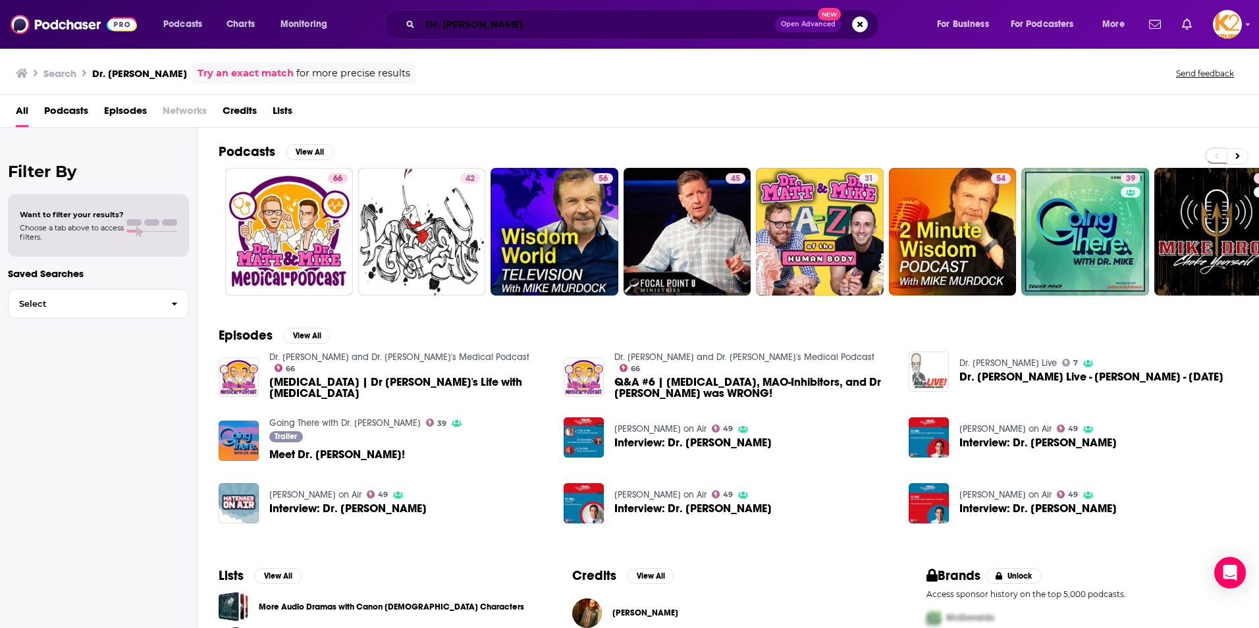
click at [524, 24] on input "Dr. Mike" at bounding box center [597, 24] width 355 height 21
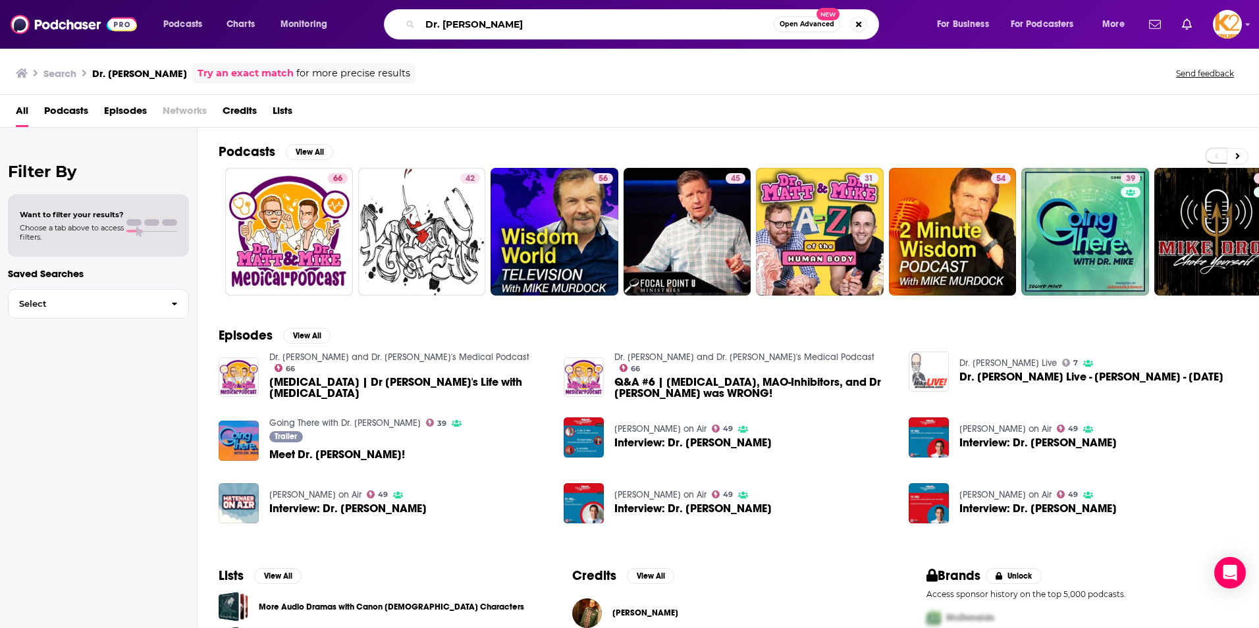
drag, startPoint x: 490, startPoint y: 29, endPoint x: 342, endPoint y: 37, distance: 148.4
click at [342, 37] on div "Podcasts Charts Monitoring Dr. Mike Open Advanced New For Business For Podcaste…" at bounding box center [645, 24] width 983 height 30
type input "The Longest Shortest Time"
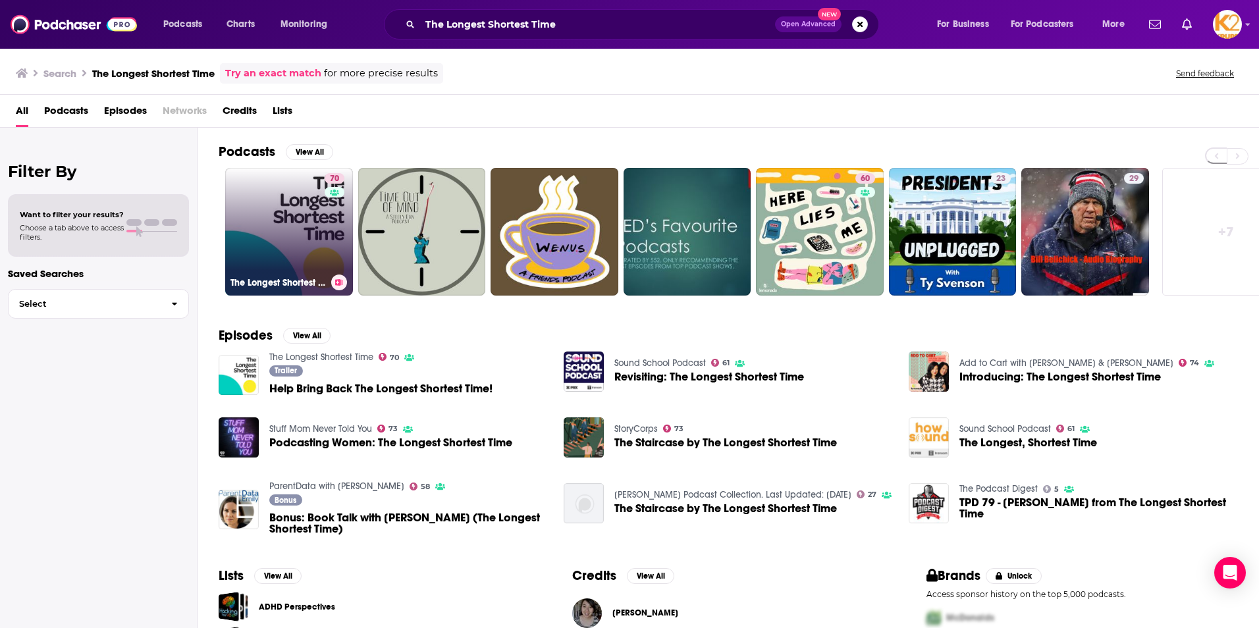
click at [288, 222] on link "70 The Longest Shortest Time" at bounding box center [289, 232] width 128 height 128
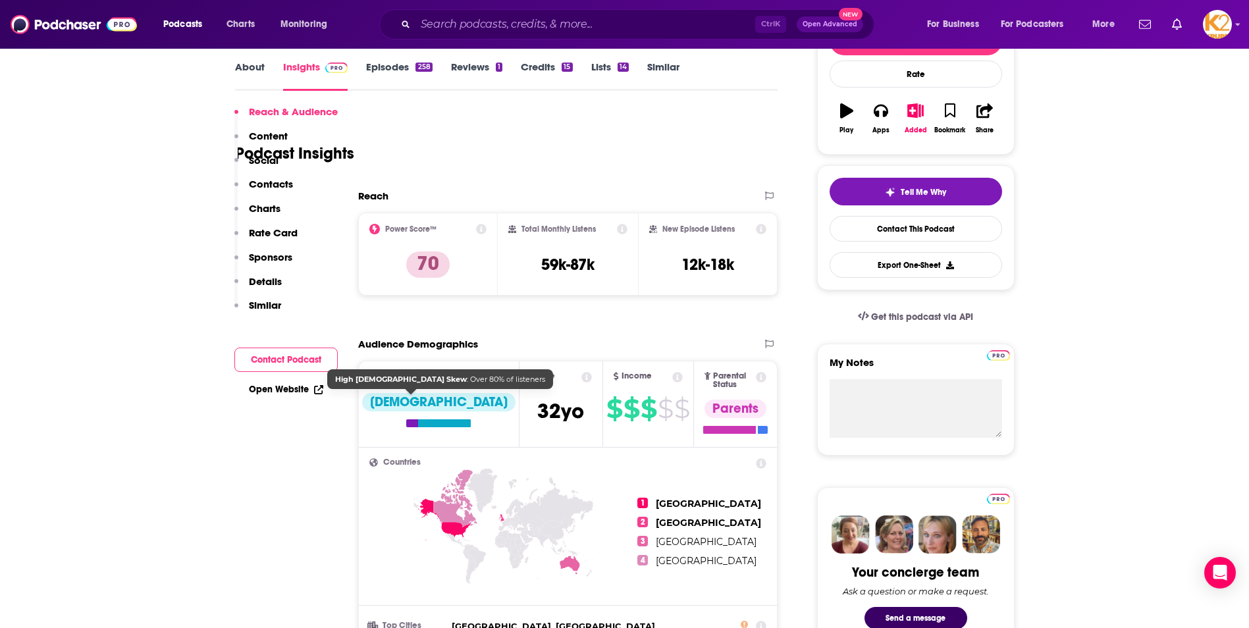
scroll to position [66, 0]
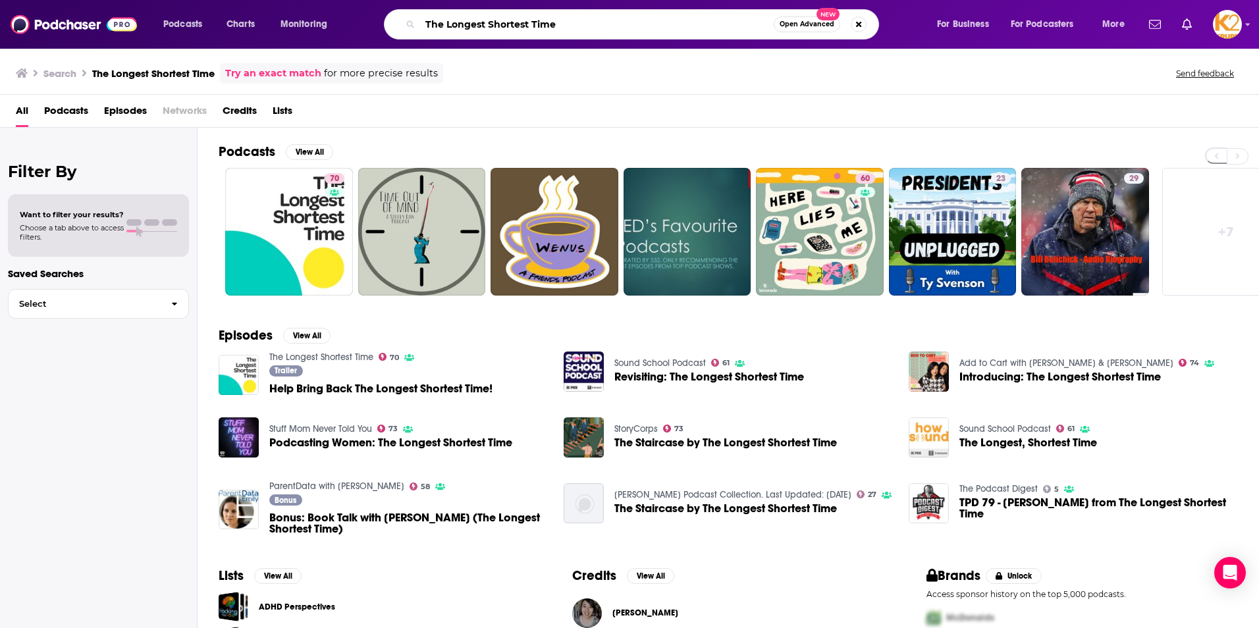
drag, startPoint x: 615, startPoint y: 22, endPoint x: 373, endPoint y: 22, distance: 241.6
click at [373, 22] on div "The Longest Shortest Time Open Advanced New" at bounding box center [644, 24] width 558 height 30
type input "raising parents with emily oster"
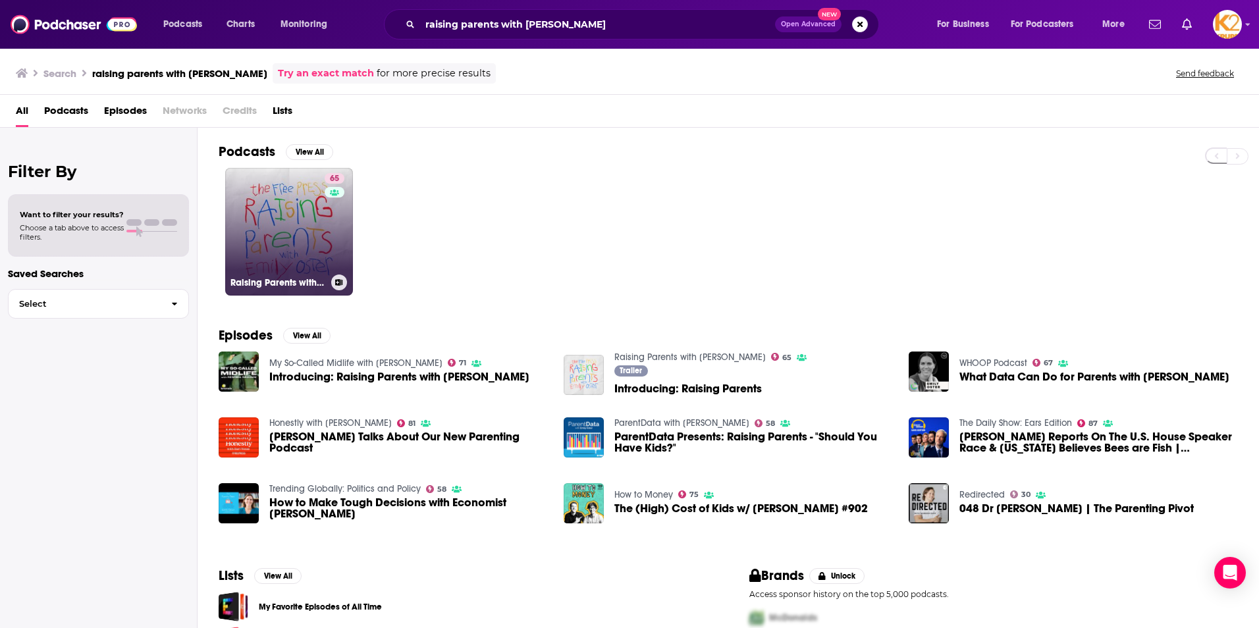
click at [315, 251] on link "65 Raising Parents with Emily Oster" at bounding box center [289, 232] width 128 height 128
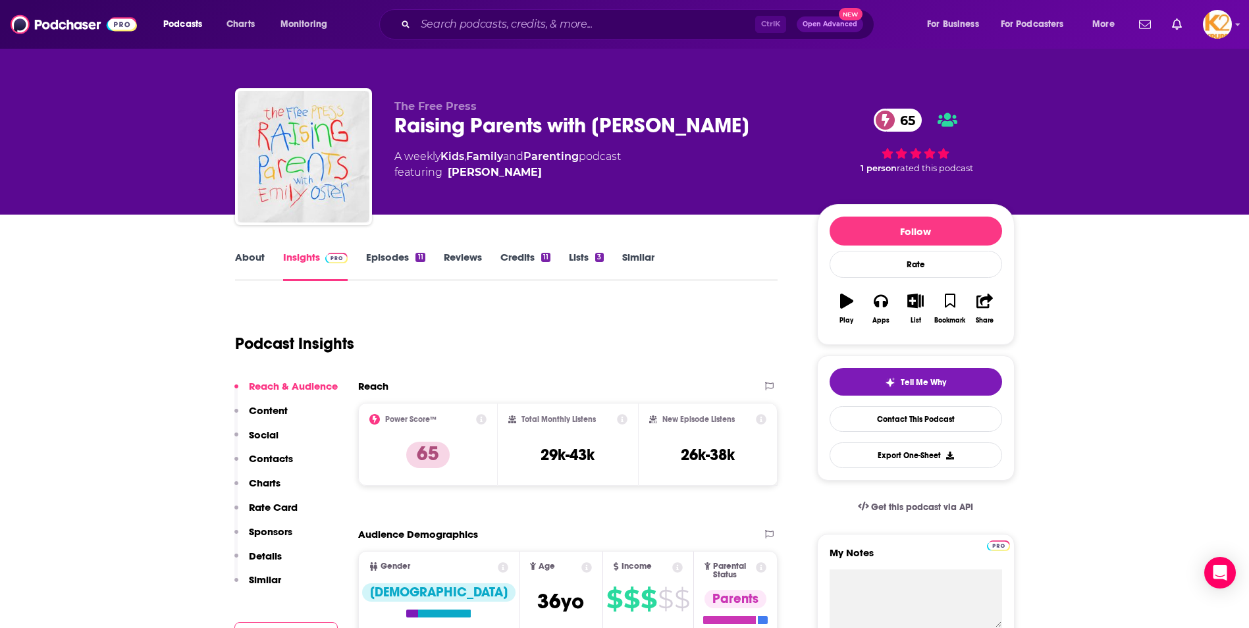
click at [250, 258] on link "About" at bounding box center [250, 266] width 30 height 30
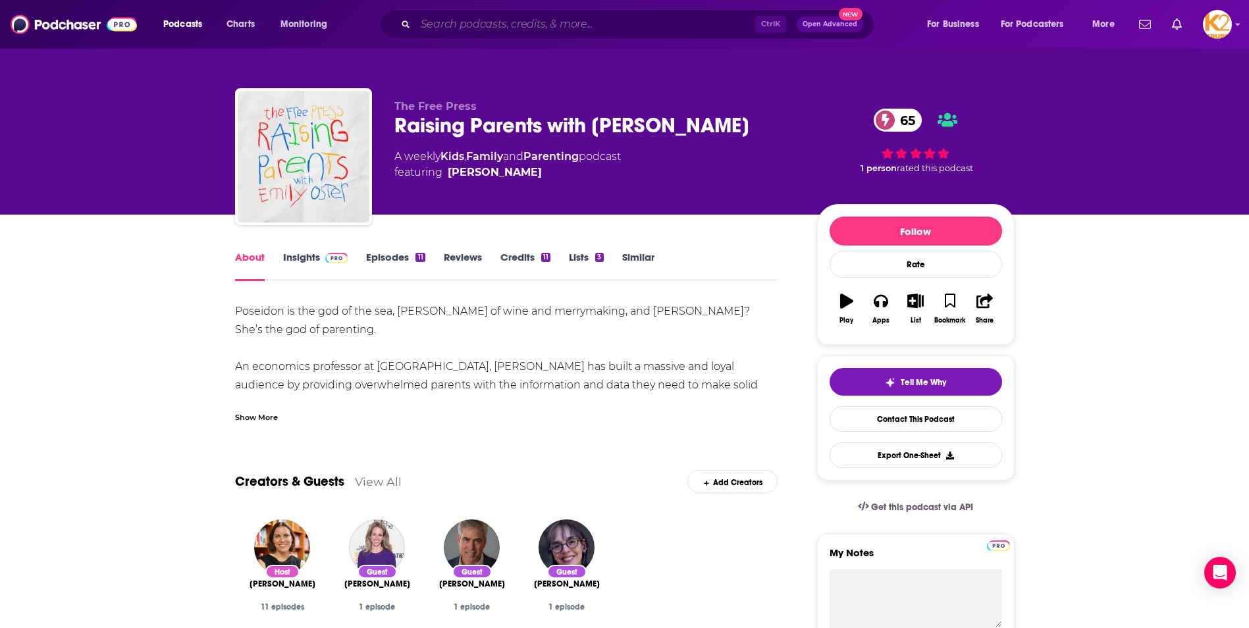
click at [456, 28] on input "Search podcasts, credits, & more..." at bounding box center [585, 24] width 340 height 21
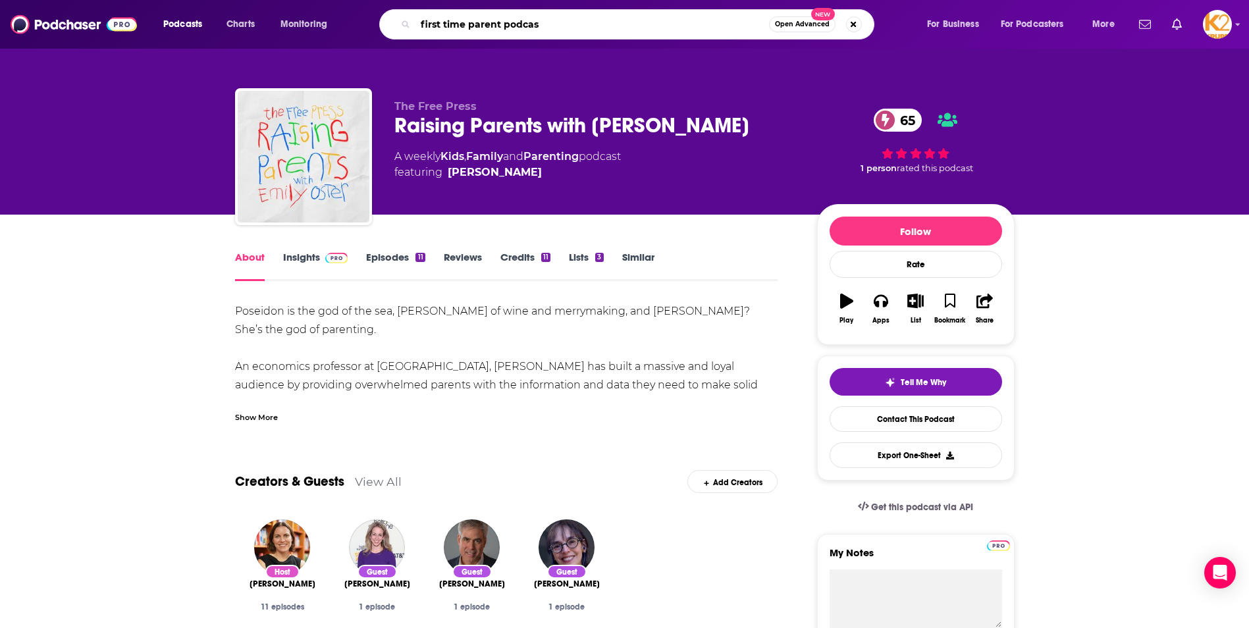
type input "first time parent podcast"
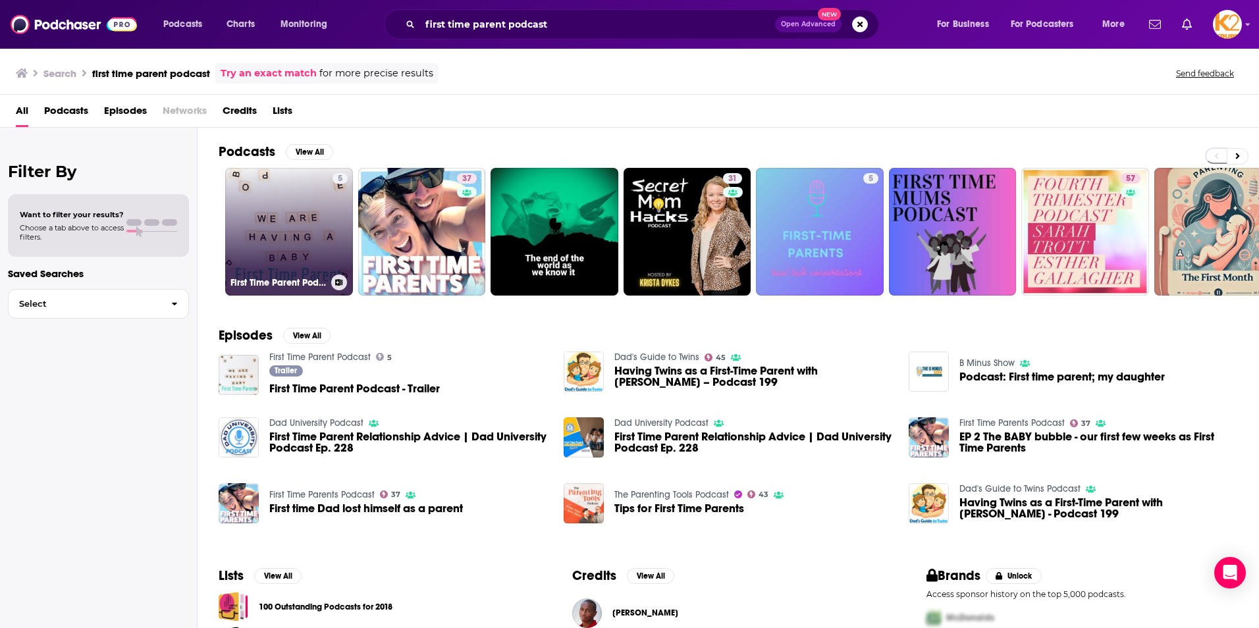
click at [279, 280] on h3 "First Time Parent Podcast" at bounding box center [277, 282] width 95 height 11
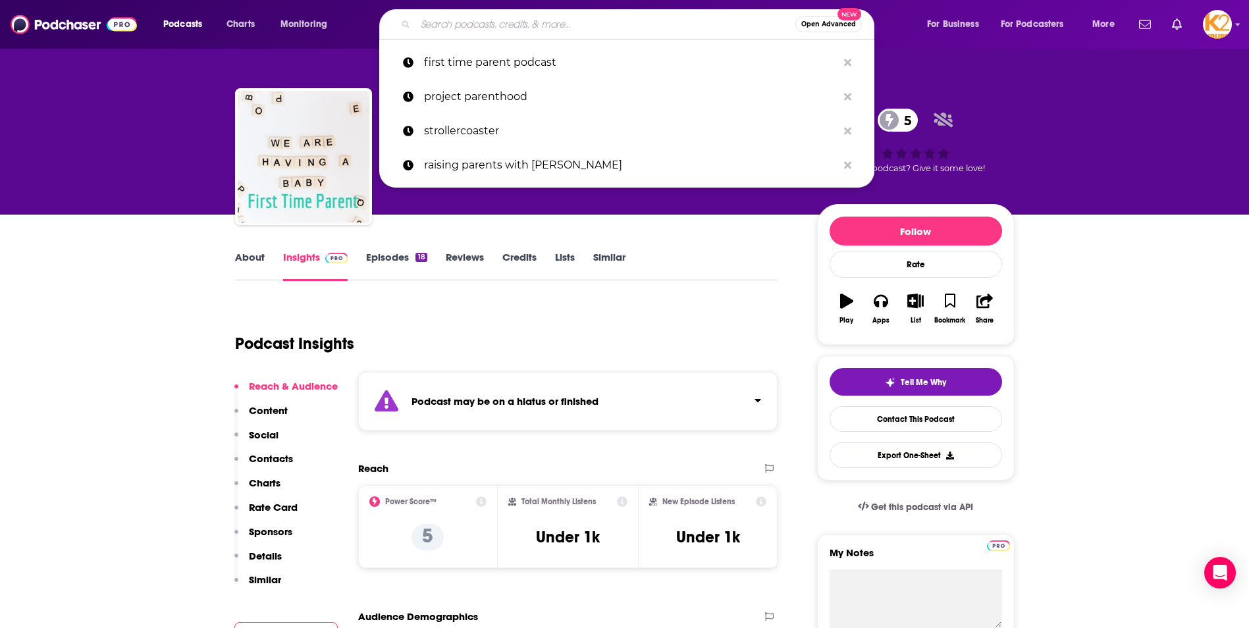
click at [537, 31] on input "Search podcasts, credits, & more..." at bounding box center [605, 24] width 380 height 21
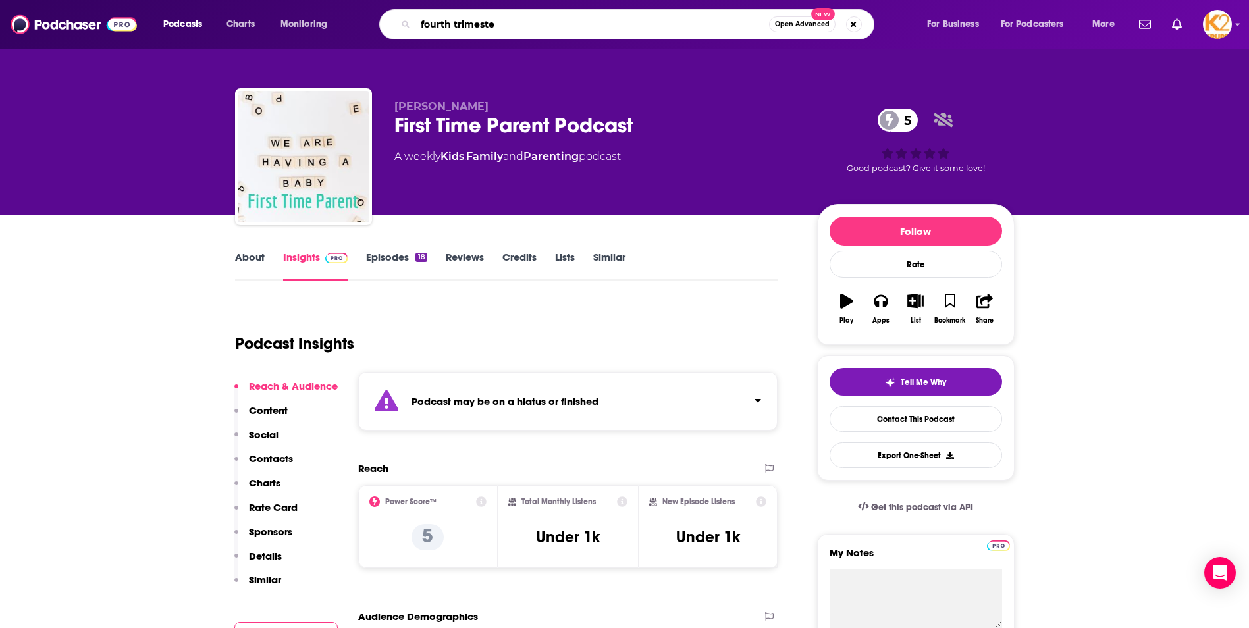
type input "fourth trimester"
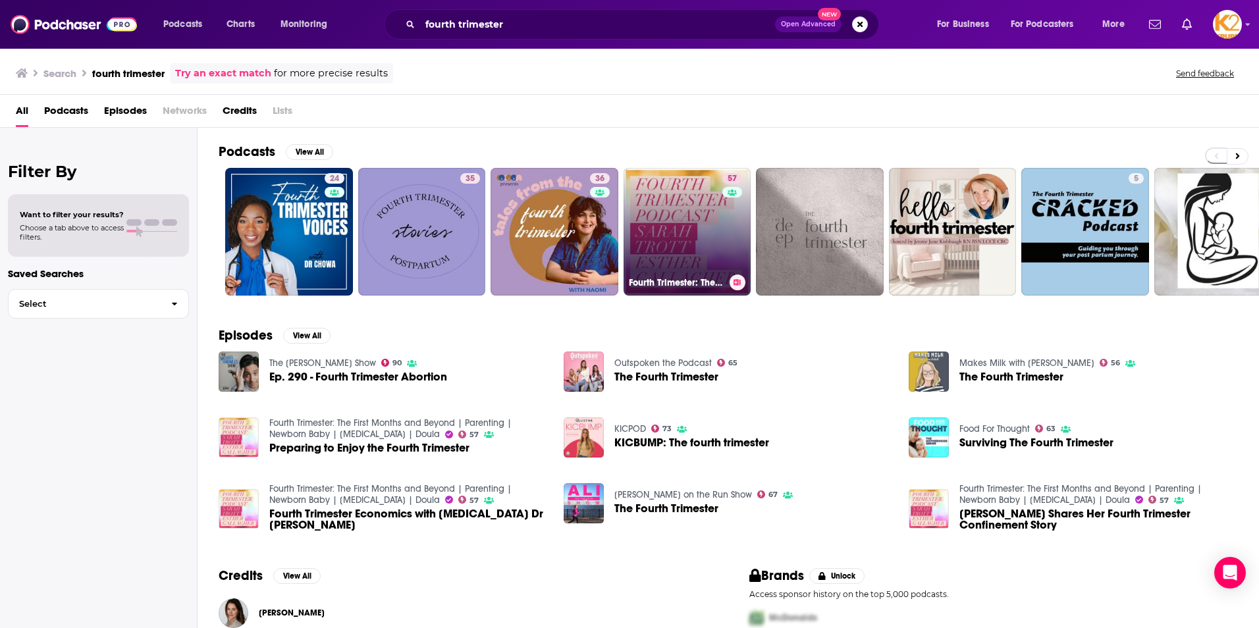
click at [694, 233] on link "57 Fourth Trimester: The First Months and Beyond | Parenting | Newborn Baby | P…" at bounding box center [688, 232] width 128 height 128
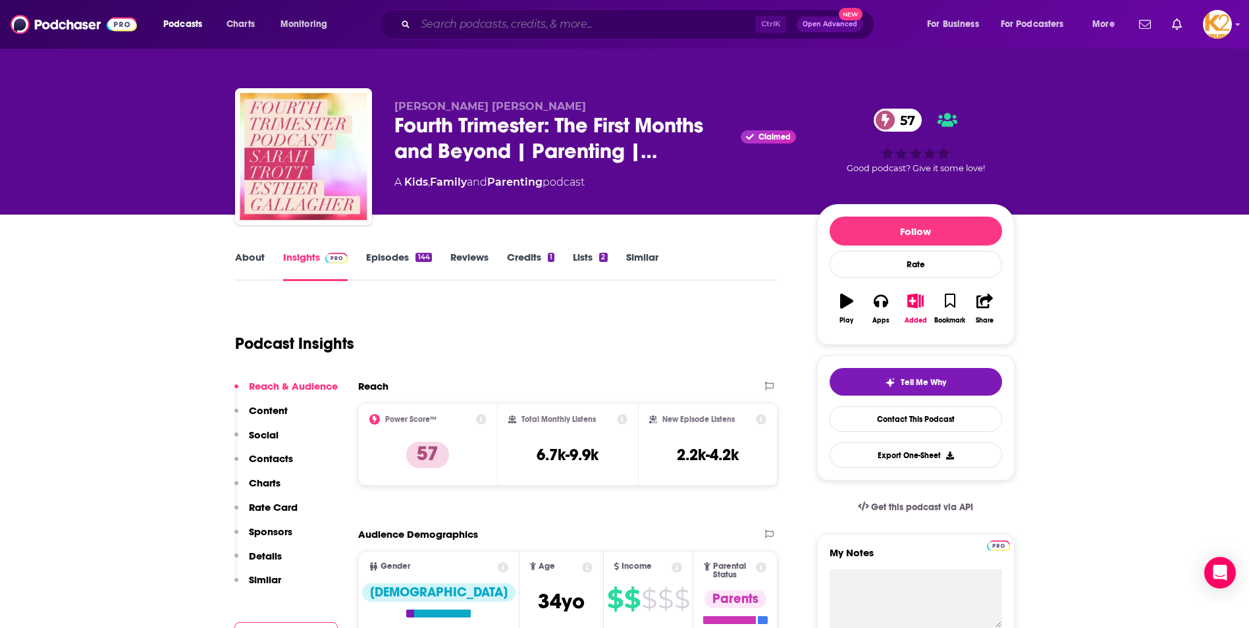
click at [558, 23] on input "Search podcasts, credits, & more..." at bounding box center [585, 24] width 340 height 21
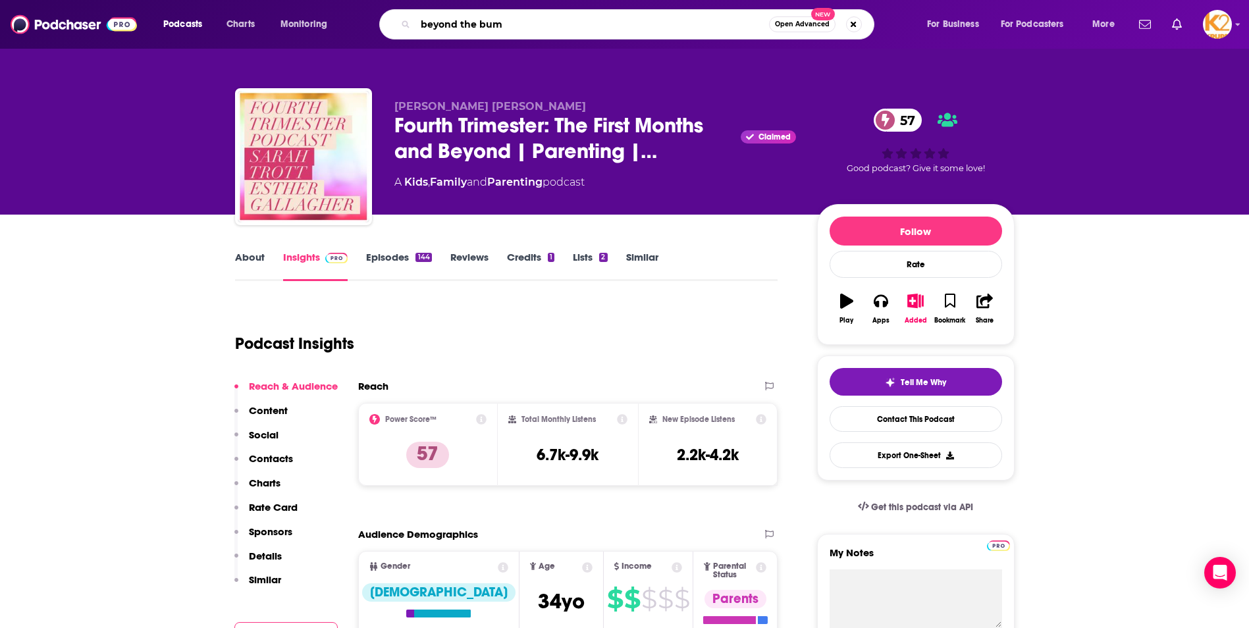
type input "beyond the bump"
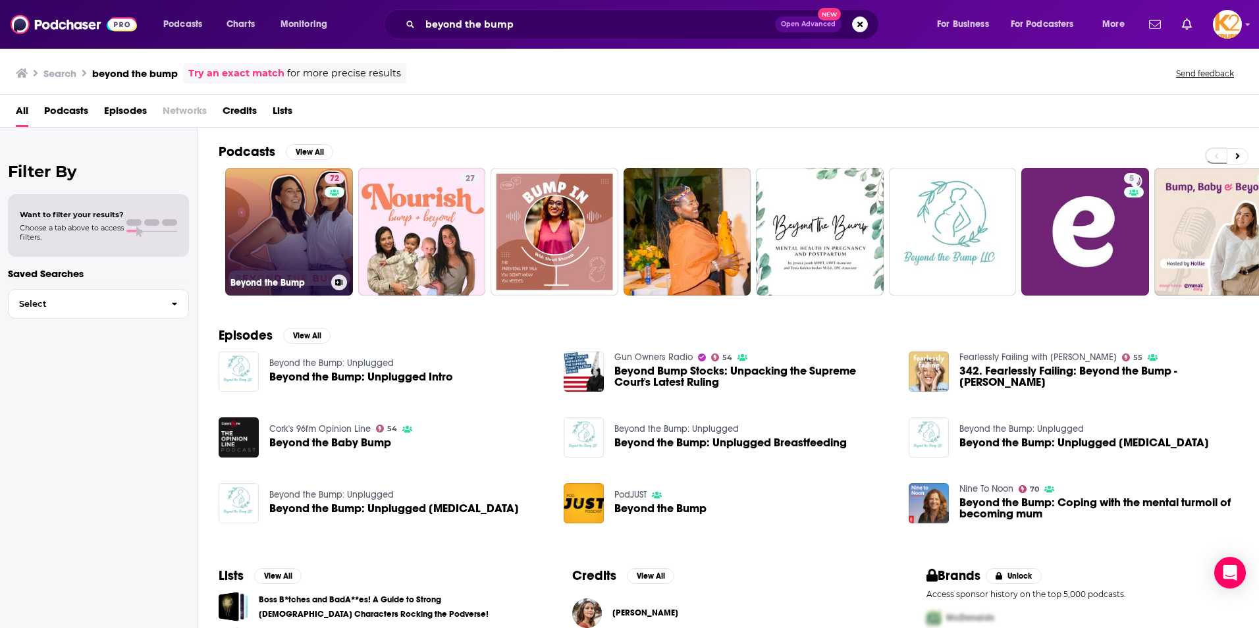
click at [277, 266] on link "72 Beyond the Bump" at bounding box center [289, 232] width 128 height 128
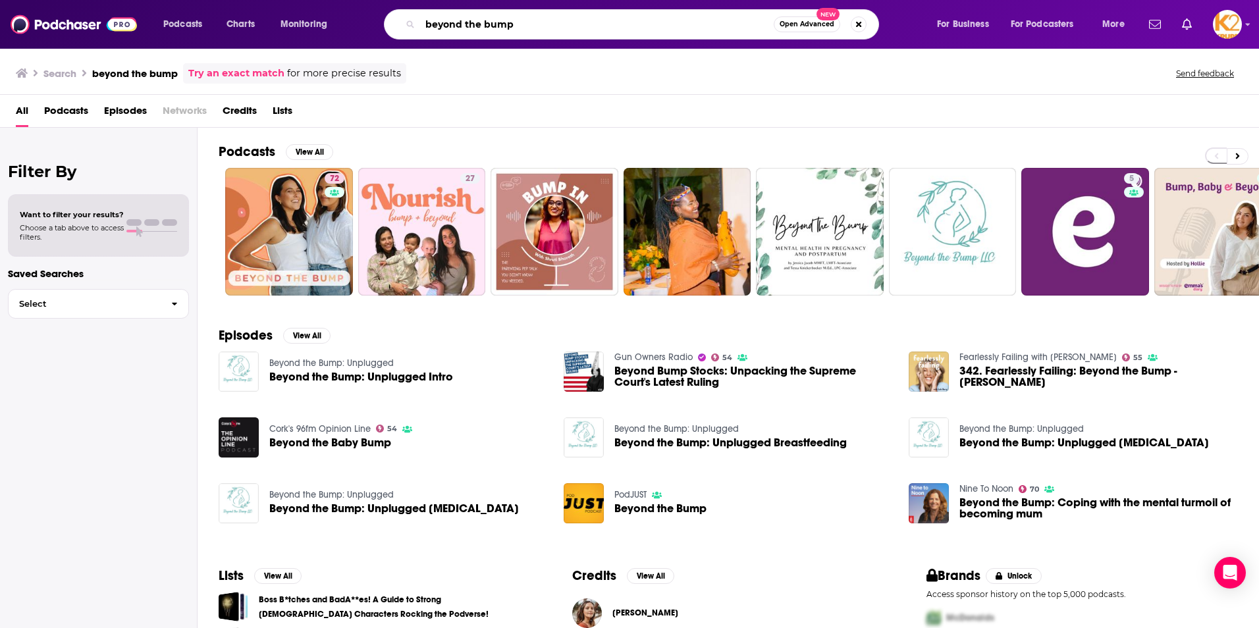
drag, startPoint x: 549, startPoint y: 28, endPoint x: 263, endPoint y: 41, distance: 286.7
click at [300, 33] on div "Podcasts Charts Monitoring beyond the bump Open Advanced New For Business For P…" at bounding box center [645, 24] width 983 height 30
type input "the birth hour"
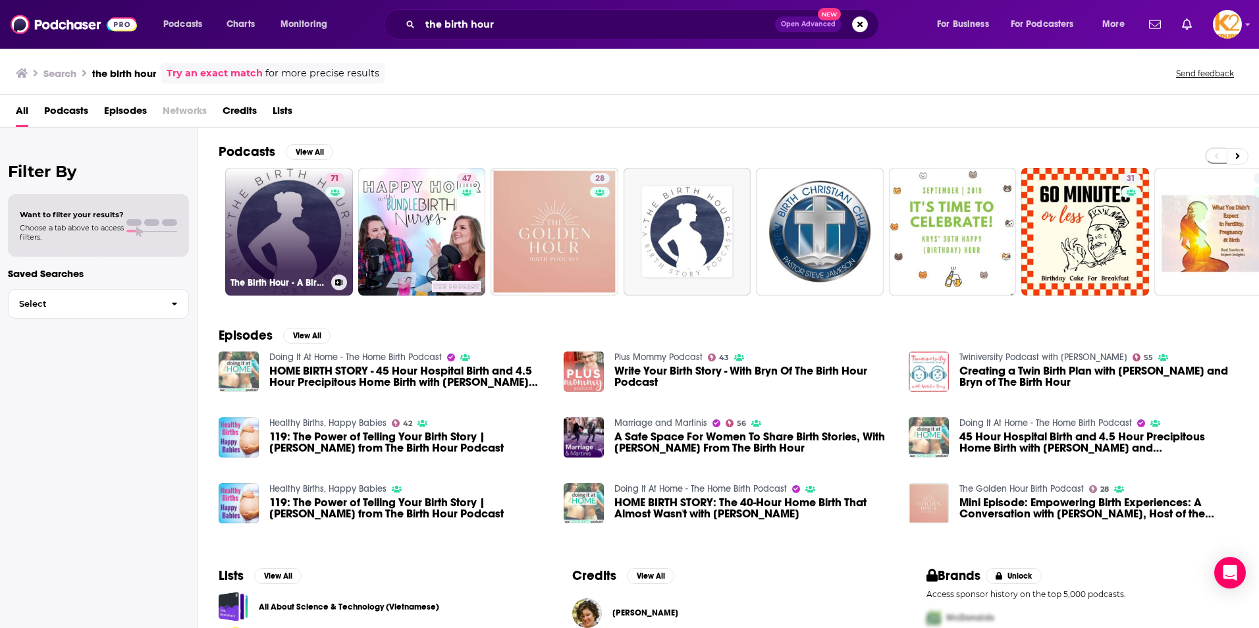
click at [296, 243] on link "71 The Birth Hour - A Birth Story Podcast" at bounding box center [289, 232] width 128 height 128
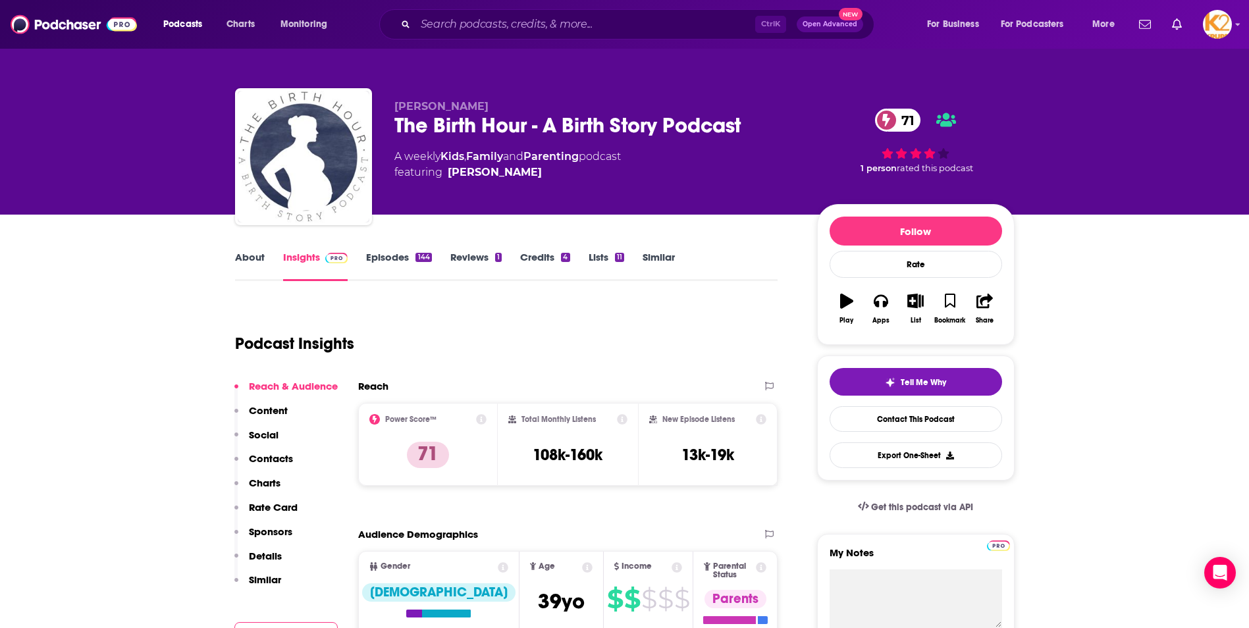
click at [390, 251] on link "Episodes 144" at bounding box center [398, 266] width 65 height 30
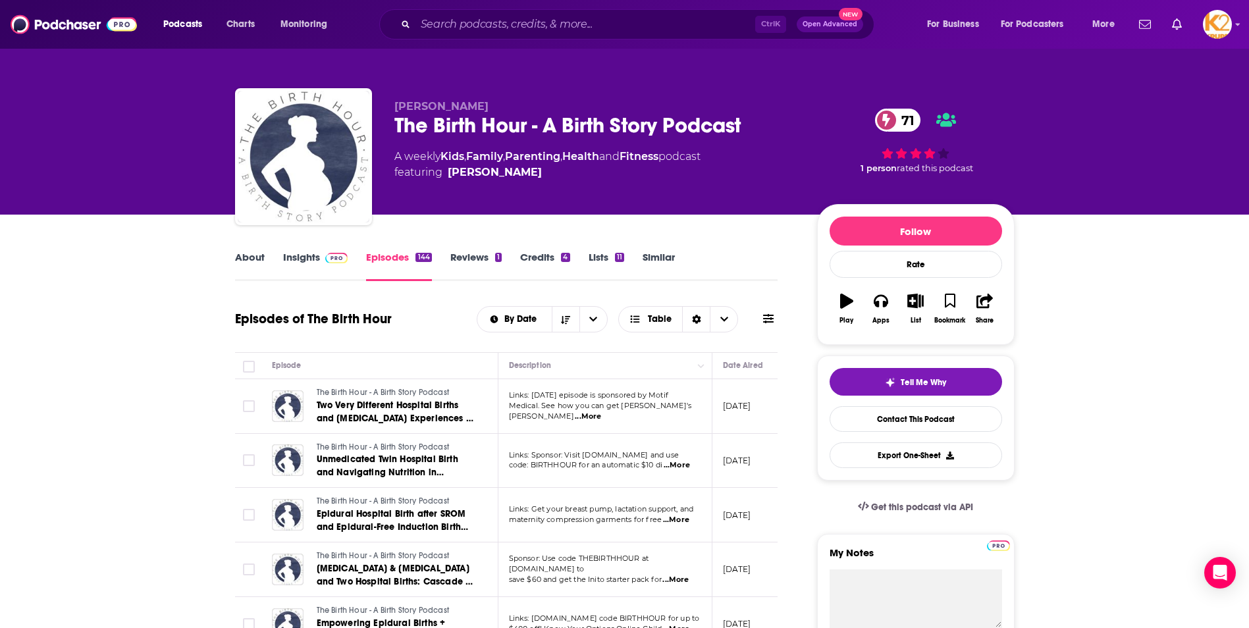
click at [679, 518] on span "...More" at bounding box center [676, 520] width 26 height 11
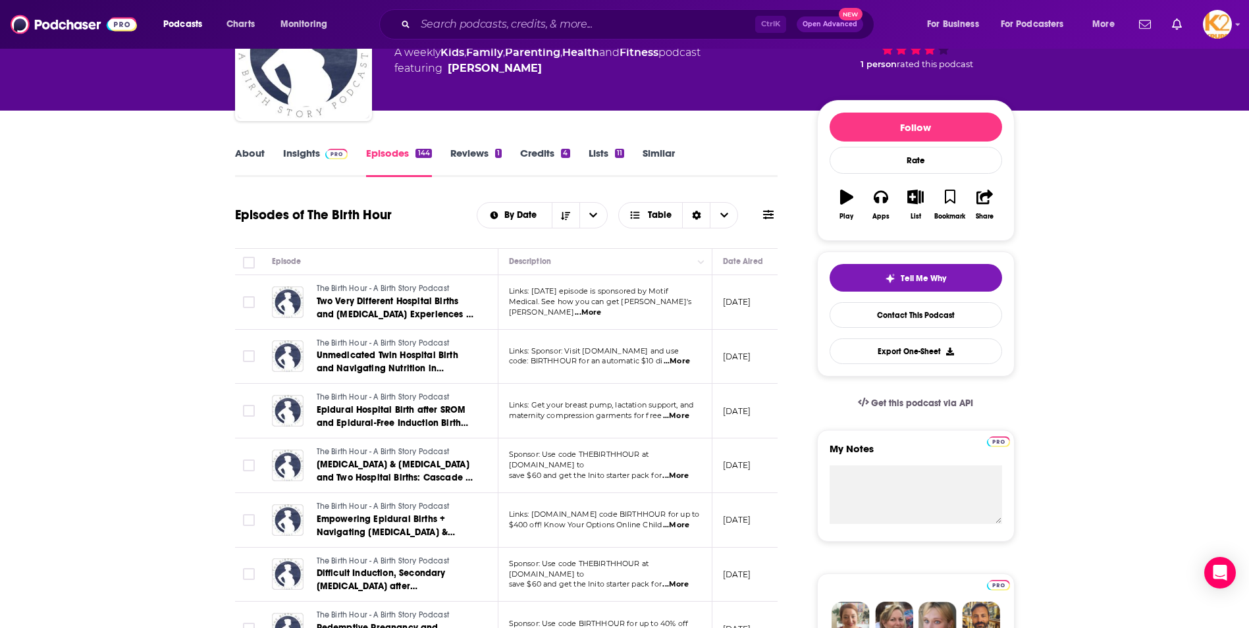
scroll to position [329, 0]
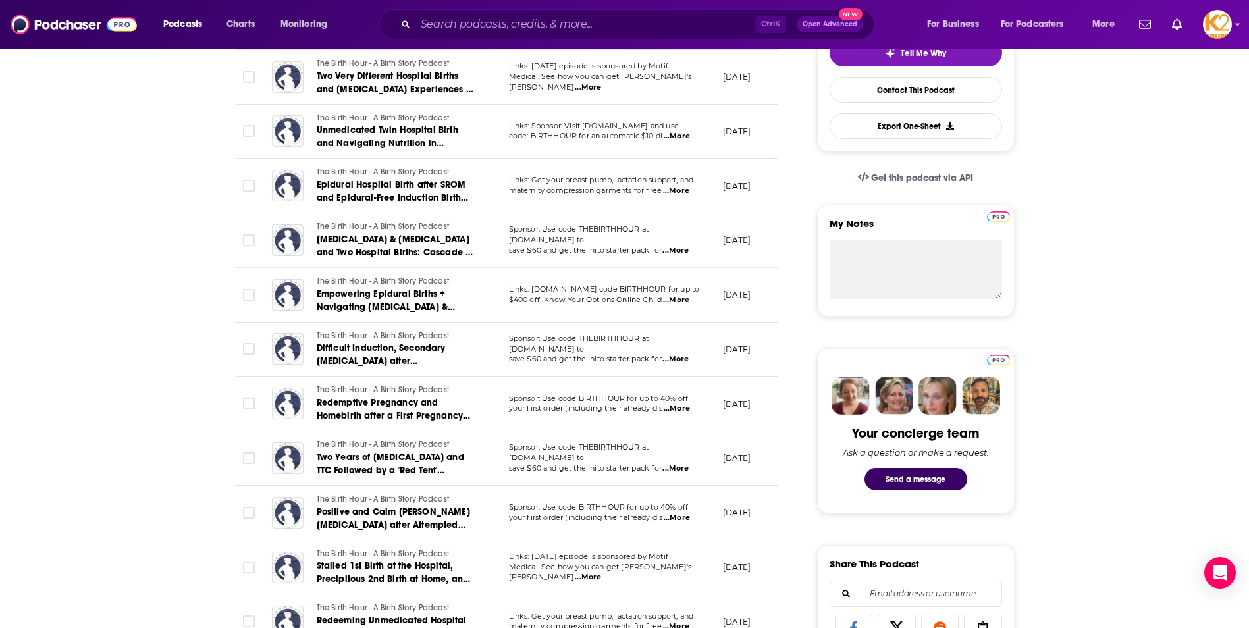
click at [683, 465] on span "...More" at bounding box center [675, 469] width 26 height 11
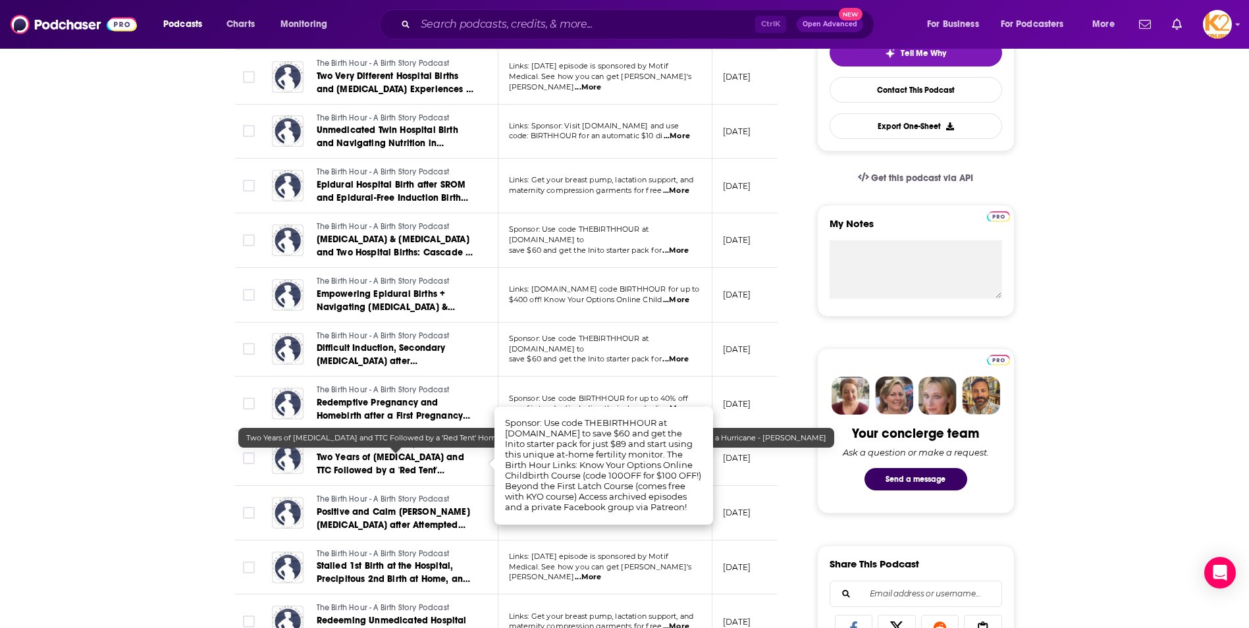
click at [373, 472] on span "Two Years of Infertility and TTC Followed by a 'Red Tent' Homebirth and an Outd…" at bounding box center [394, 484] width 155 height 64
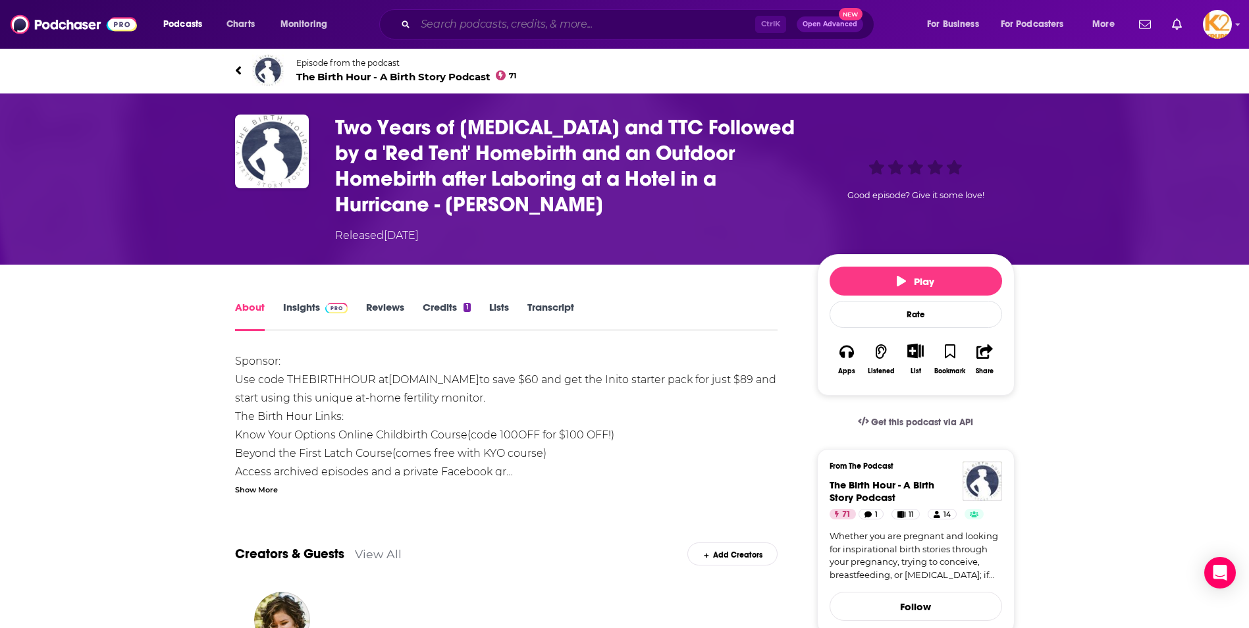
click at [504, 24] on input "Search podcasts, credits, & more..." at bounding box center [585, 24] width 340 height 21
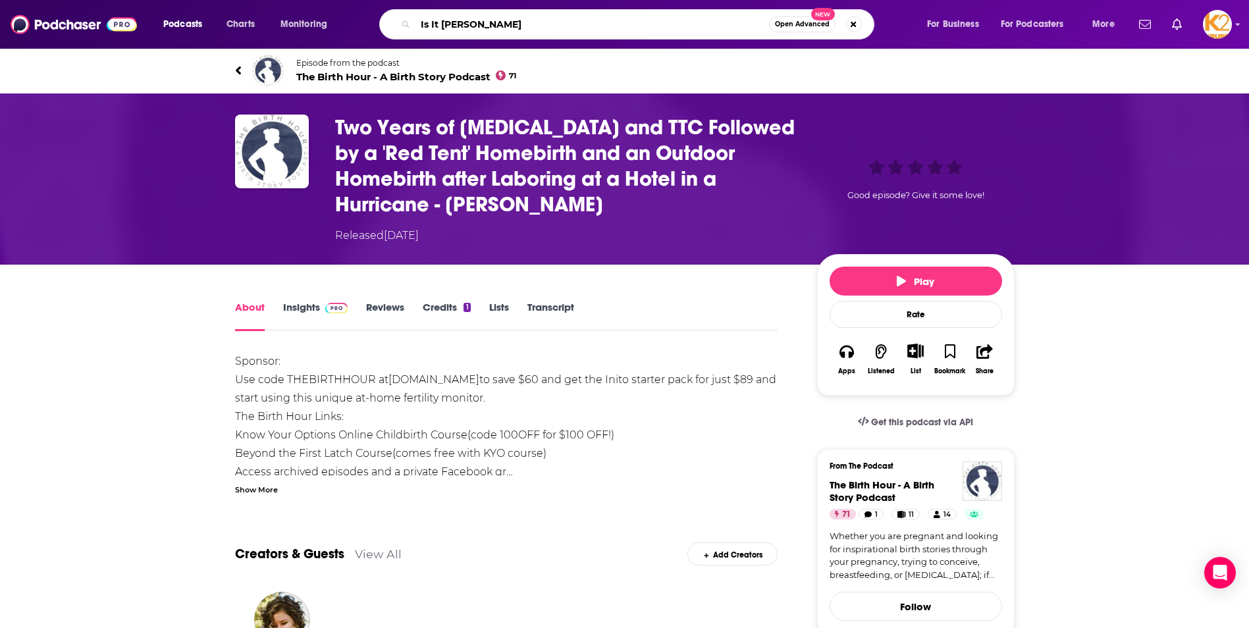
type input "Is It Normal"
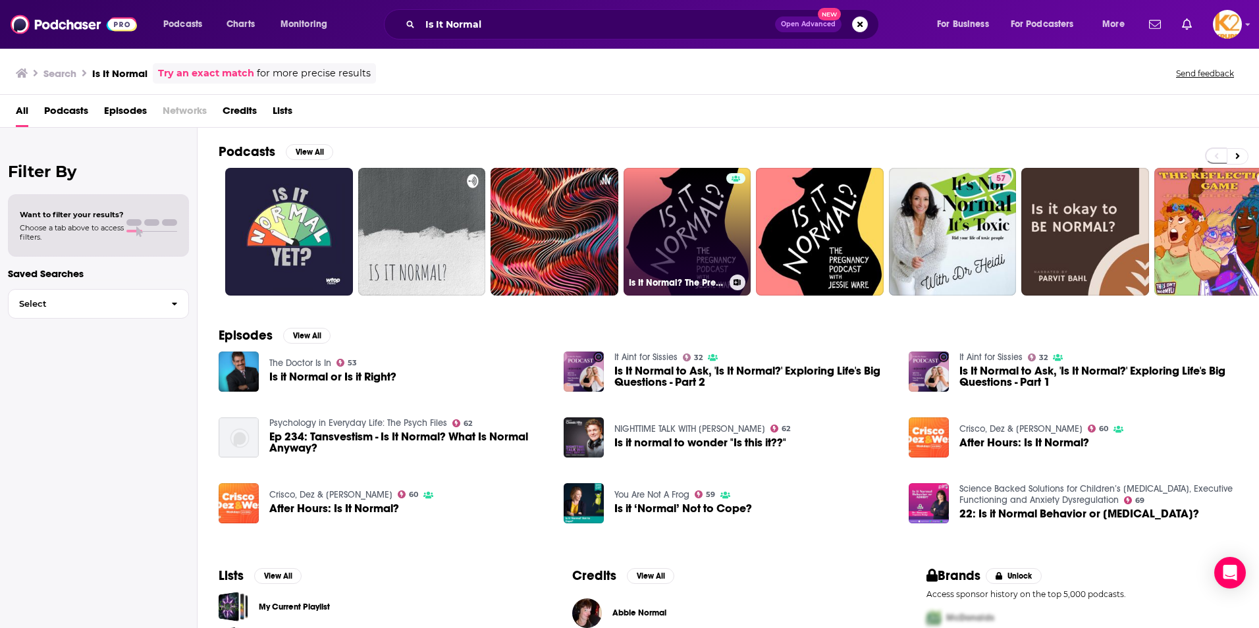
click at [625, 225] on link "Is It Normal? The Pregnancy Podcast With Jessie Ware" at bounding box center [688, 232] width 128 height 128
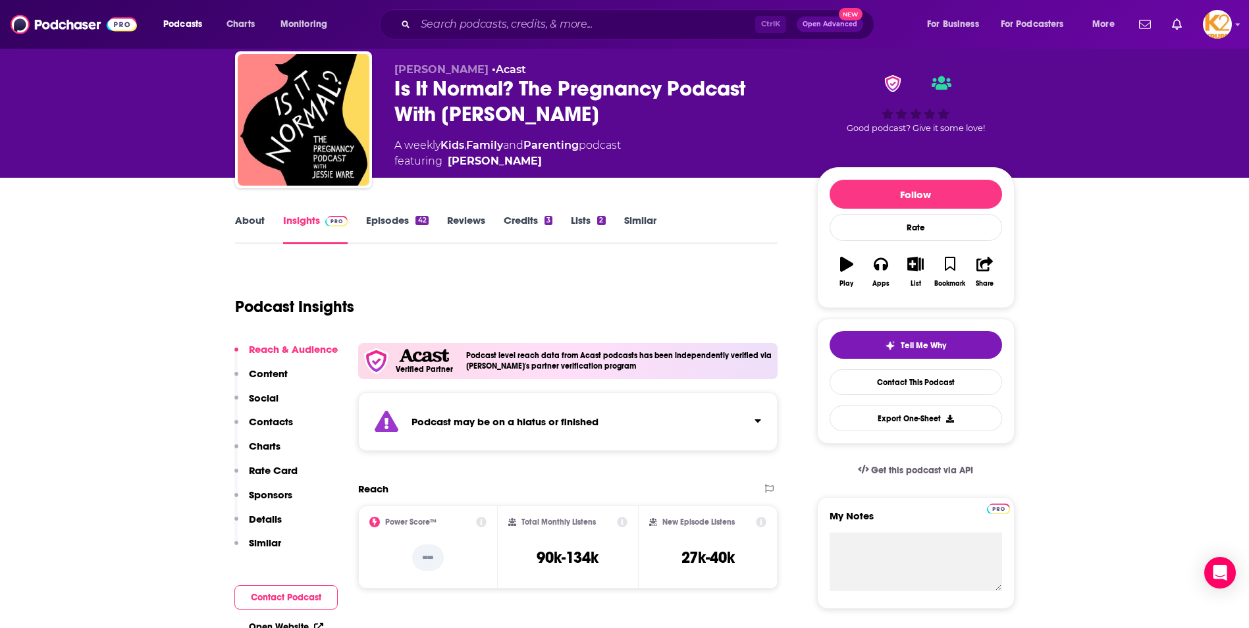
scroll to position [198, 0]
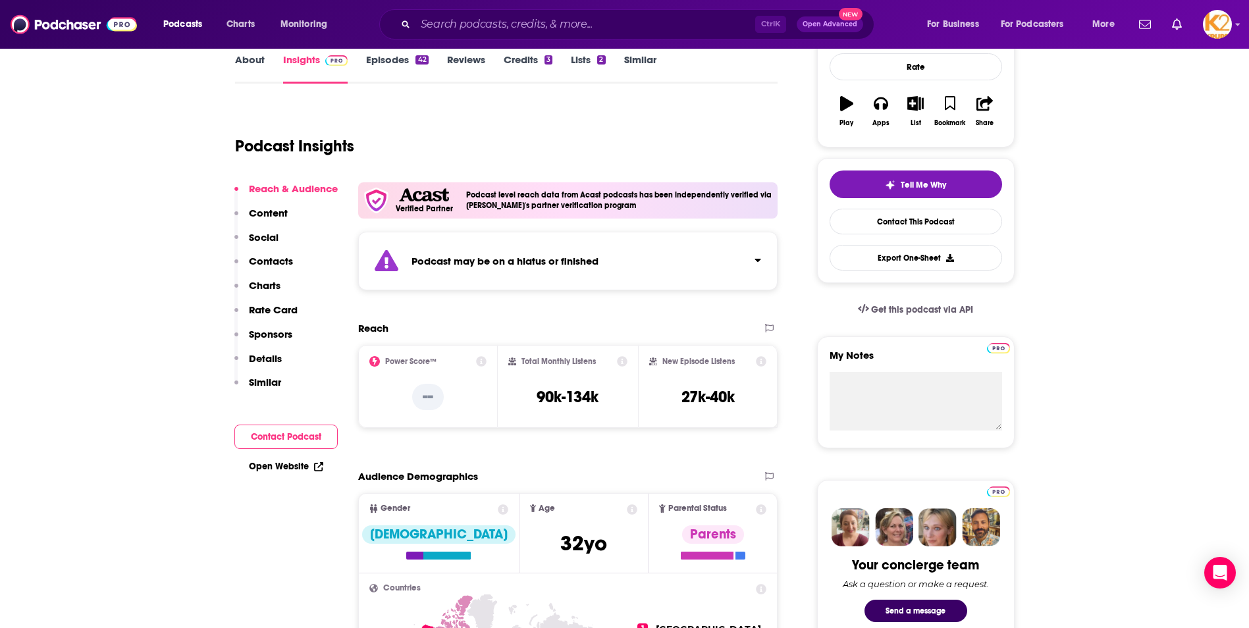
click at [386, 53] on div "About Insights Episodes 42 Reviews Credits 3 Lists 2 Similar" at bounding box center [506, 67] width 543 height 32
click at [384, 61] on link "Episodes 42" at bounding box center [397, 68] width 62 height 30
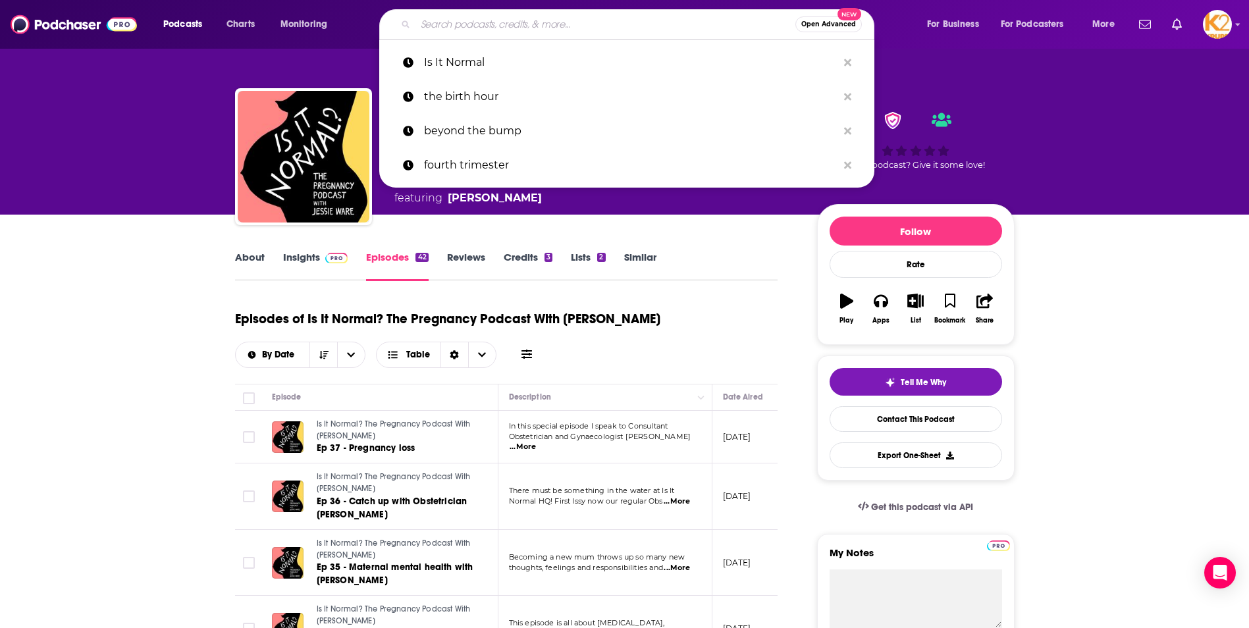
click at [511, 22] on input "Search podcasts, credits, & more..." at bounding box center [605, 24] width 380 height 21
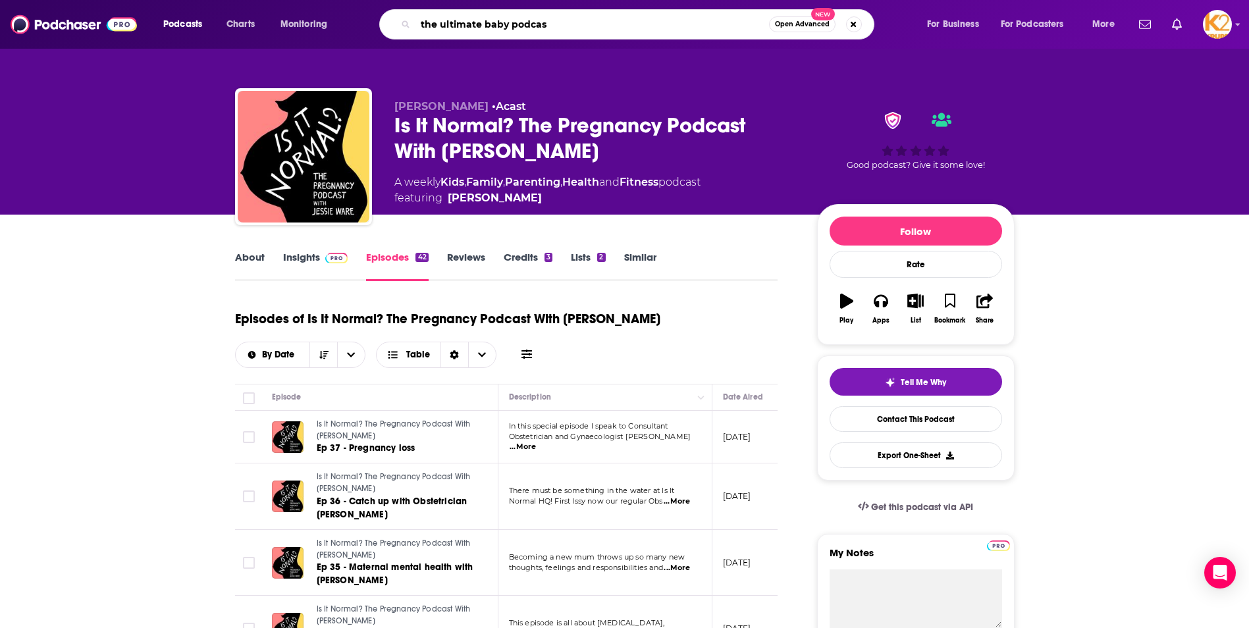
type input "the ultimate baby podcast"
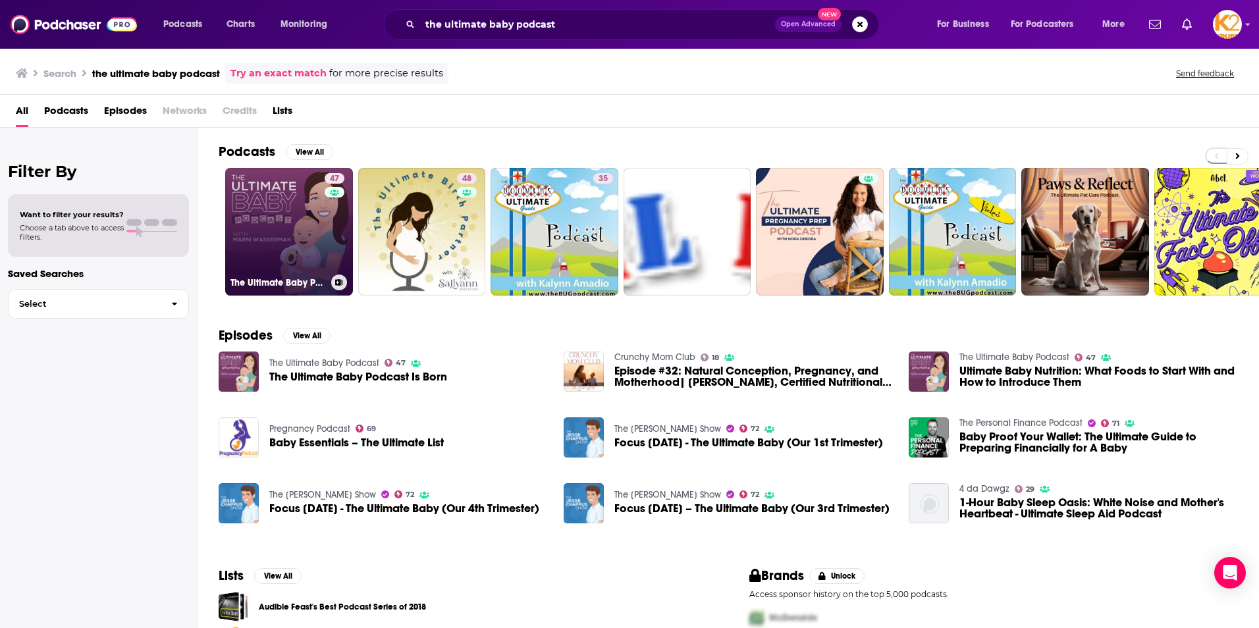
click at [244, 208] on link "47 The Ultimate Baby Podcast" at bounding box center [289, 232] width 128 height 128
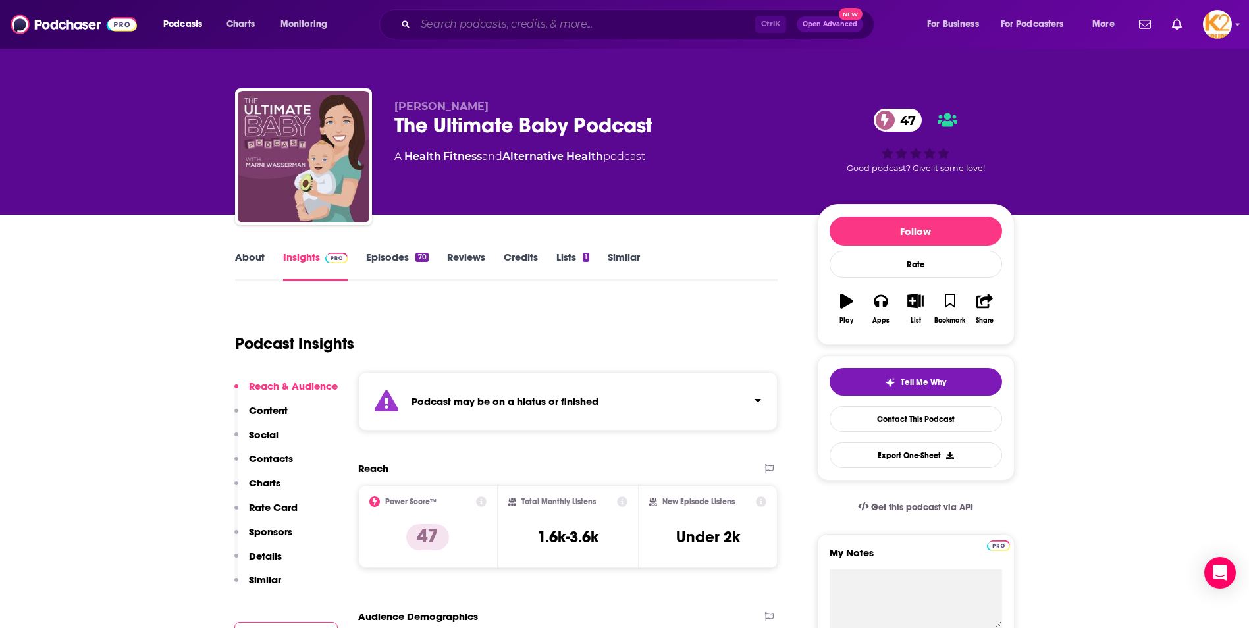
click at [551, 18] on input "Search podcasts, credits, & more..." at bounding box center [585, 24] width 340 height 21
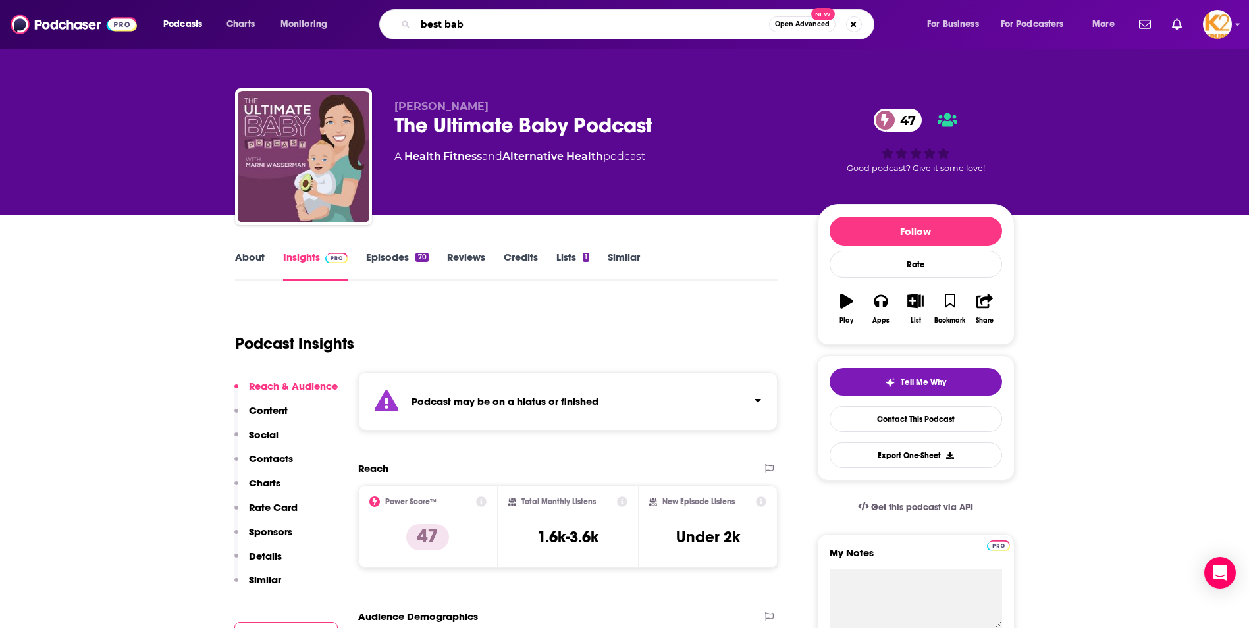
type input "best baby"
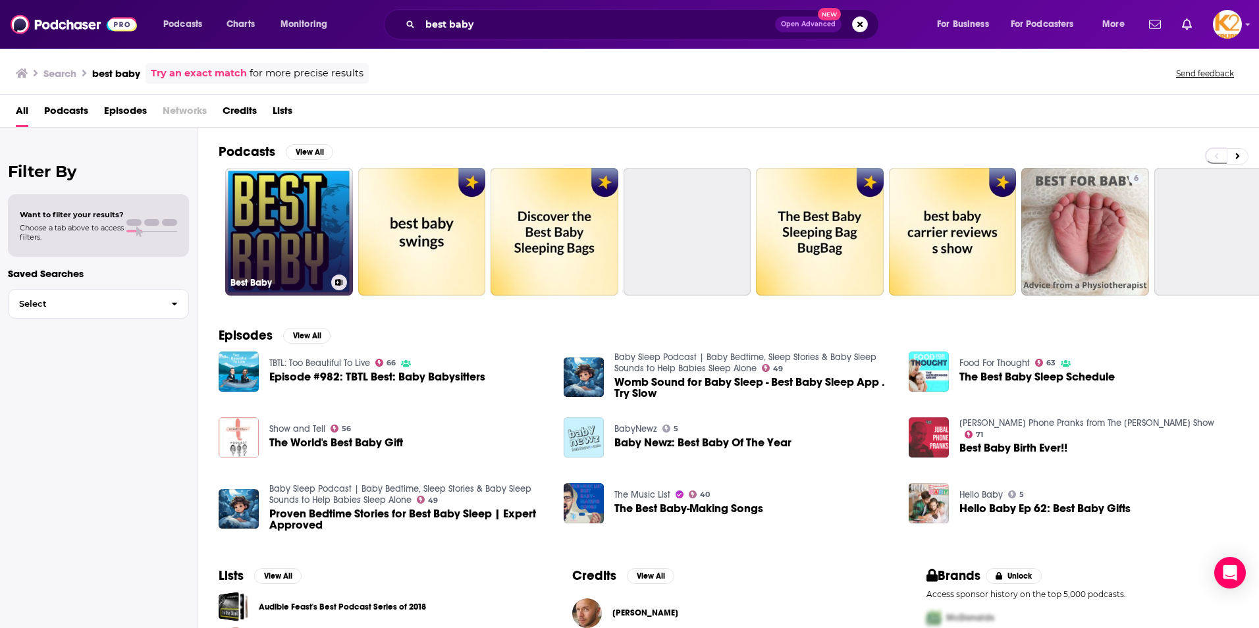
click at [300, 238] on link "Best Baby" at bounding box center [289, 232] width 128 height 128
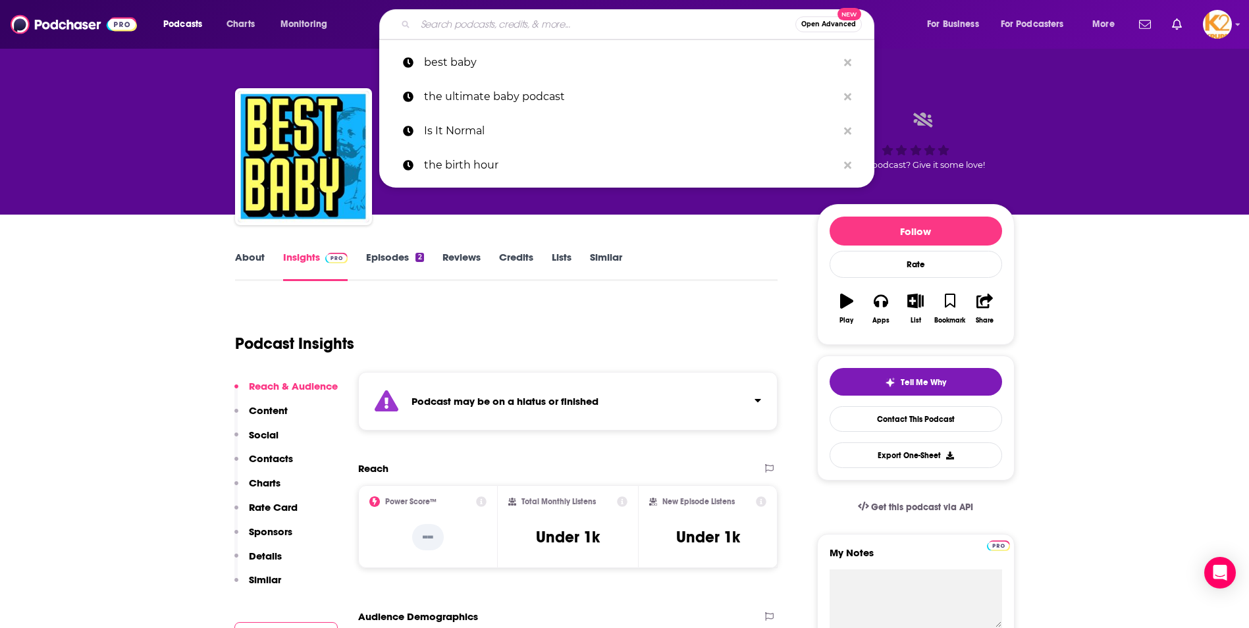
click at [506, 34] on input "Search podcasts, credits, & more..." at bounding box center [605, 24] width 380 height 21
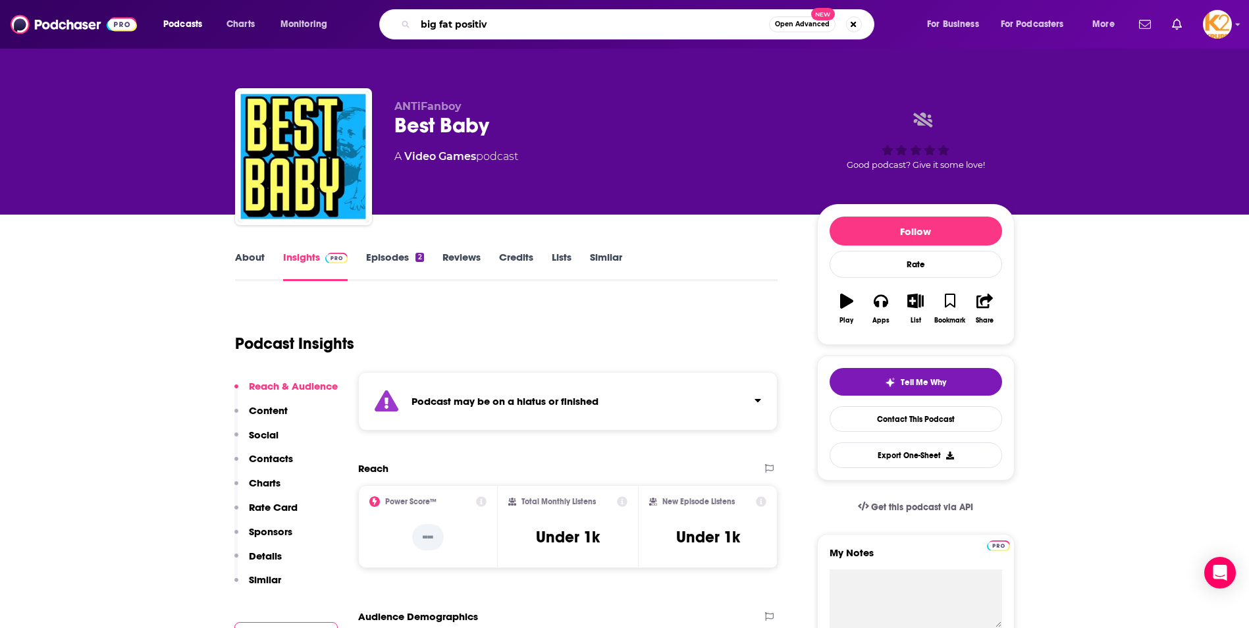
type input "big fat positive"
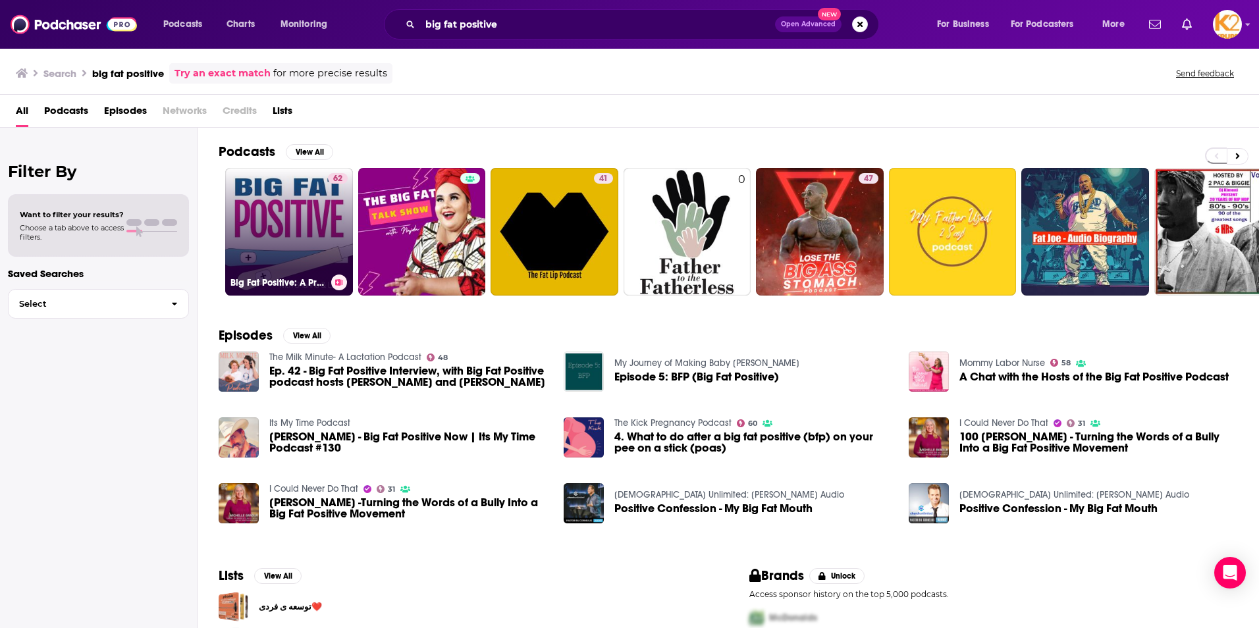
click at [305, 213] on link "62 Big Fat Positive: A Pregnancy and Parenting Journey" at bounding box center [289, 232] width 128 height 128
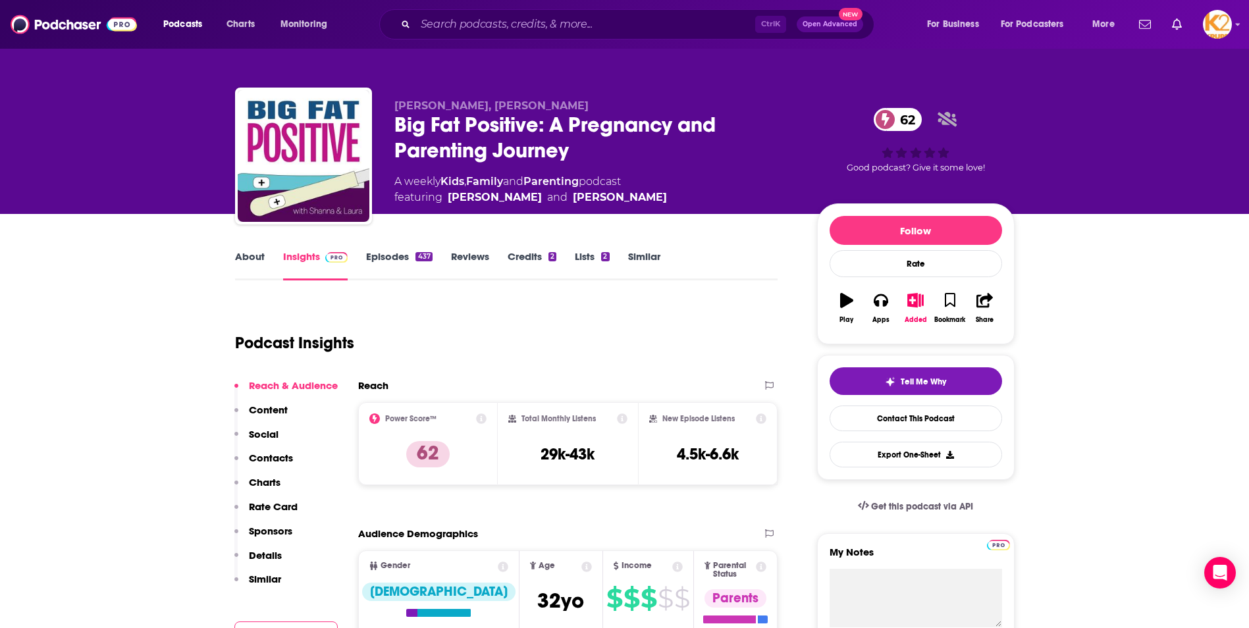
scroll to position [198, 0]
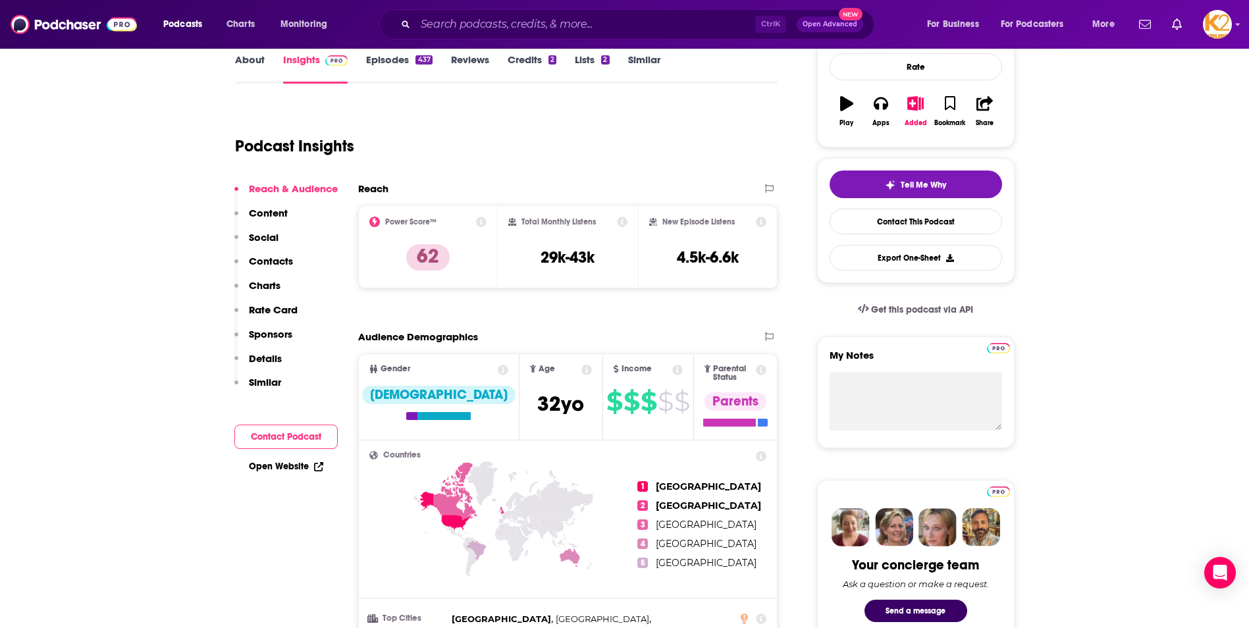
click at [267, 258] on p "Contacts" at bounding box center [271, 261] width 44 height 13
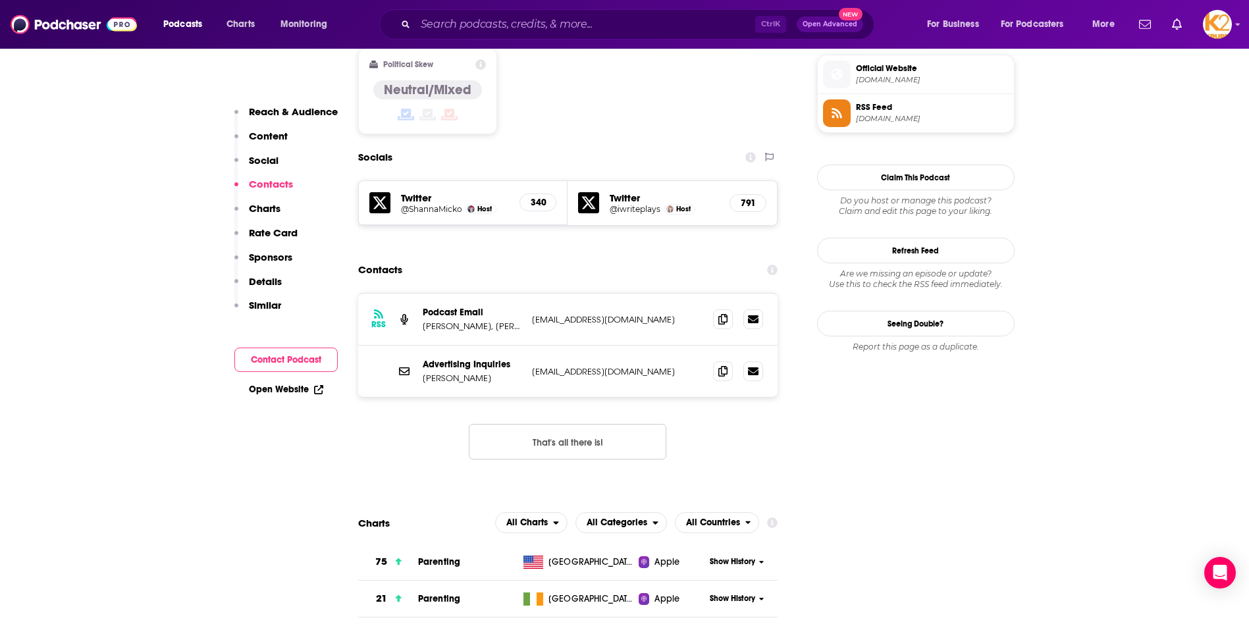
scroll to position [1070, 0]
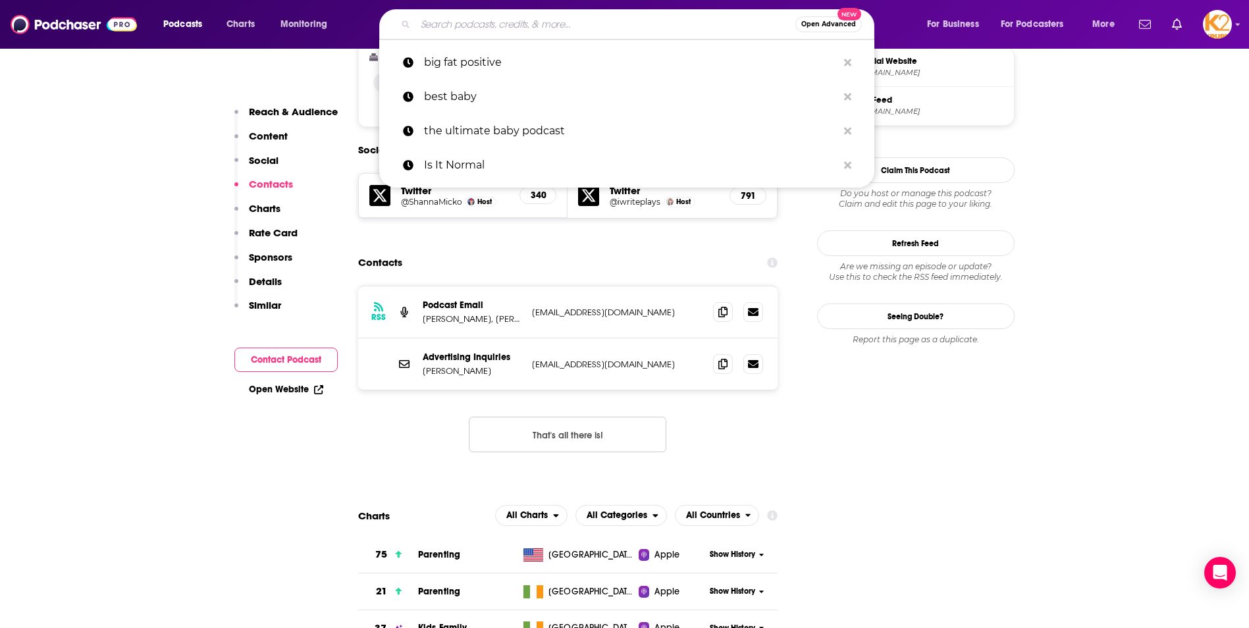
click at [452, 24] on input "Search podcasts, credits, & more..." at bounding box center [605, 24] width 380 height 21
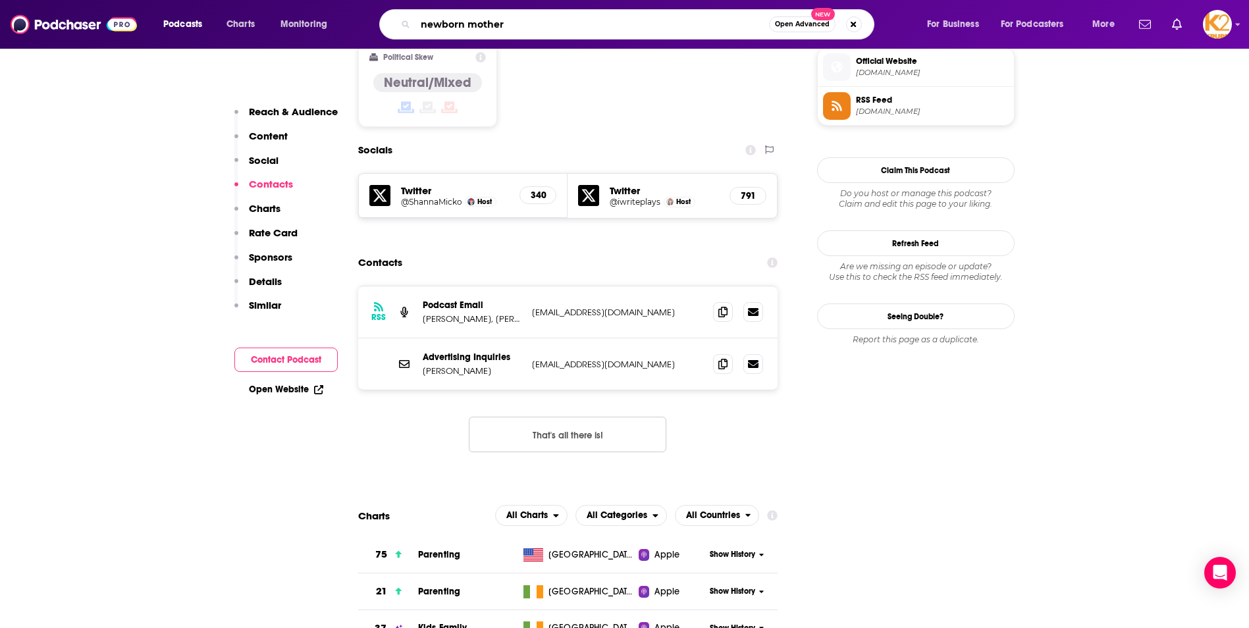
type input "newborn mothers"
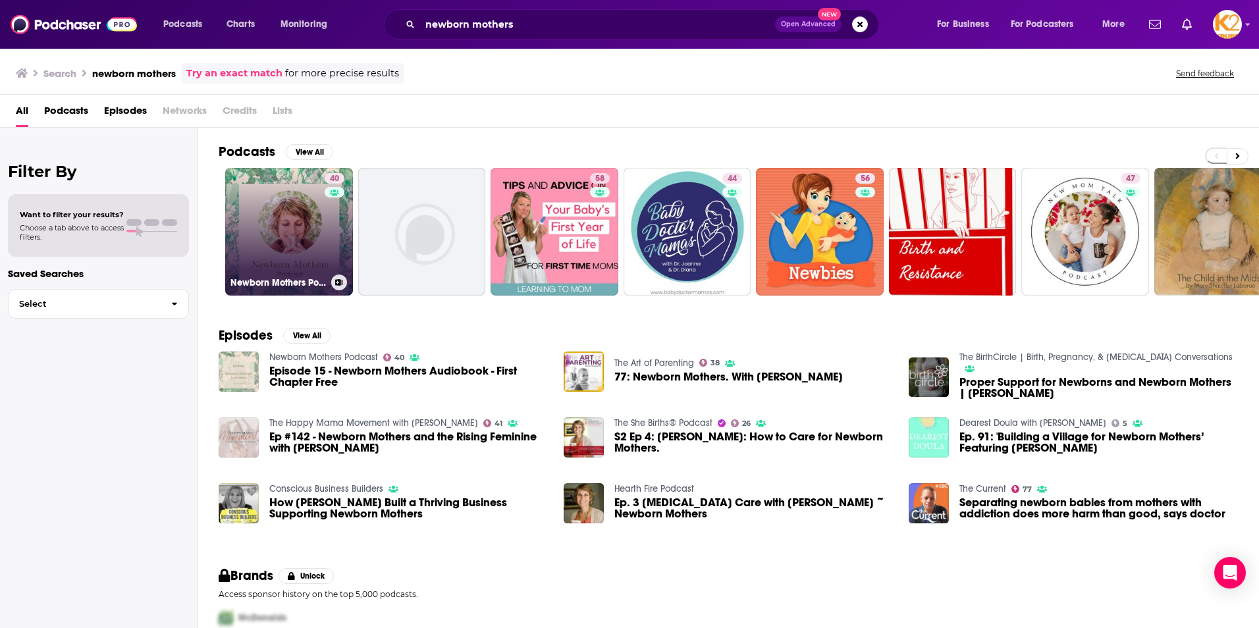
click at [261, 275] on div "Newborn Mothers Podcast" at bounding box center [288, 283] width 117 height 16
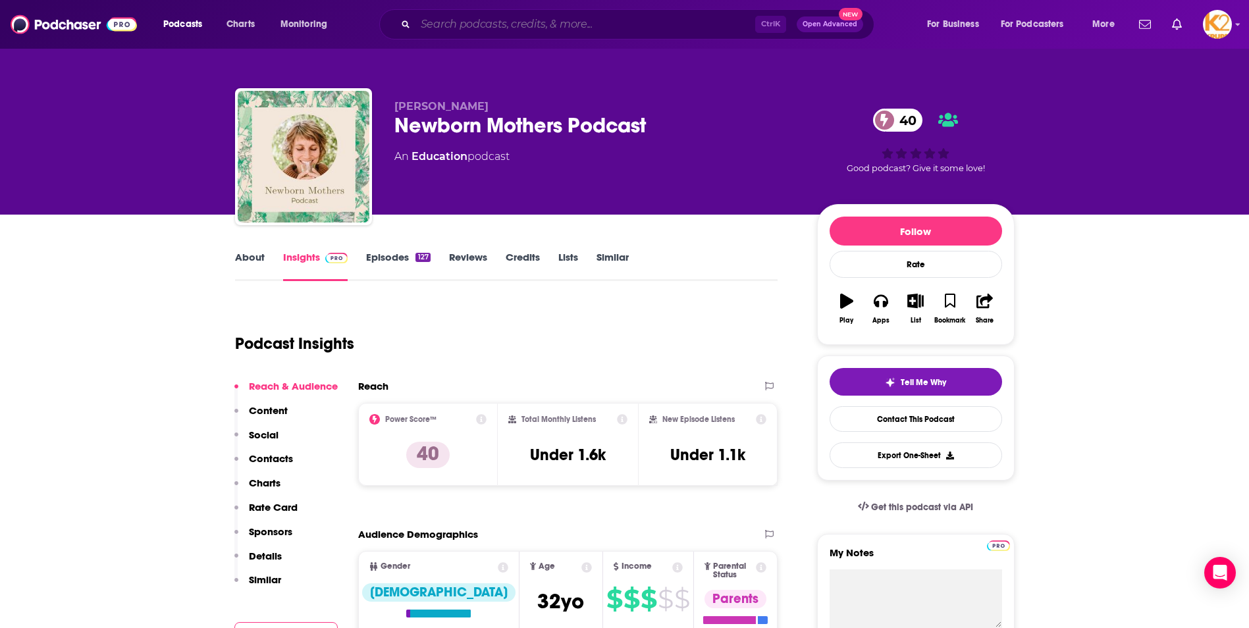
click at [469, 25] on input "Search podcasts, credits, & more..." at bounding box center [585, 24] width 340 height 21
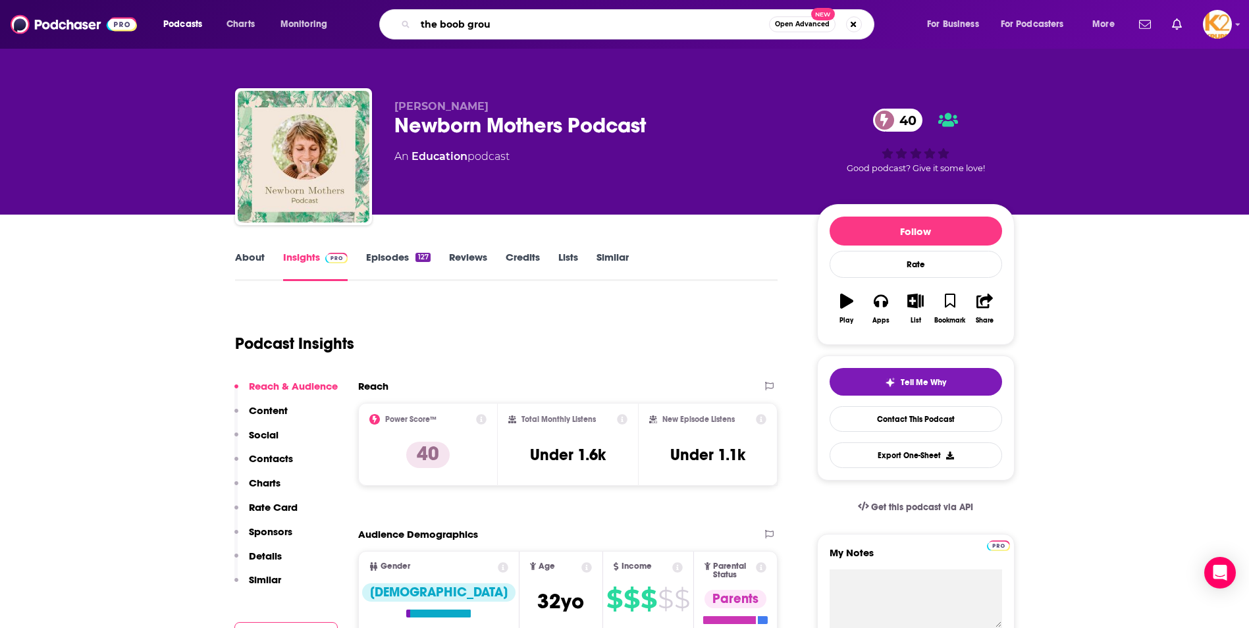
type input "the boob group"
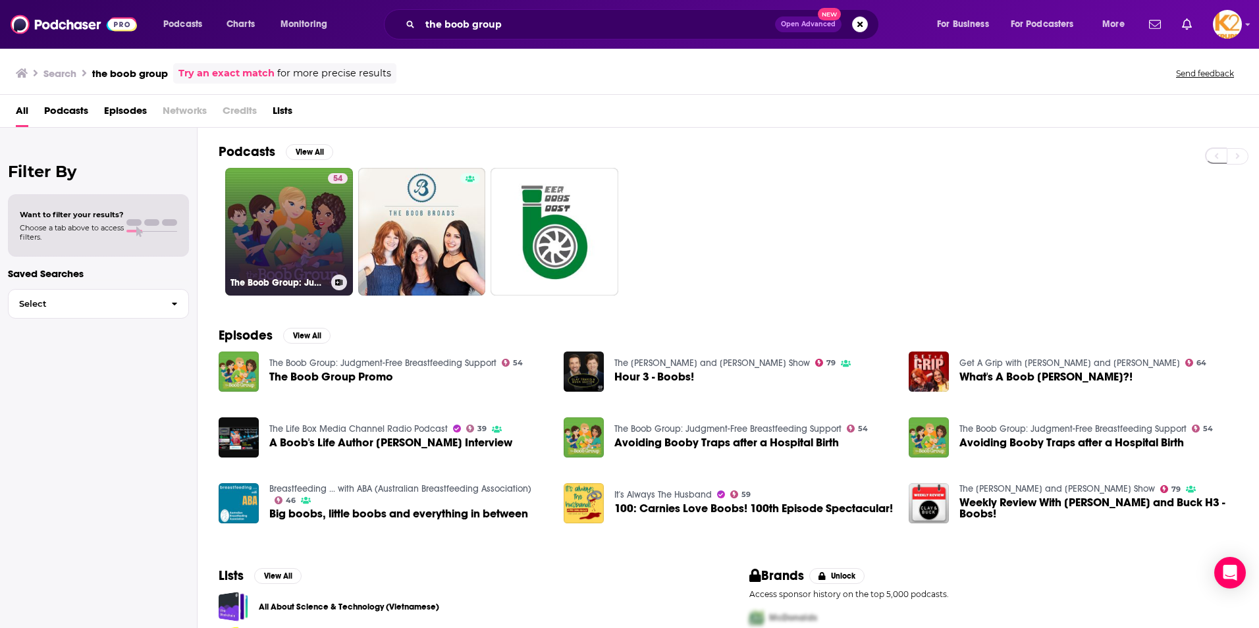
click at [302, 257] on link "54 The Boob Group: Judgment-Free Breastfeeding Support" at bounding box center [289, 232] width 128 height 128
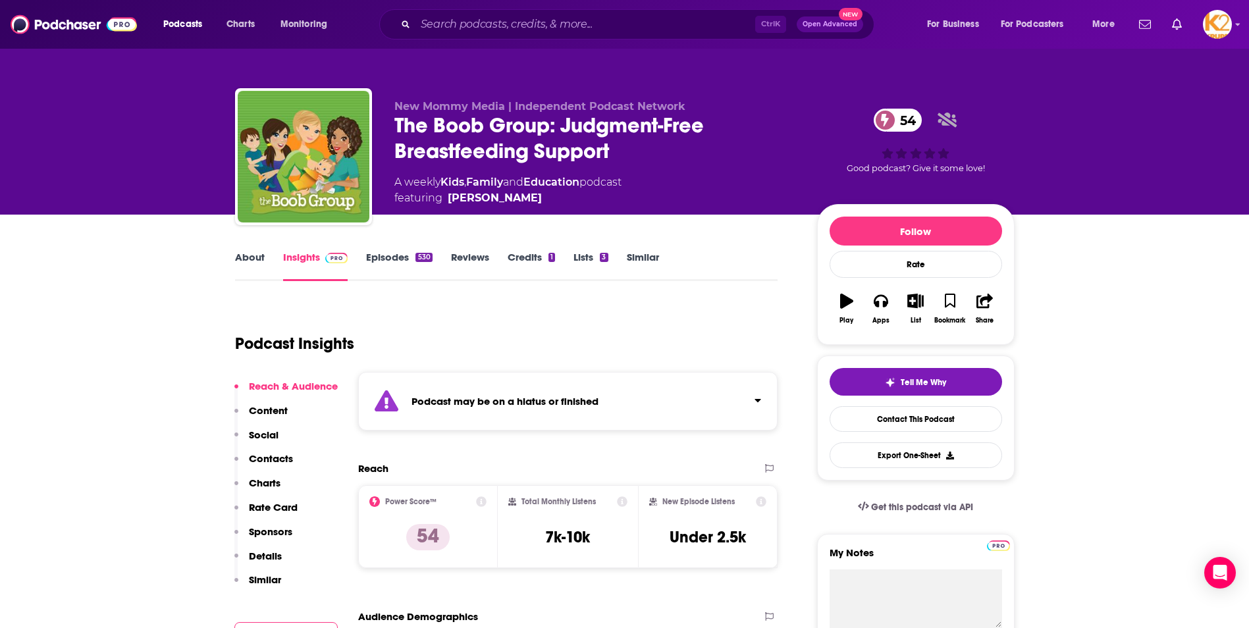
click at [387, 257] on link "Episodes 530" at bounding box center [399, 266] width 66 height 30
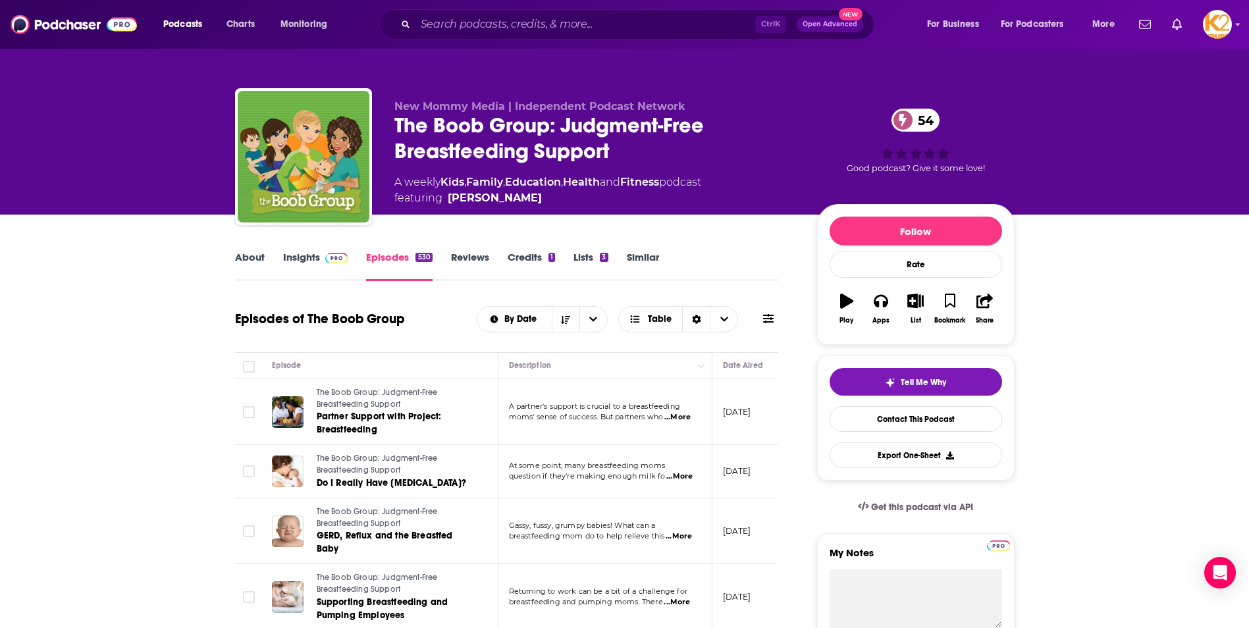
click at [255, 257] on link "About" at bounding box center [250, 266] width 30 height 30
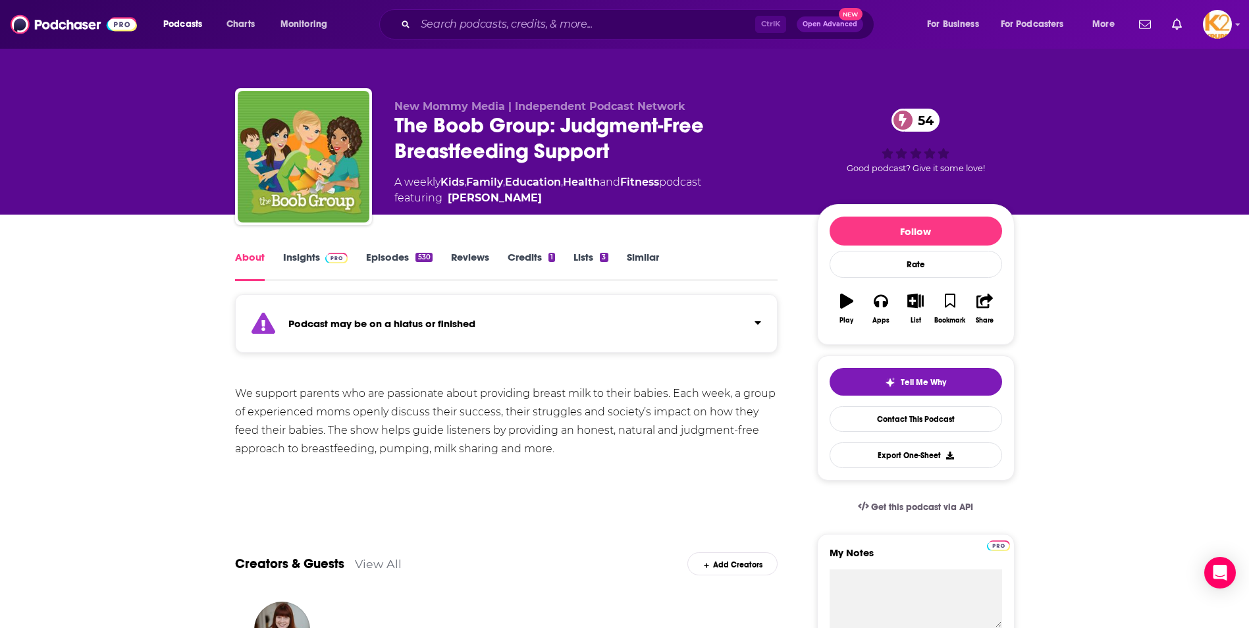
click at [313, 252] on link "Insights" at bounding box center [315, 266] width 65 height 30
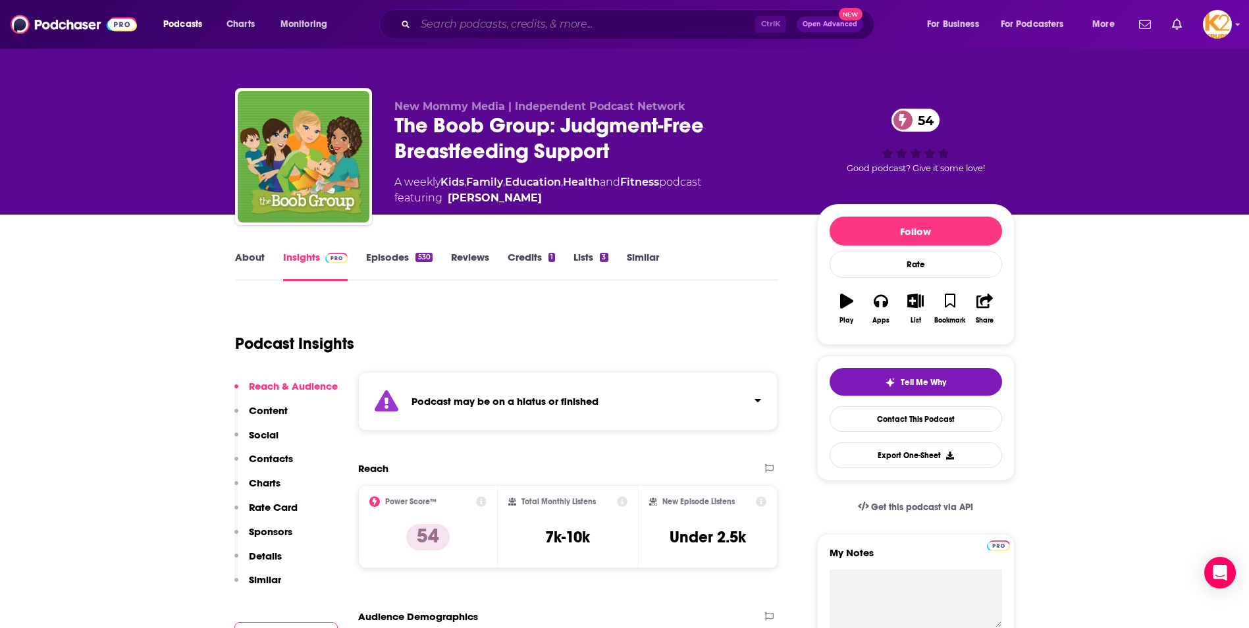
click at [475, 26] on input "Search podcasts, credits, & more..." at bounding box center [585, 24] width 340 height 21
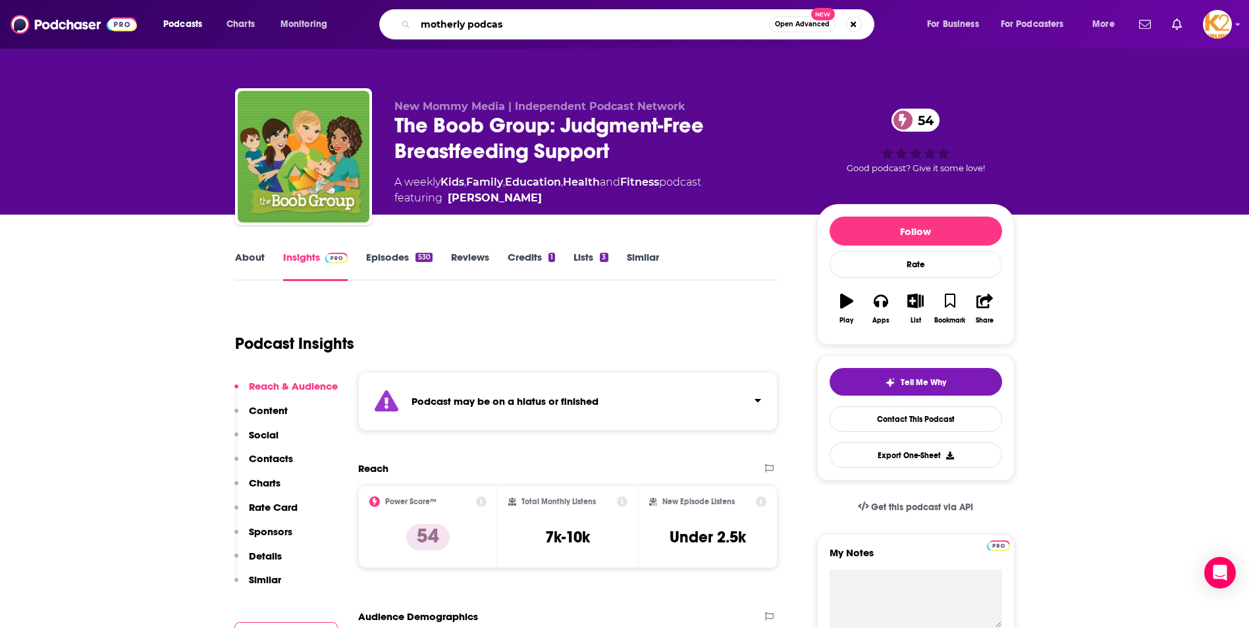
type input "motherly podcast"
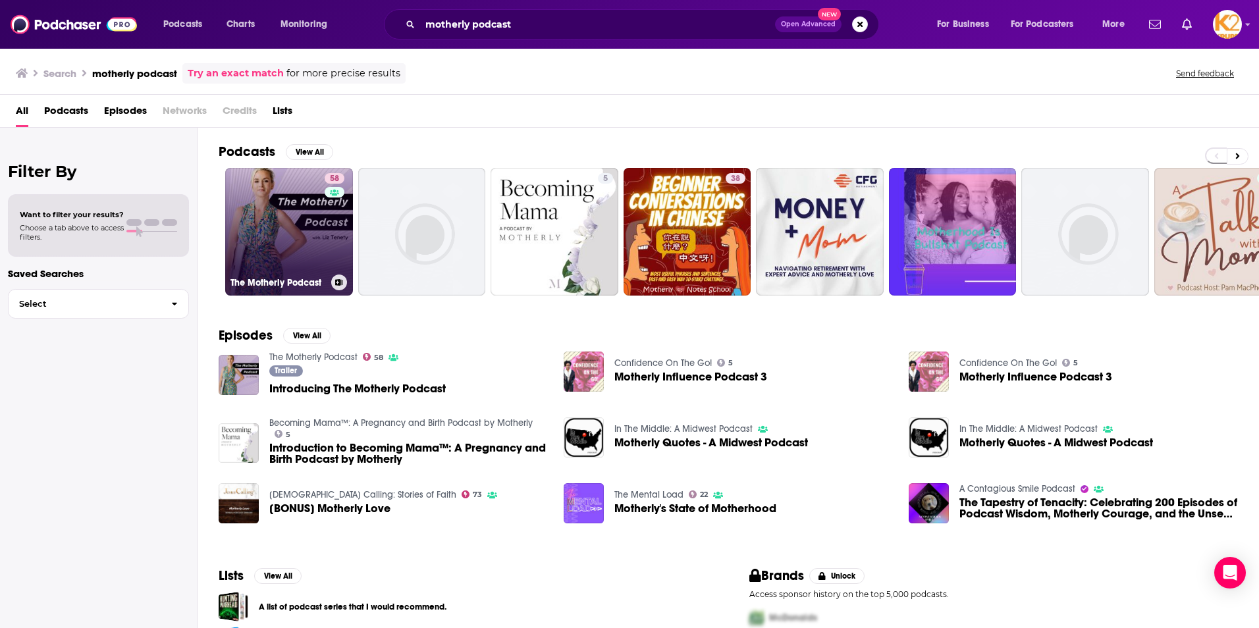
click at [286, 260] on link "58 The Motherly Podcast" at bounding box center [289, 232] width 128 height 128
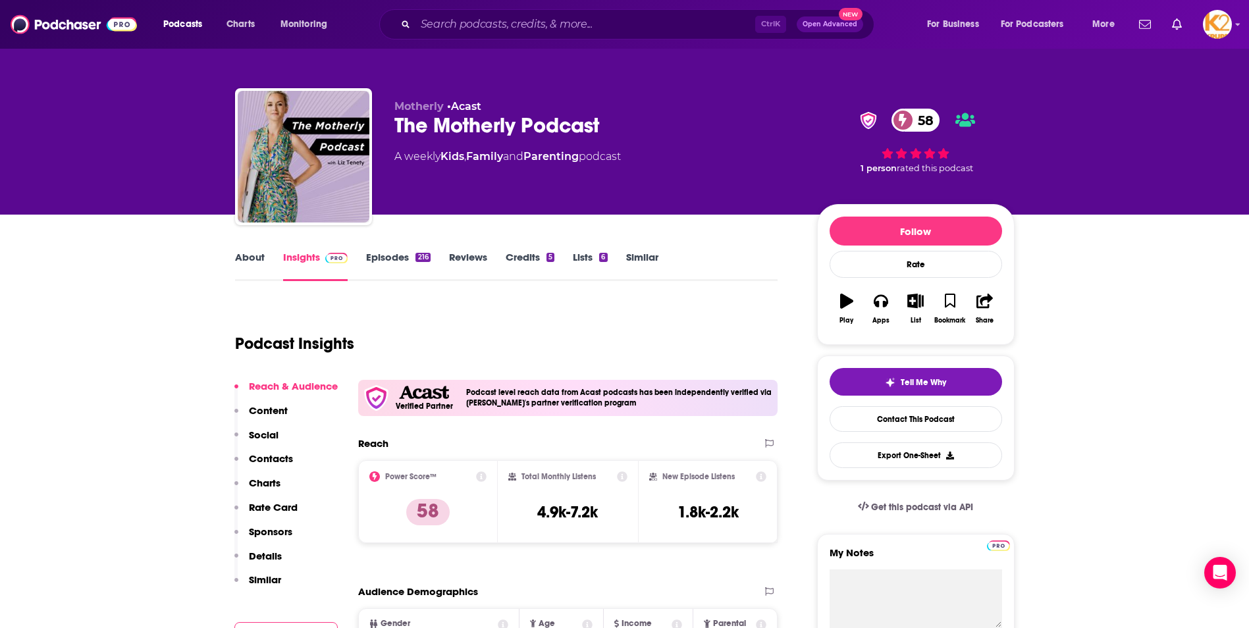
click at [392, 259] on link "Episodes 216" at bounding box center [398, 266] width 64 height 30
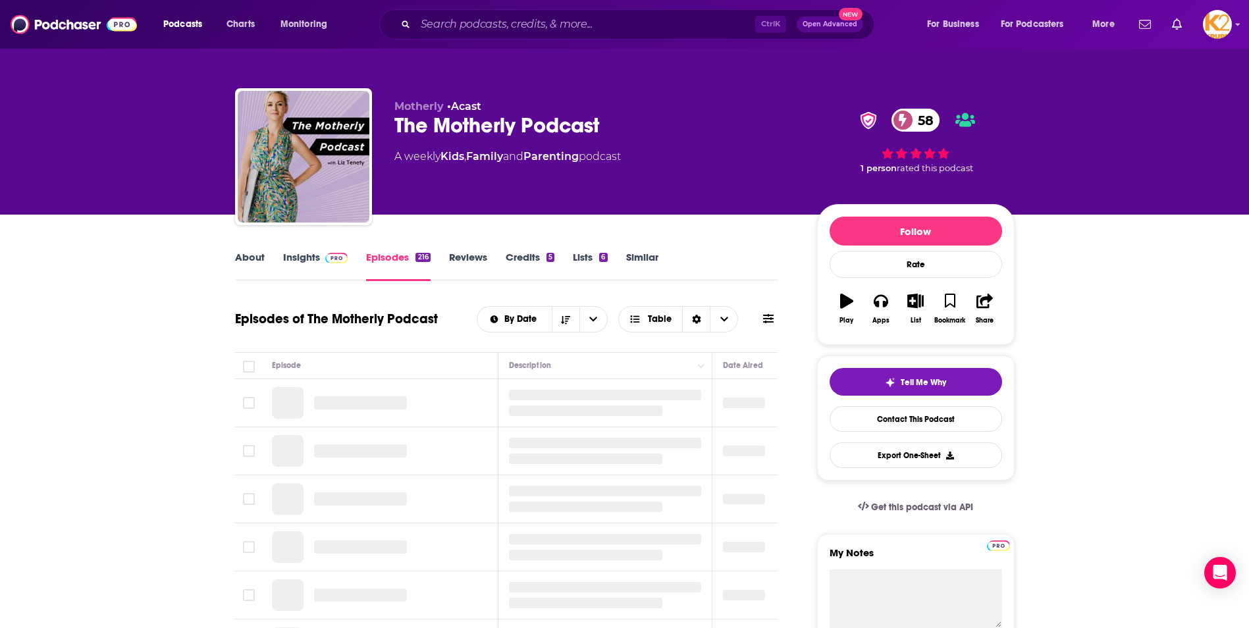
click at [253, 259] on link "About" at bounding box center [250, 266] width 30 height 30
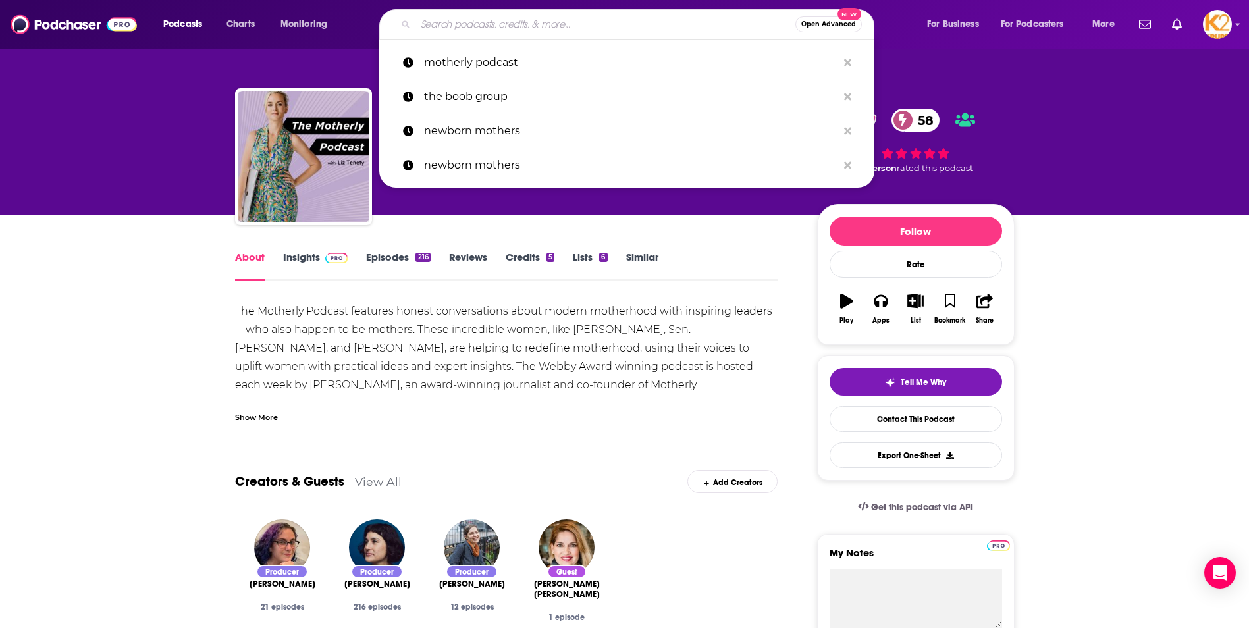
click at [608, 27] on input "Search podcasts, credits, & more..." at bounding box center [605, 24] width 380 height 21
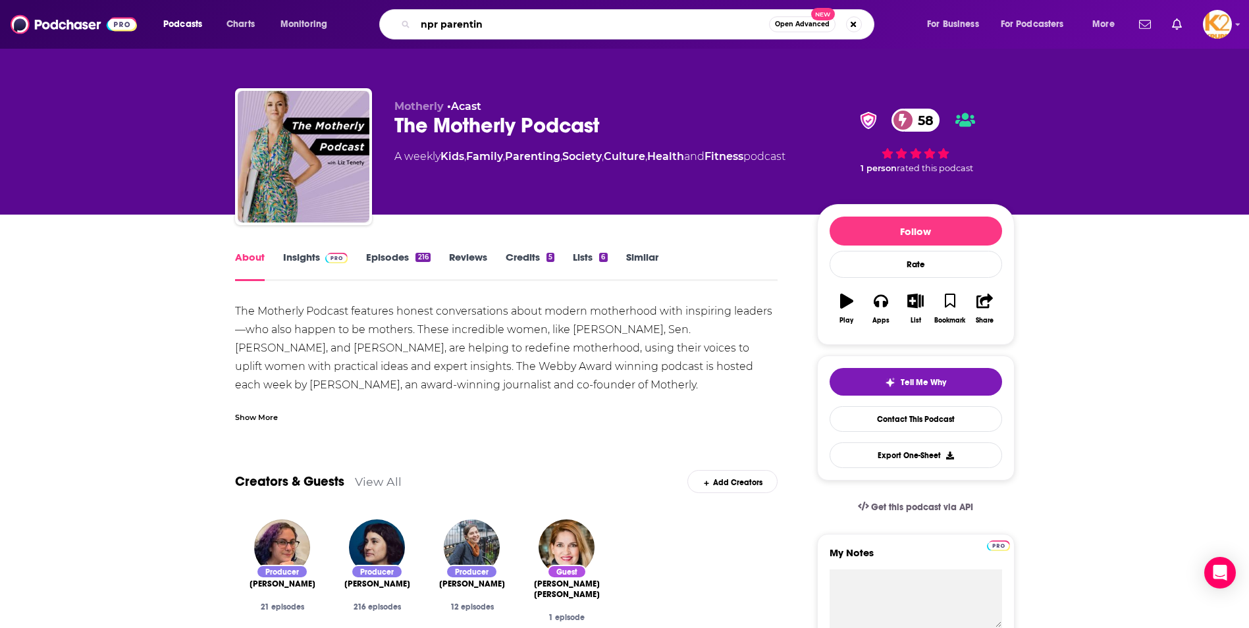
type input "npr parenting"
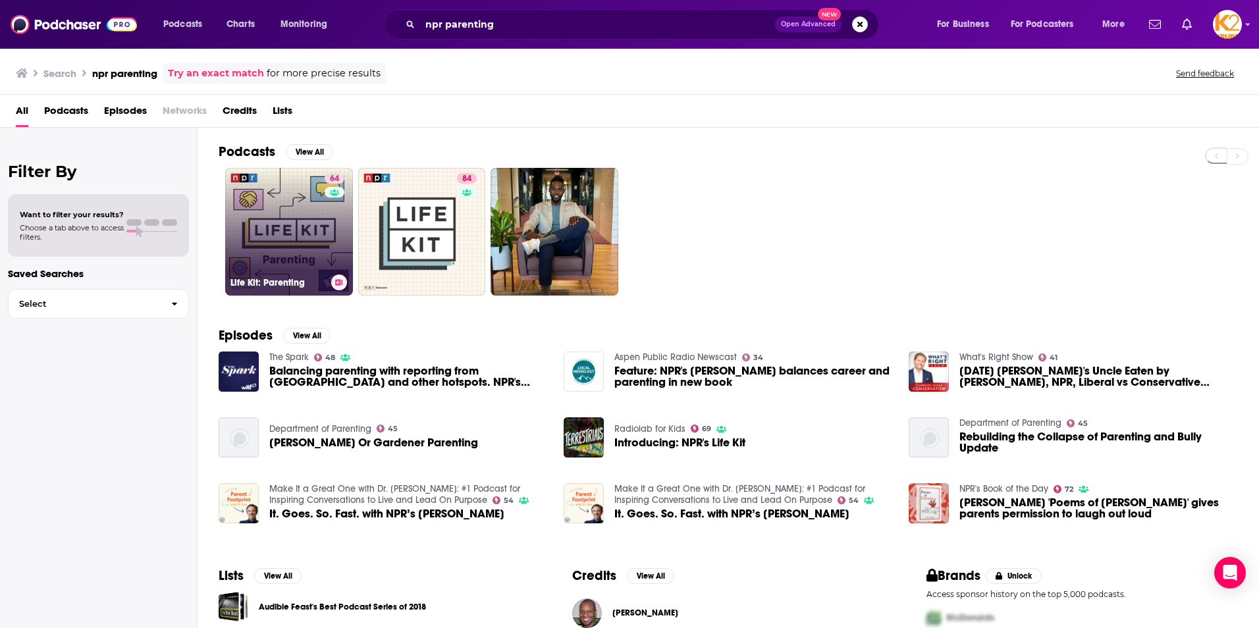
click at [290, 254] on link "64 Life Kit: Parenting" at bounding box center [289, 232] width 128 height 128
